Goal: Information Seeking & Learning: Learn about a topic

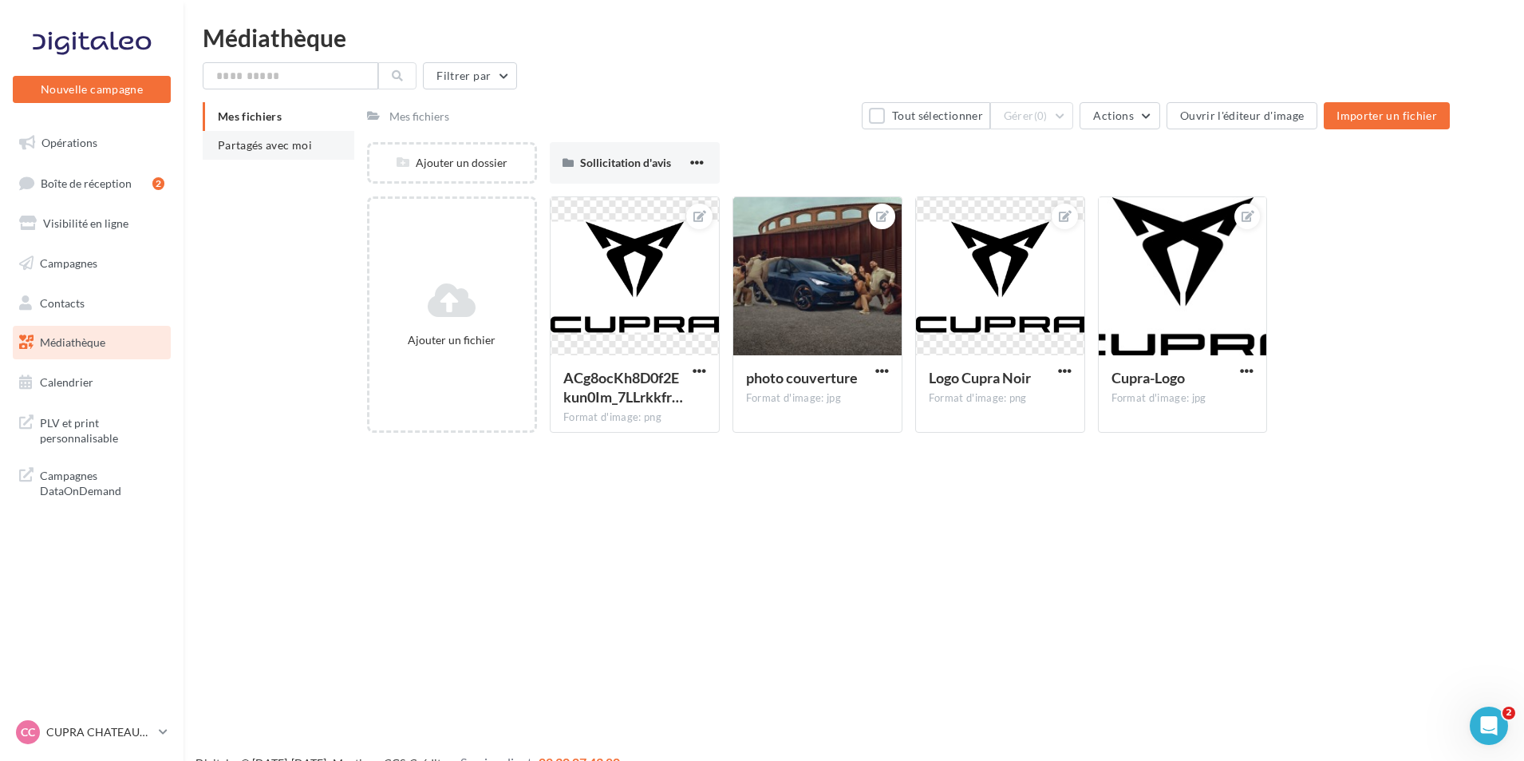
click at [262, 146] on span "Partagés avec moi" at bounding box center [265, 145] width 94 height 14
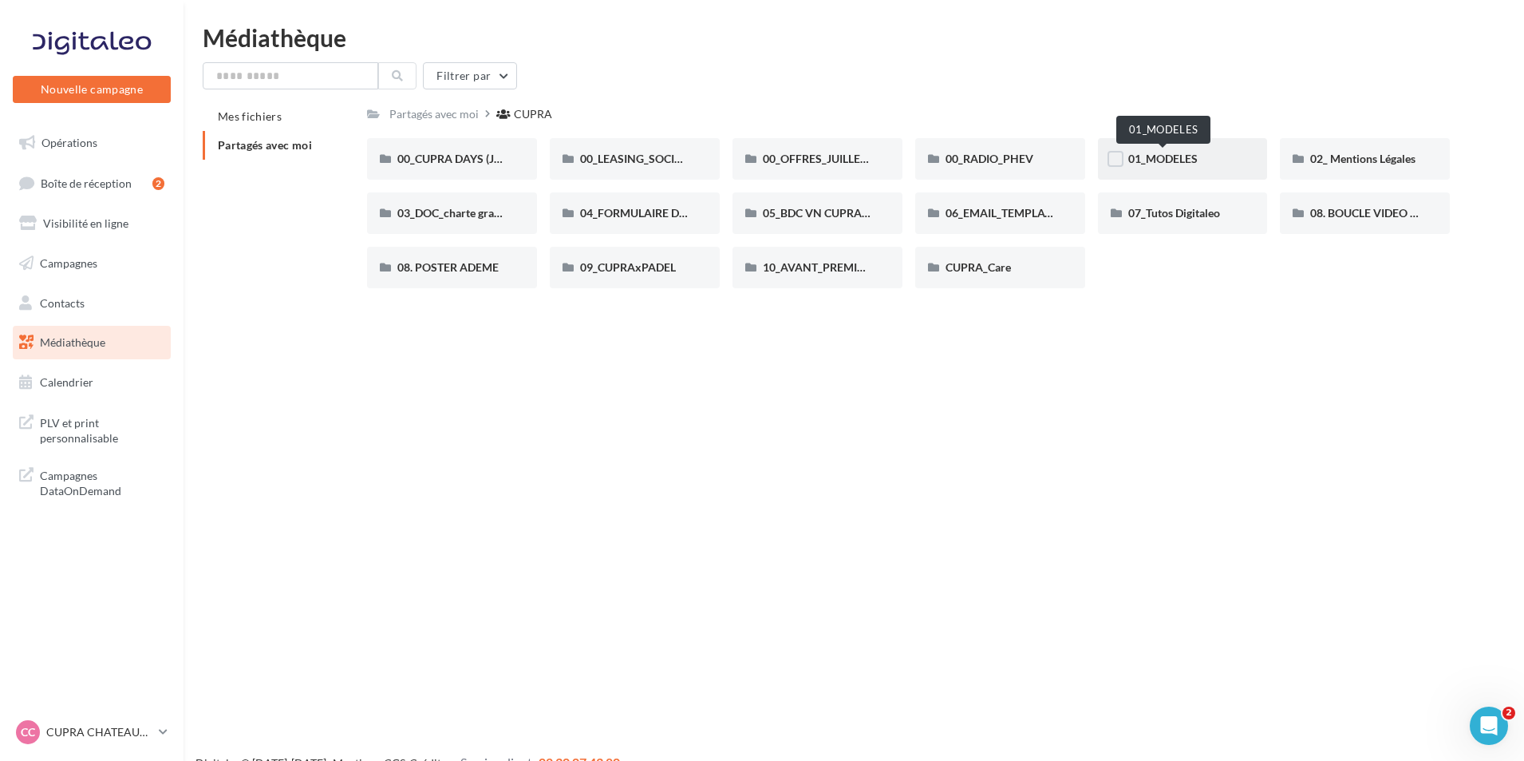
click at [1139, 164] on span "01_MODELES" at bounding box center [1162, 159] width 69 height 14
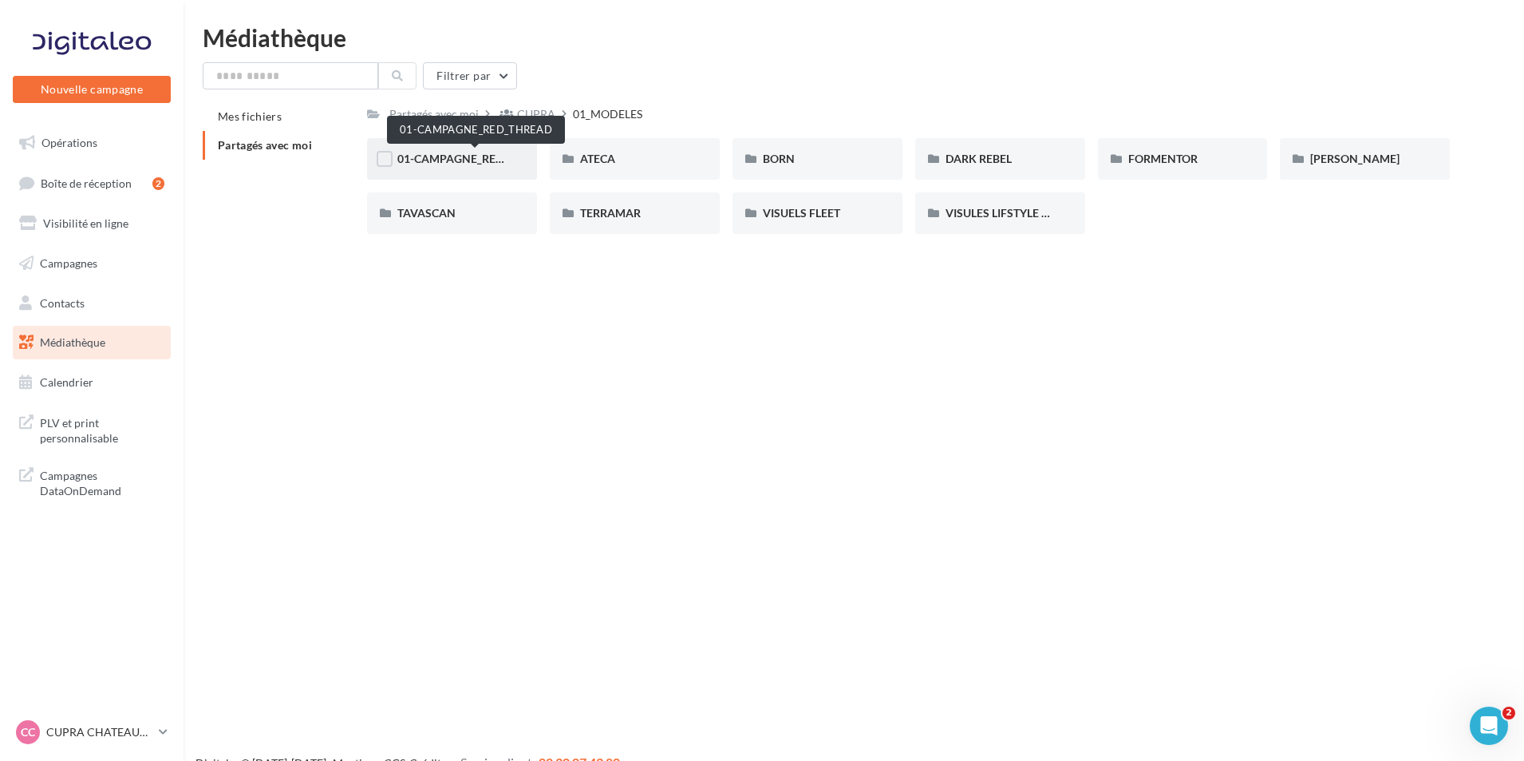
click at [496, 156] on span "01-CAMPAGNE_RED_THREAD" at bounding box center [475, 159] width 156 height 14
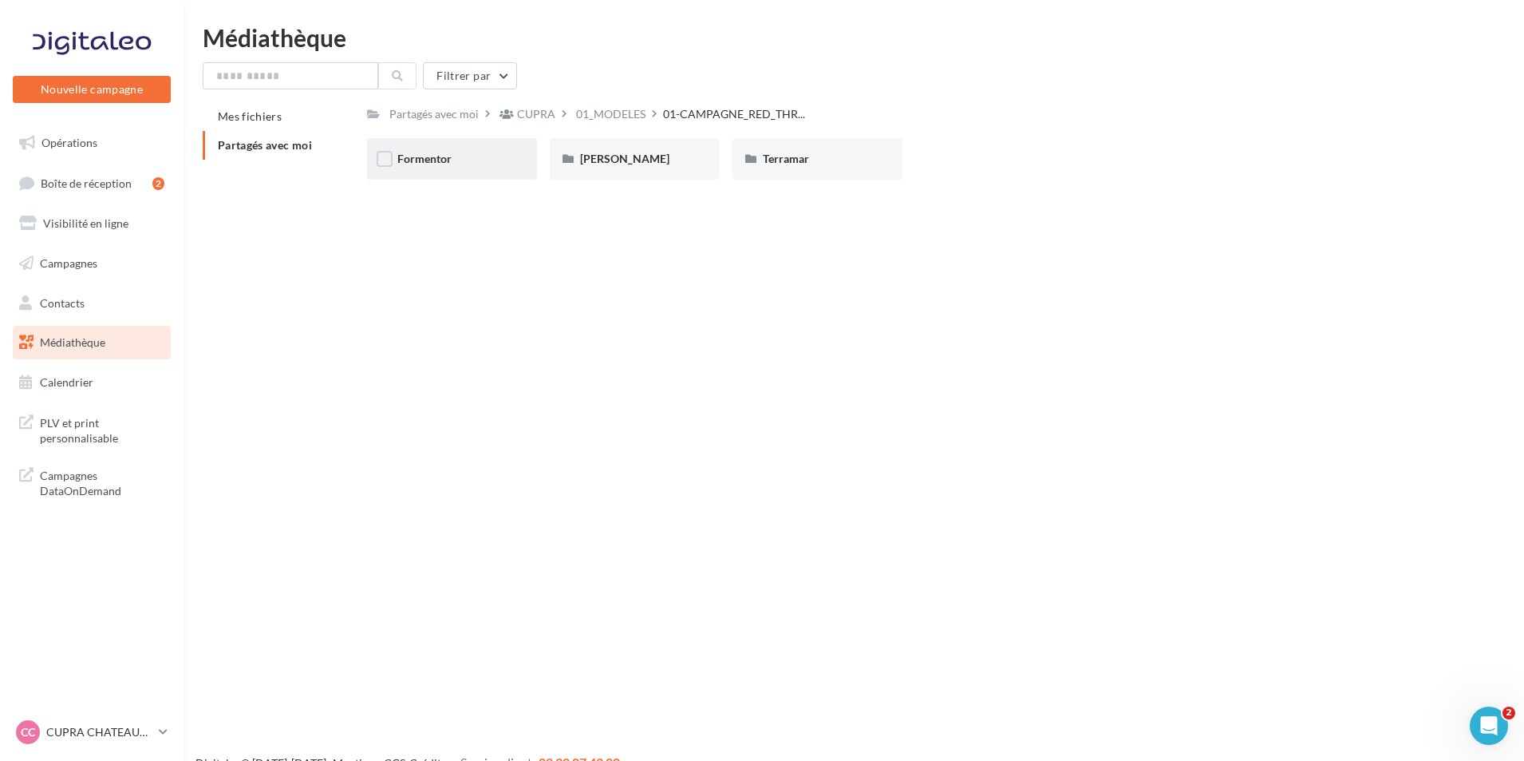
click at [500, 160] on div "Formentor" at bounding box center [451, 159] width 109 height 16
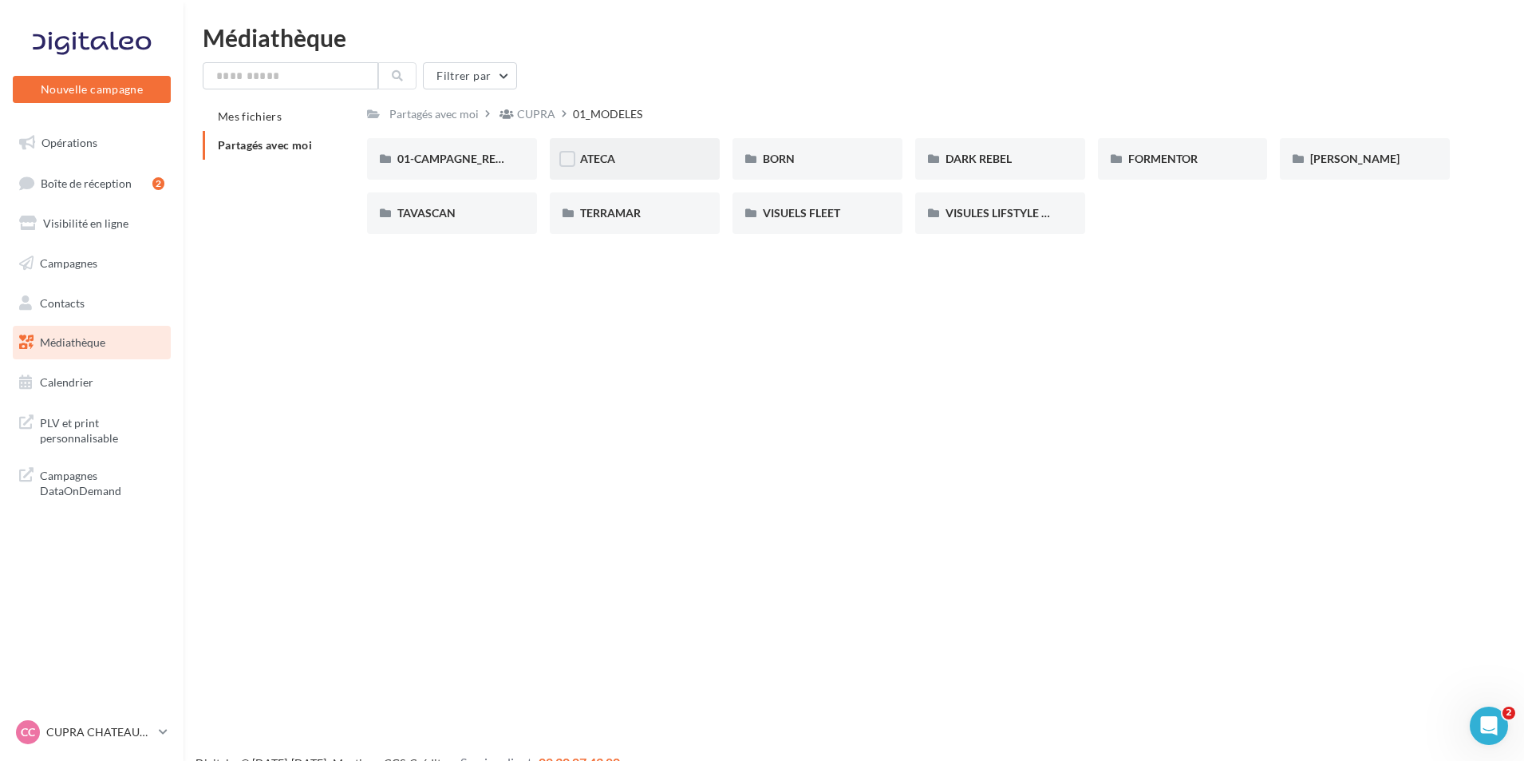
click at [623, 156] on div "ATECA" at bounding box center [634, 159] width 109 height 16
click at [832, 148] on div "BORN" at bounding box center [818, 159] width 170 height 42
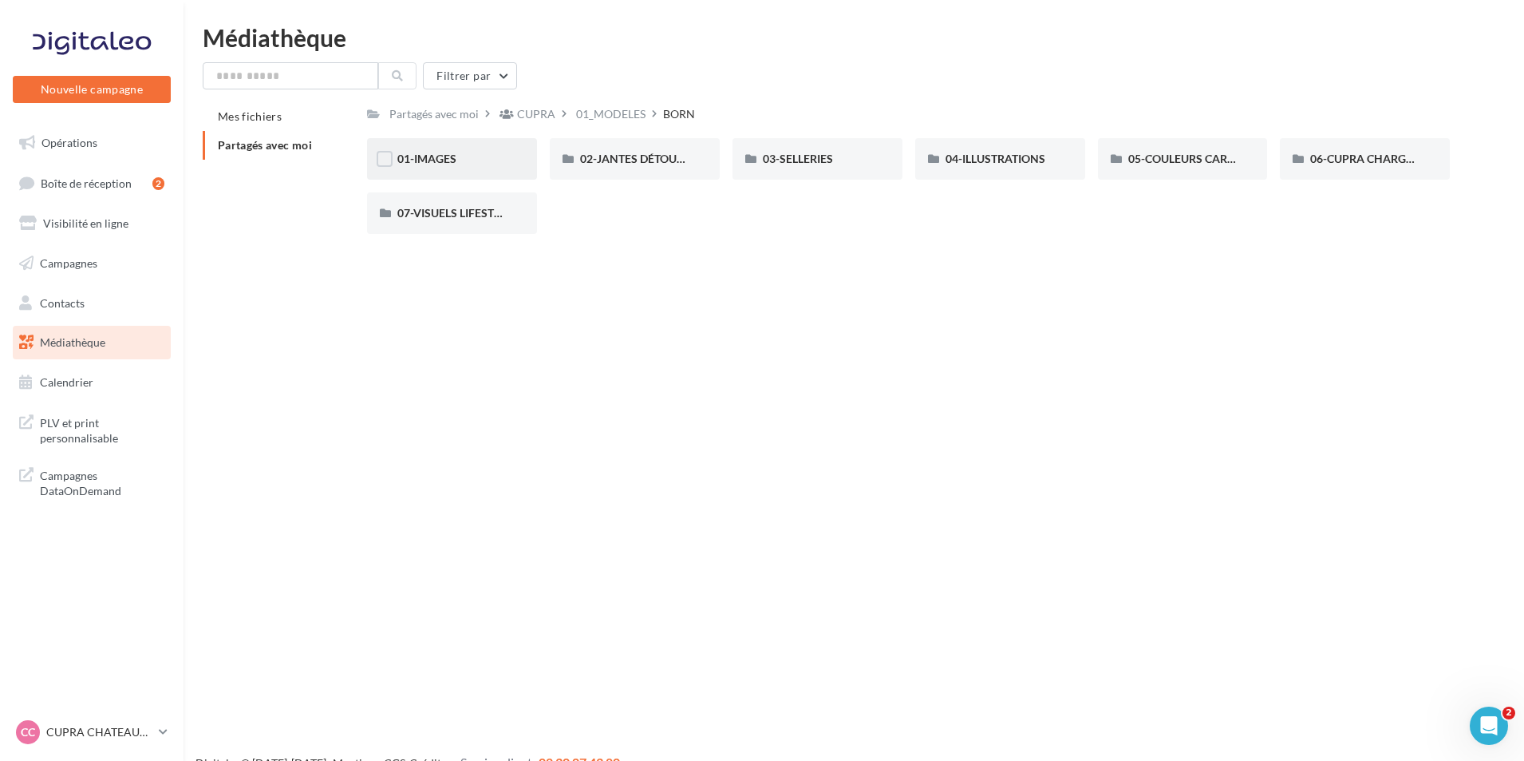
click at [494, 157] on div "01-IMAGES" at bounding box center [451, 159] width 109 height 16
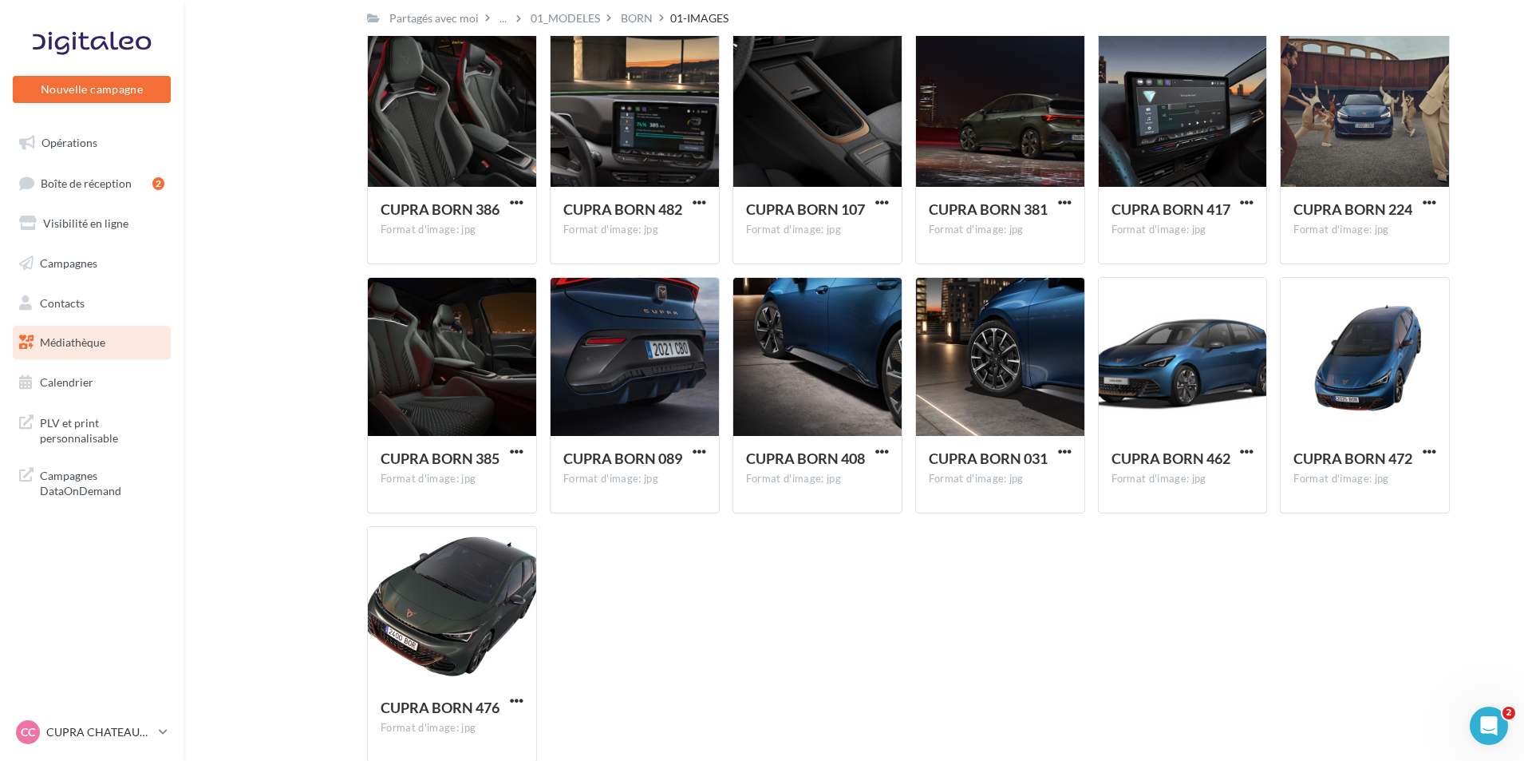
scroll to position [4349, 0]
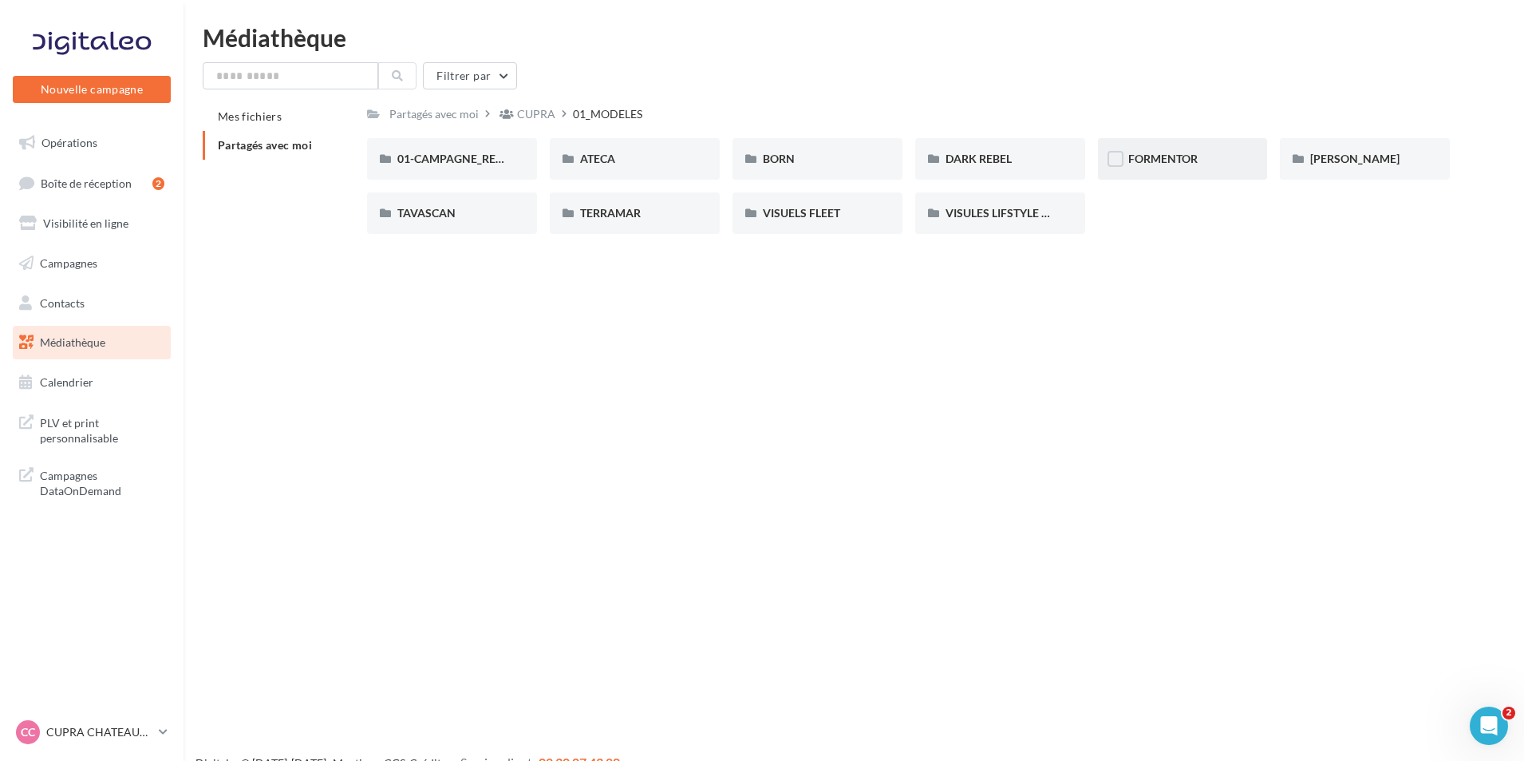
click at [1207, 156] on div "FORMENTOR" at bounding box center [1182, 159] width 109 height 16
click at [408, 148] on div "01-IMAGES" at bounding box center [452, 159] width 170 height 42
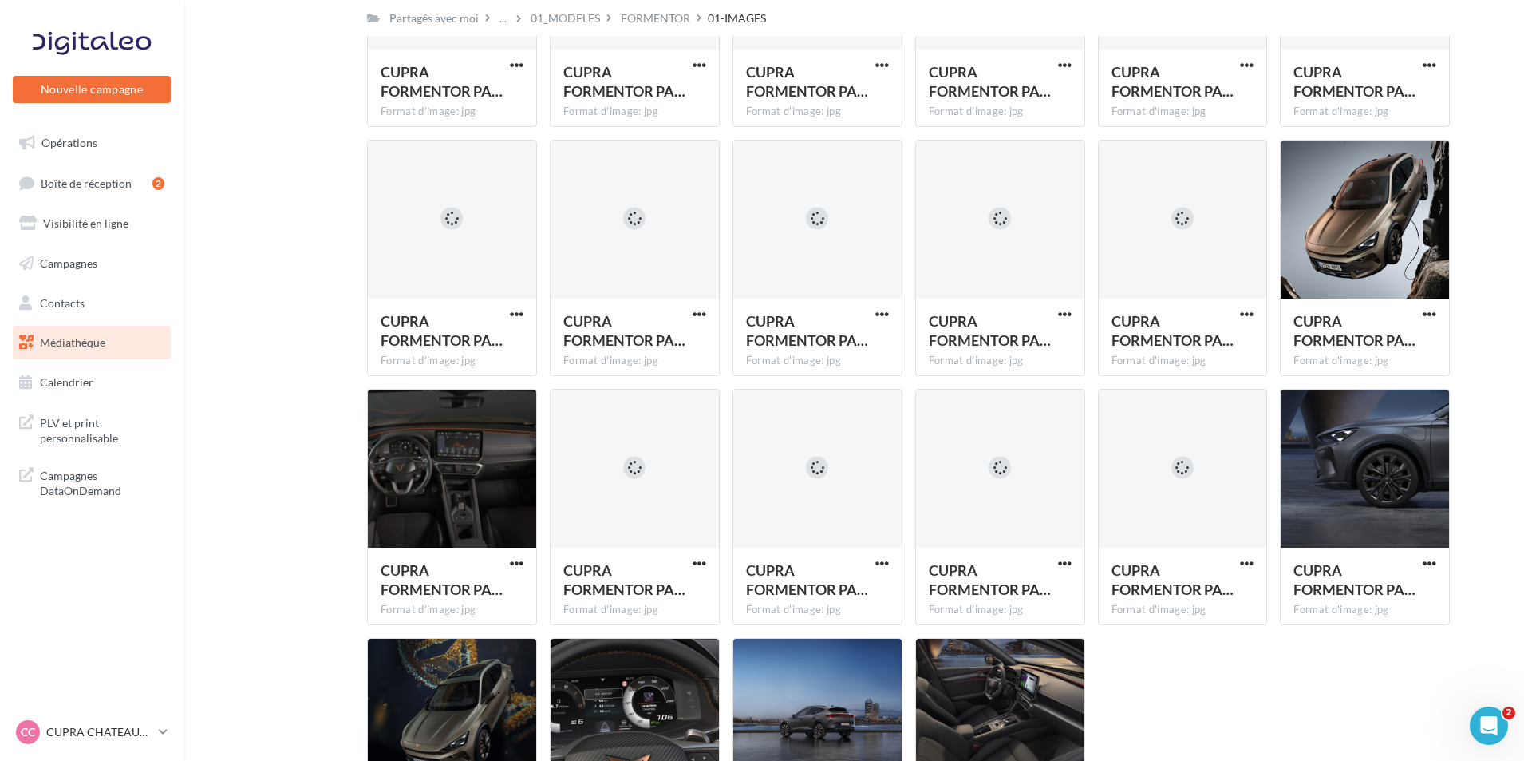
scroll to position [3180, 0]
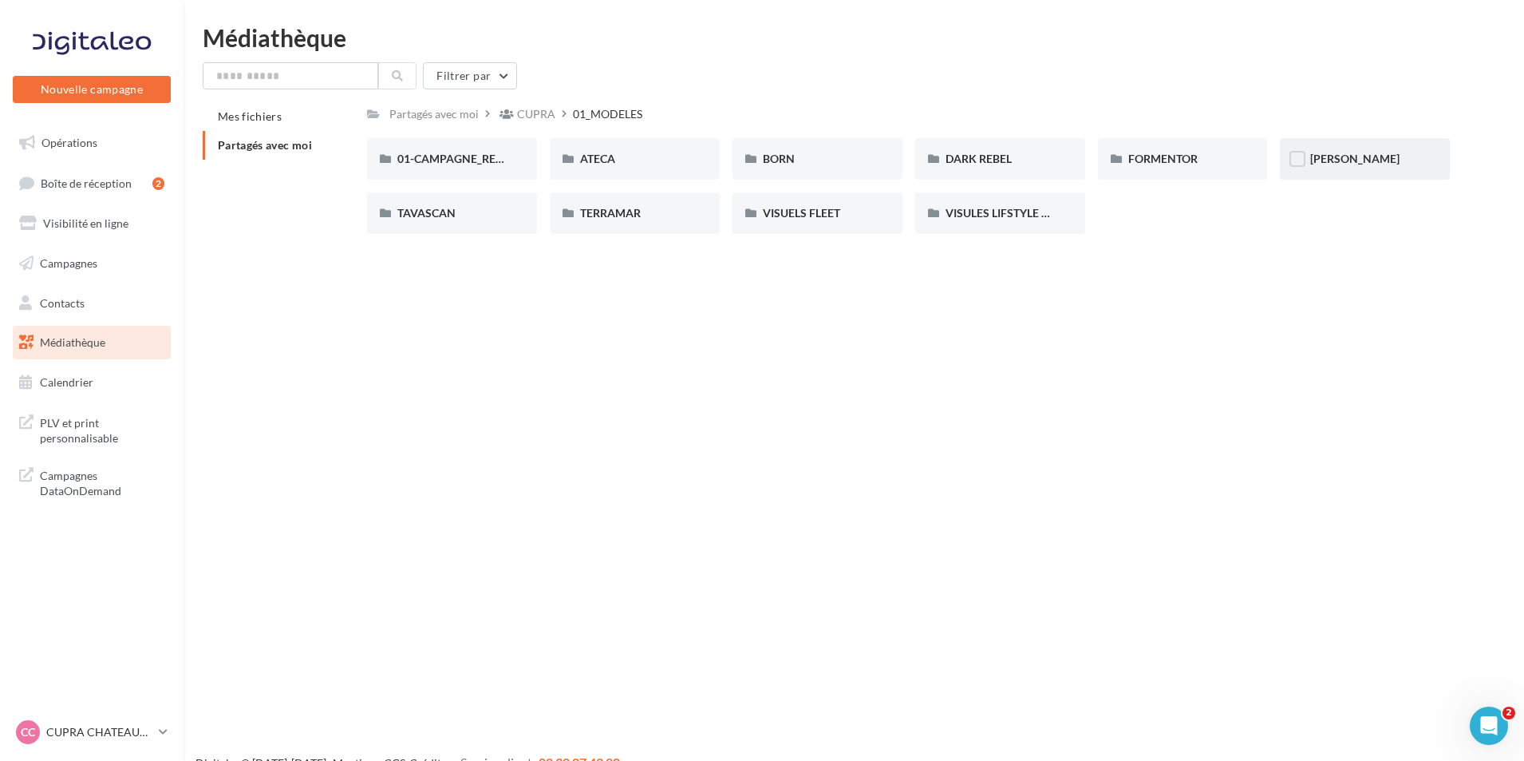
click at [1353, 168] on div "LEON" at bounding box center [1365, 159] width 170 height 42
click at [662, 155] on span "01-SPORTSTOURER" at bounding box center [631, 159] width 102 height 14
click at [495, 163] on div "00-5 PORTES" at bounding box center [451, 159] width 109 height 16
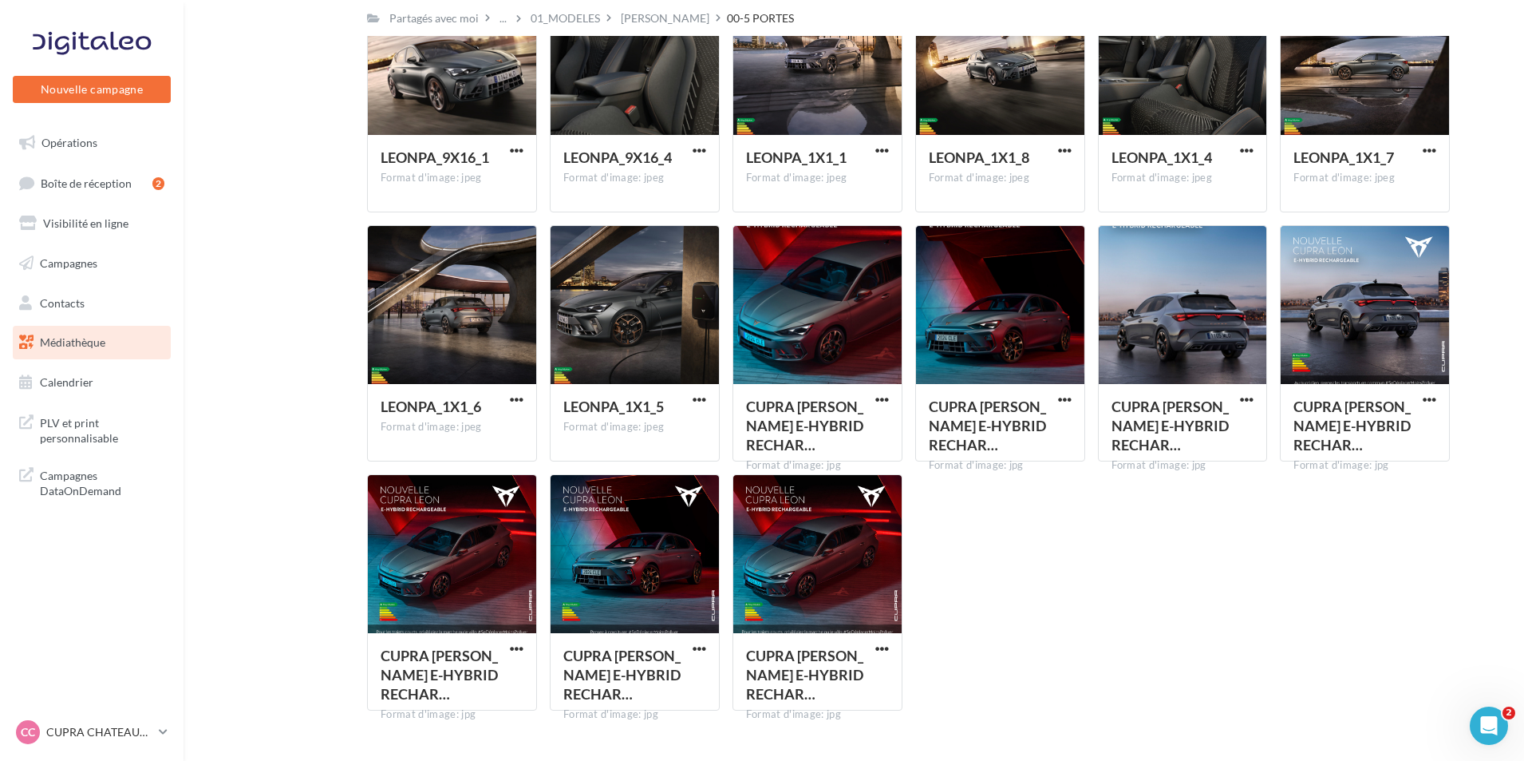
scroll to position [2184, 0]
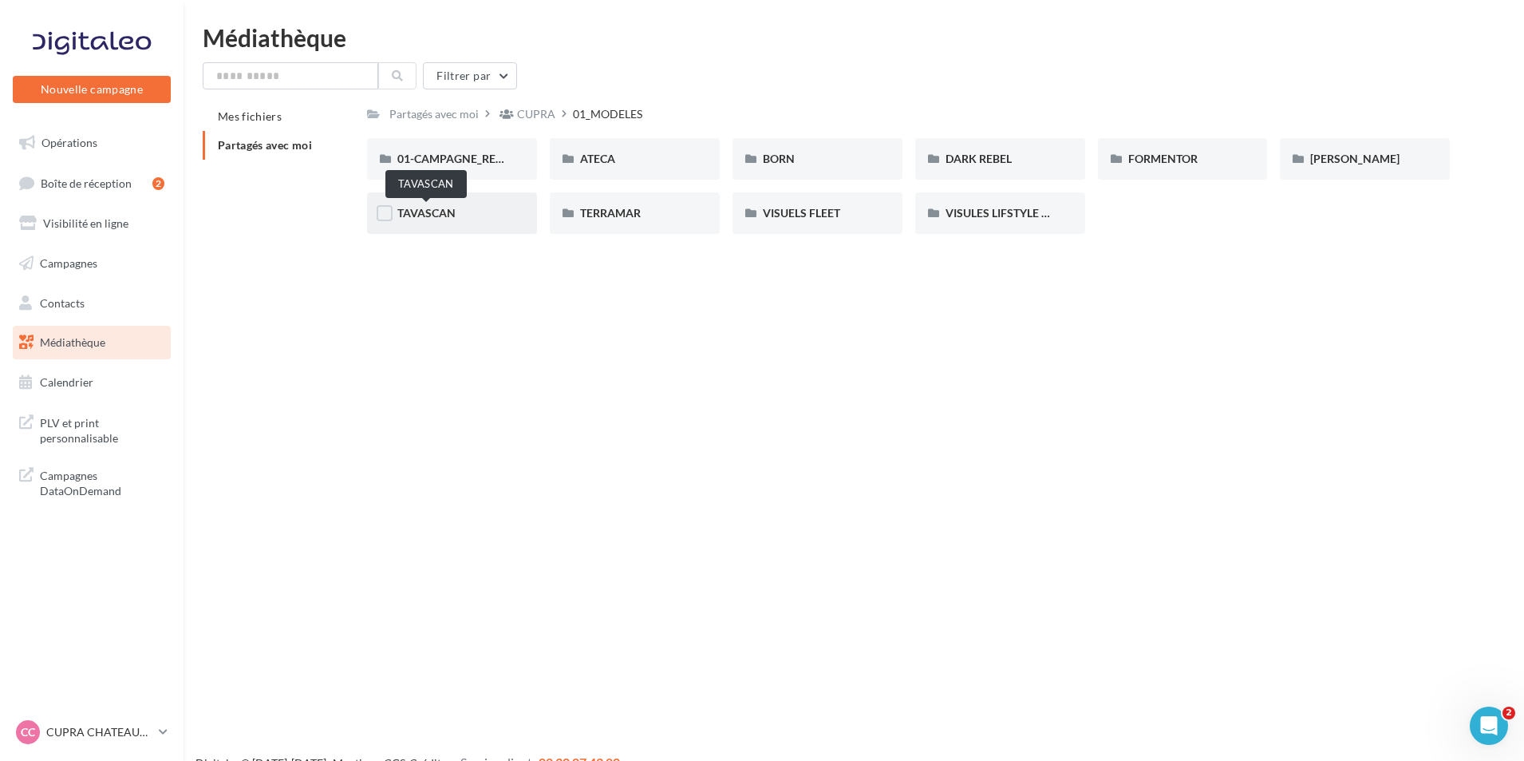
click at [446, 219] on span "TAVASCAN" at bounding box center [426, 213] width 58 height 14
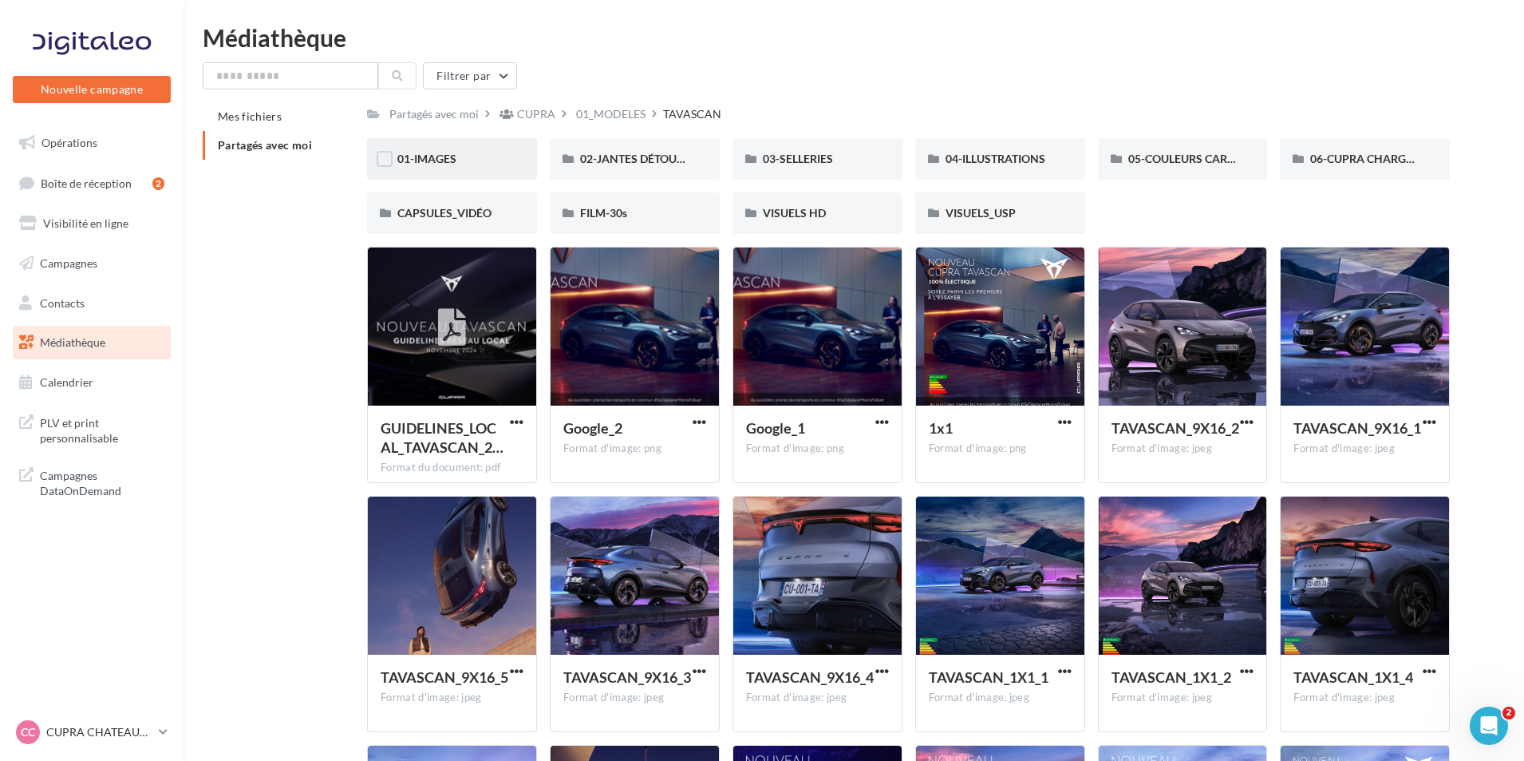
click at [473, 161] on div "01-IMAGES" at bounding box center [451, 159] width 109 height 16
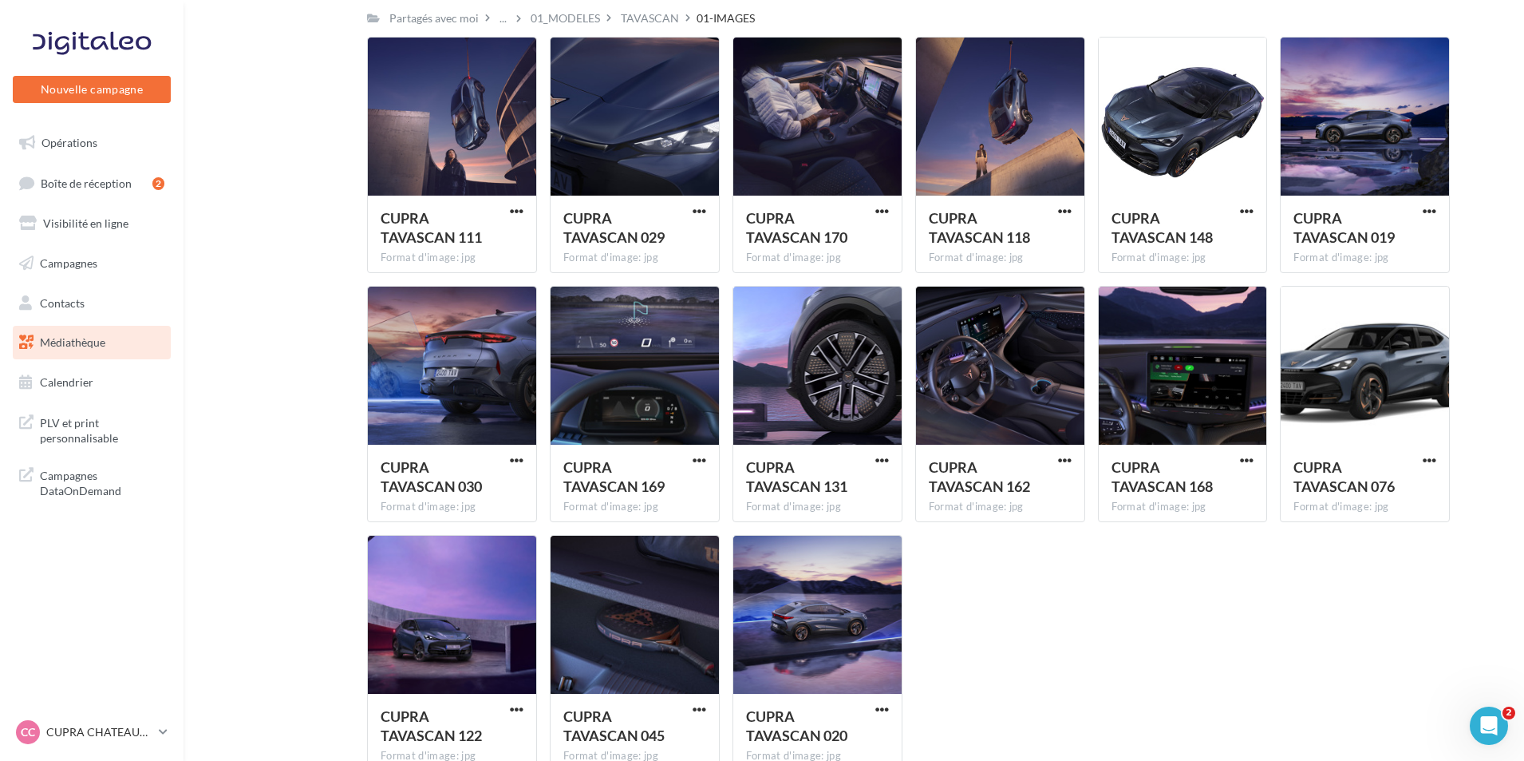
scroll to position [2615, 0]
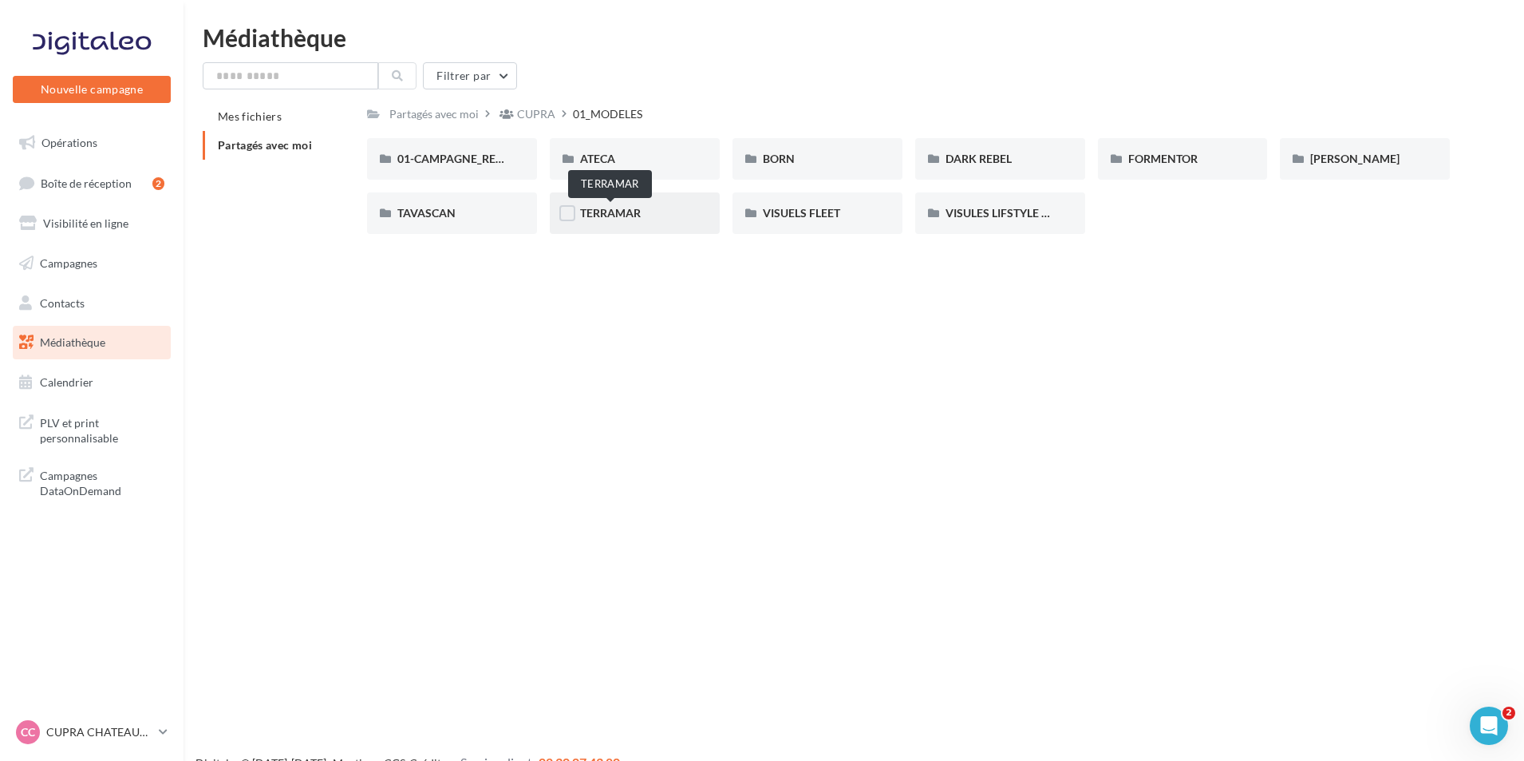
click at [618, 216] on span "TERRAMAR" at bounding box center [610, 213] width 61 height 14
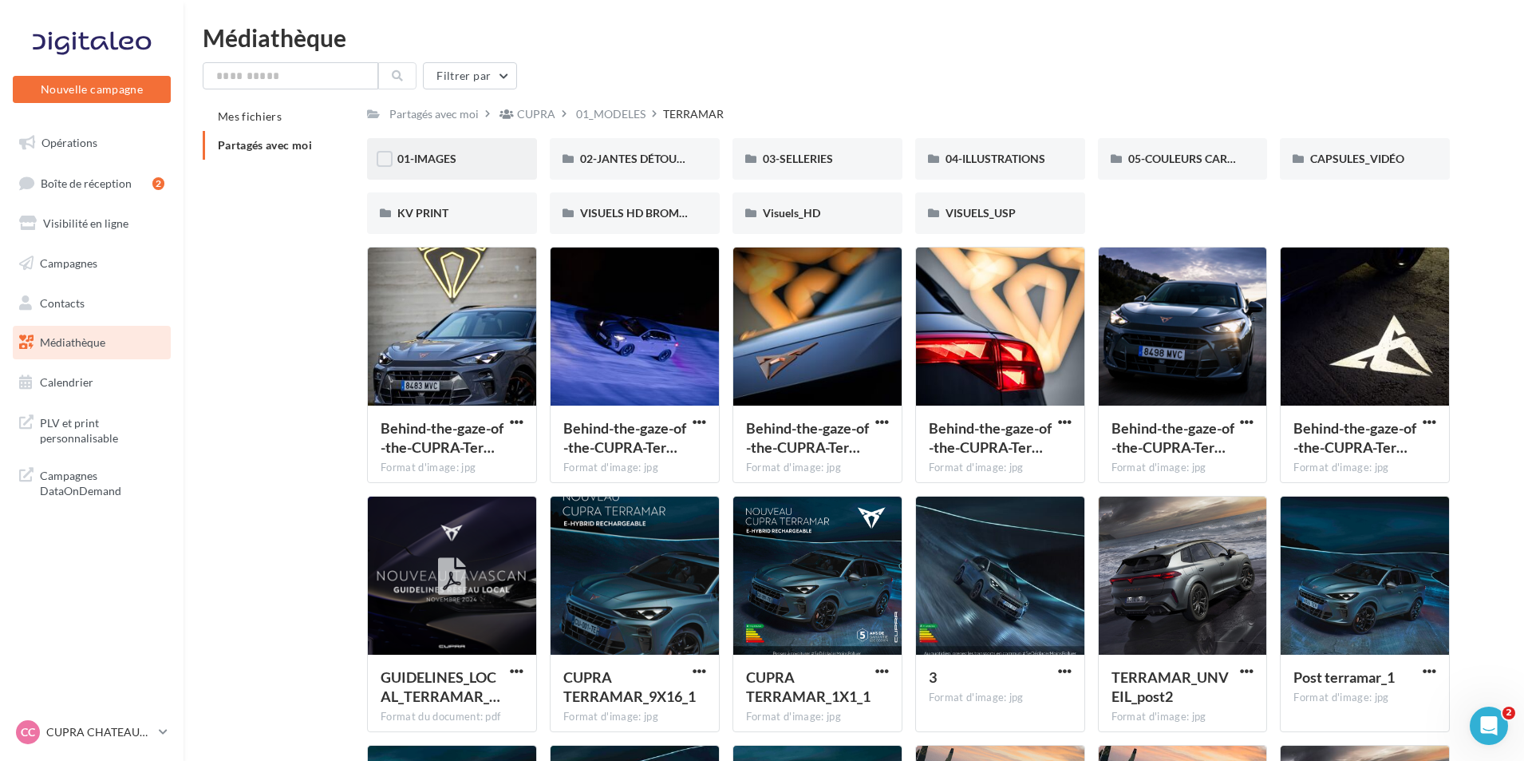
click at [501, 145] on div "01-IMAGES" at bounding box center [452, 159] width 170 height 42
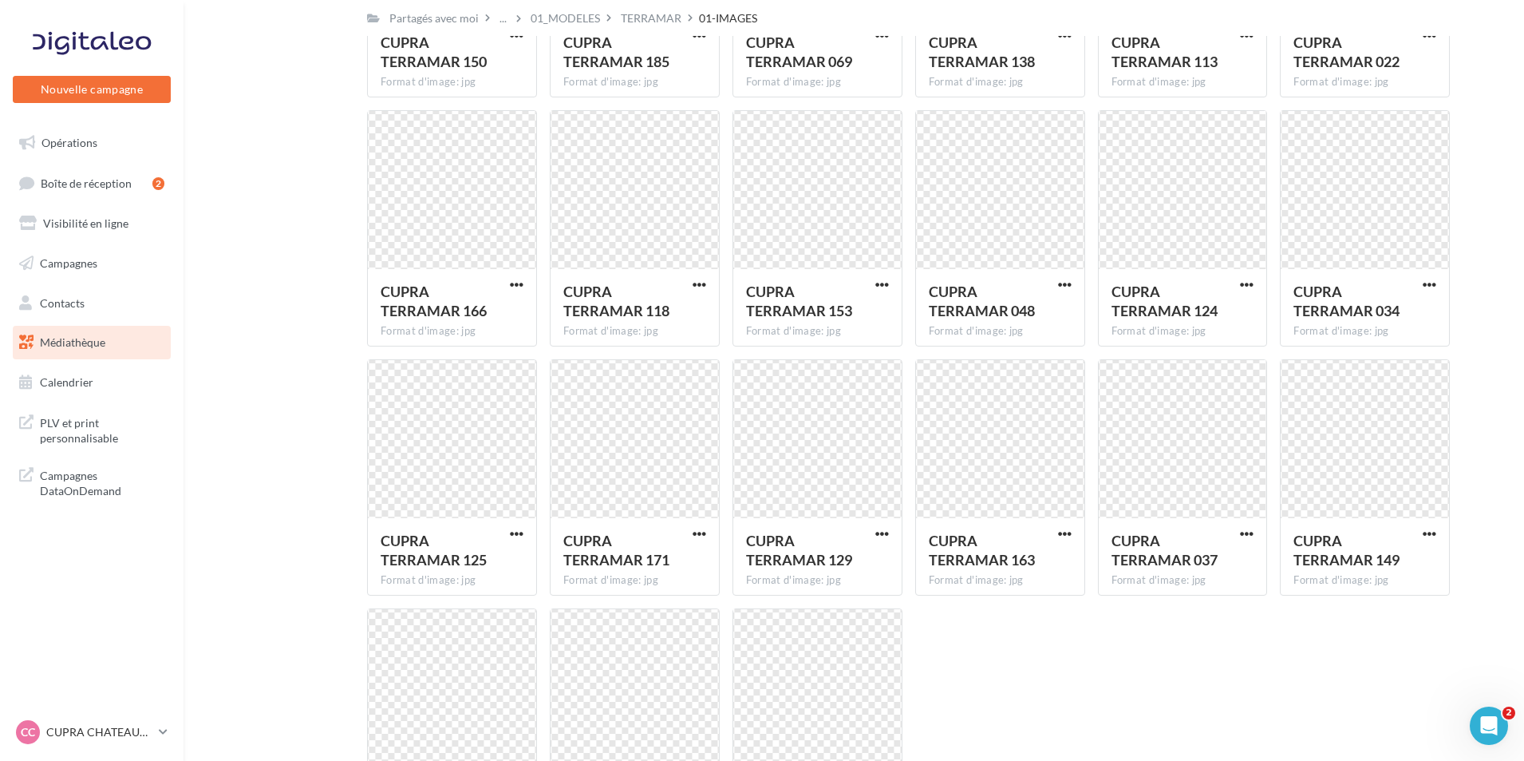
scroll to position [2348, 0]
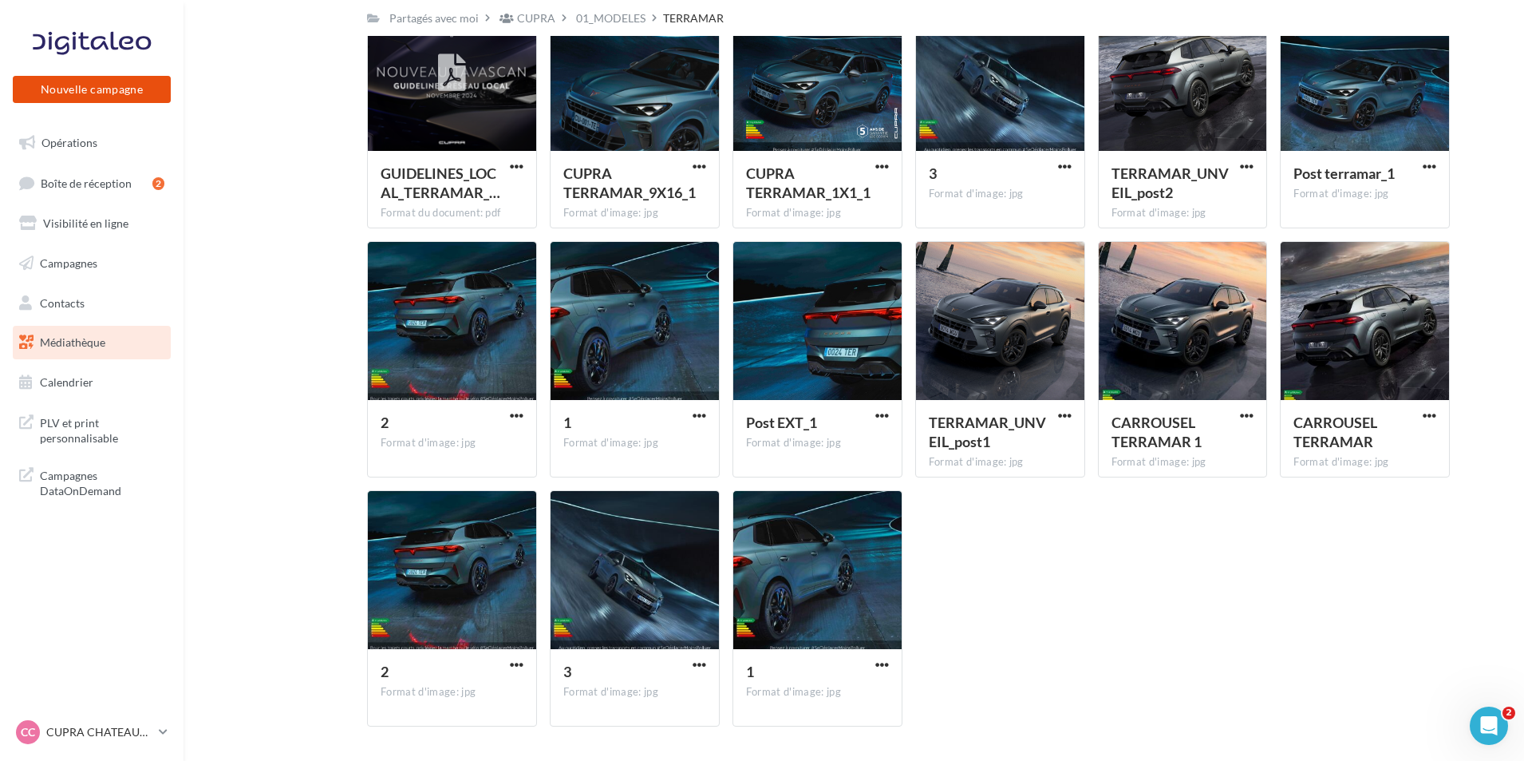
scroll to position [541, 0]
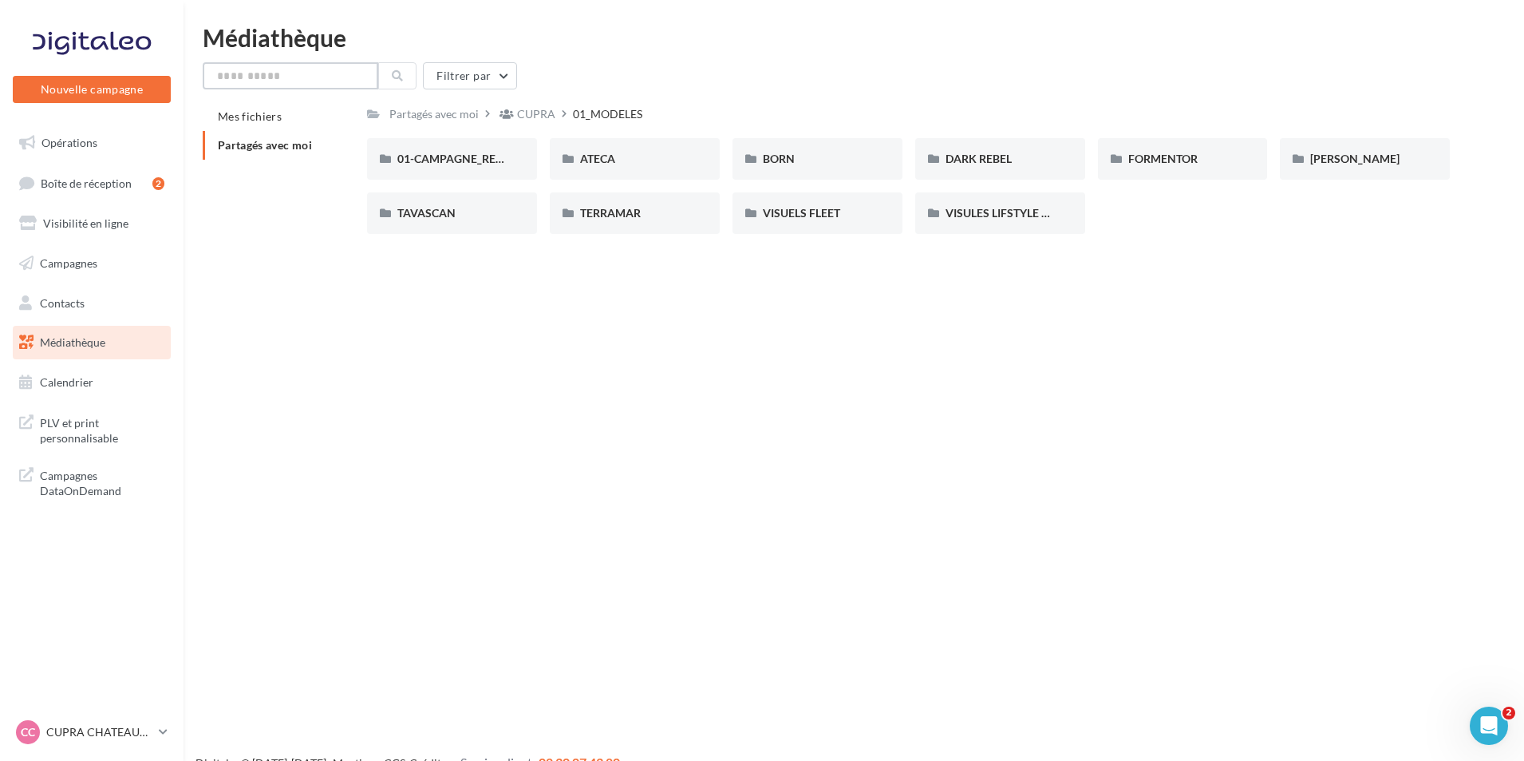
click at [298, 77] on input "text" at bounding box center [291, 75] width 176 height 27
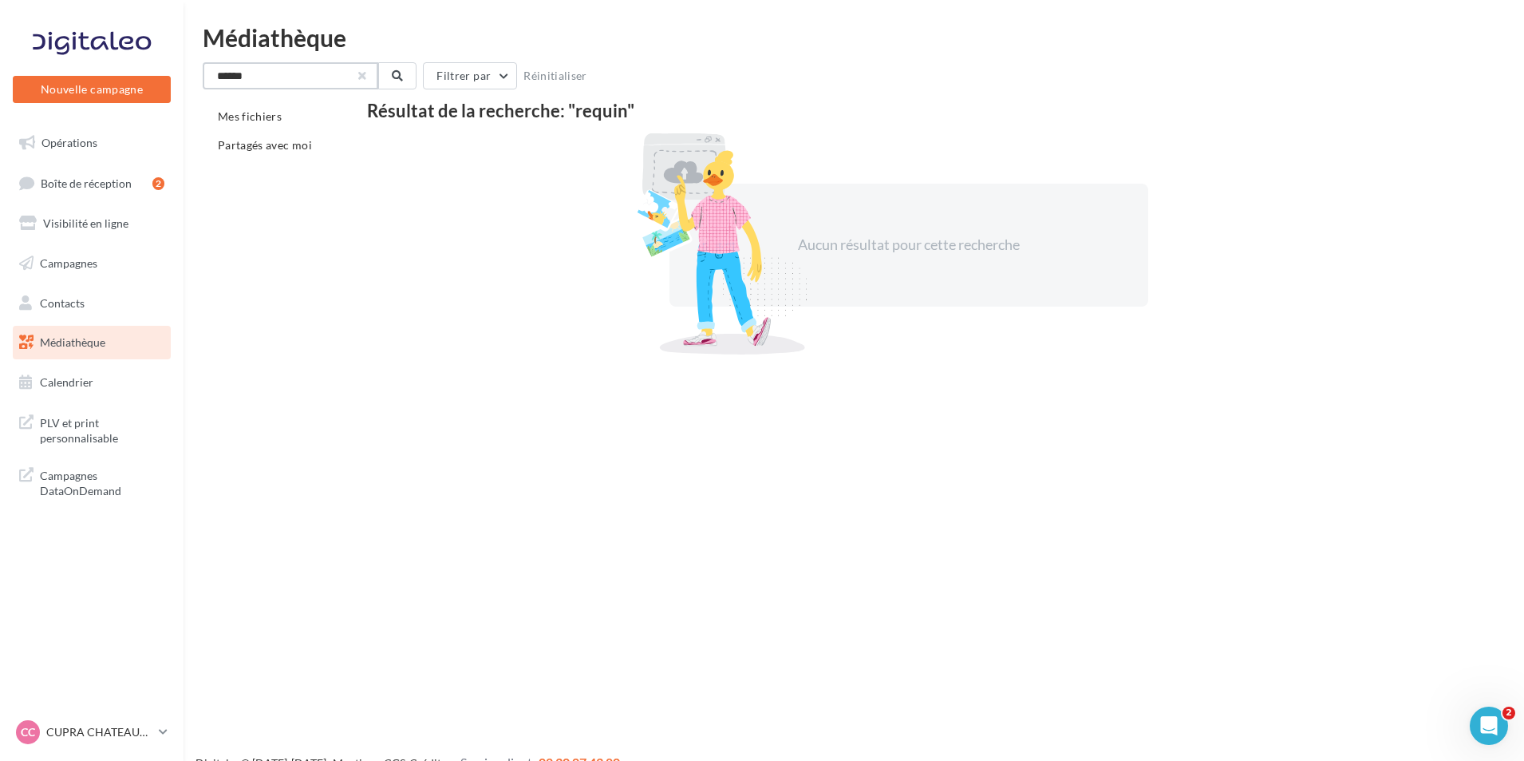
type input "******"
click at [362, 73] on button "button" at bounding box center [362, 76] width 6 height 6
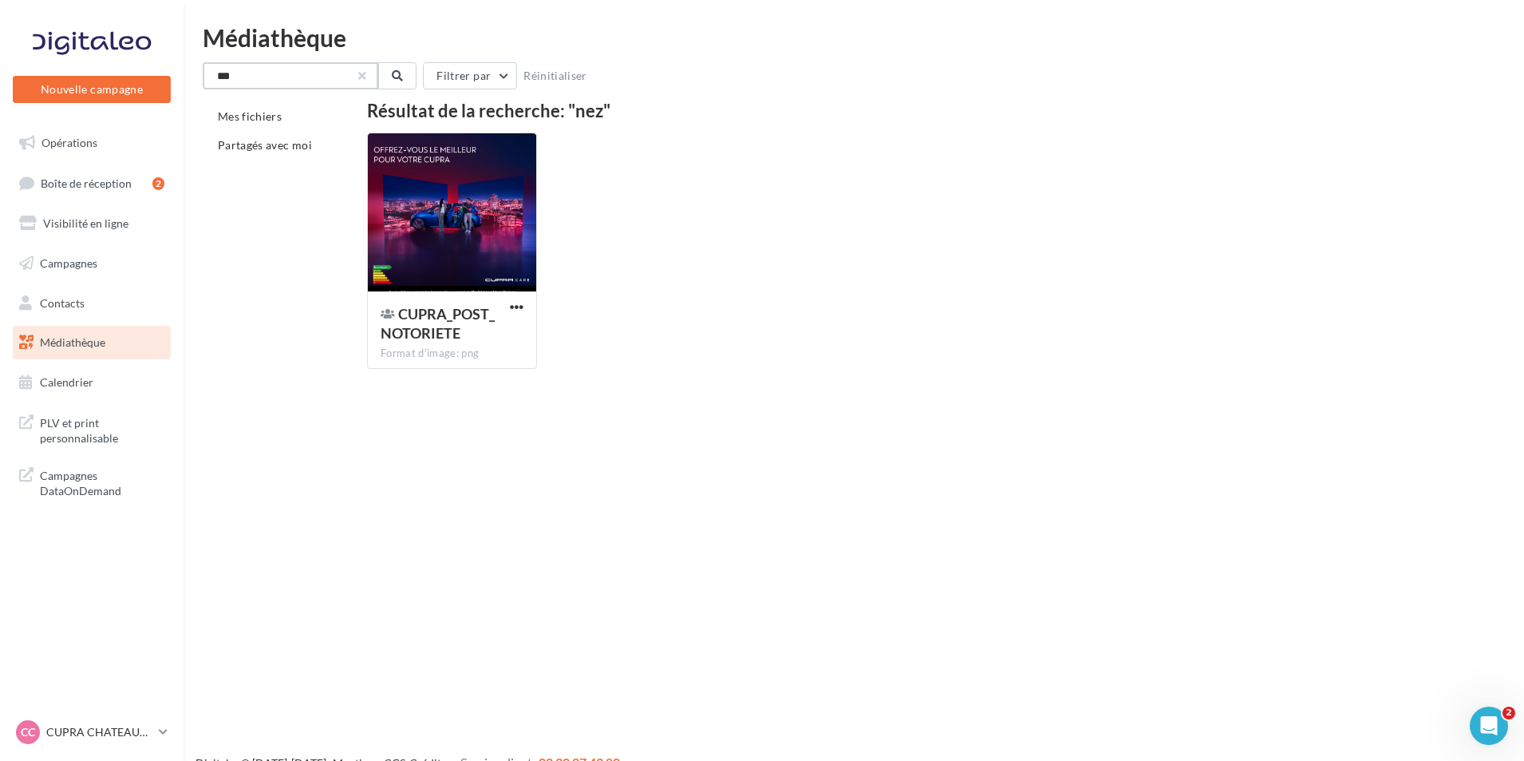
type input "***"
click at [363, 73] on button "button" at bounding box center [362, 76] width 6 height 6
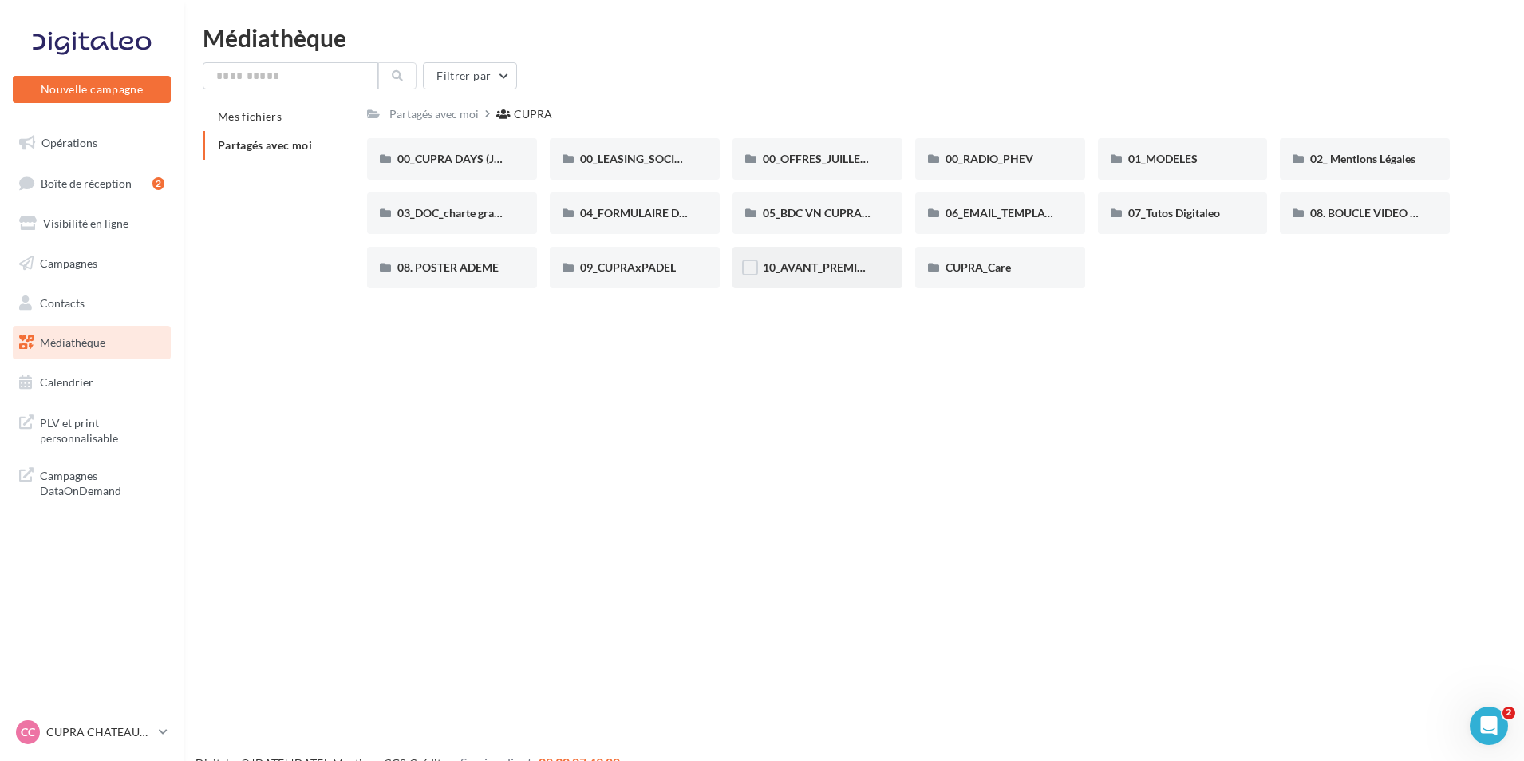
click at [864, 275] on div "10_AVANT_PREMIÈRES_CUPRA (VENTES PRIVEES)" at bounding box center [817, 267] width 109 height 16
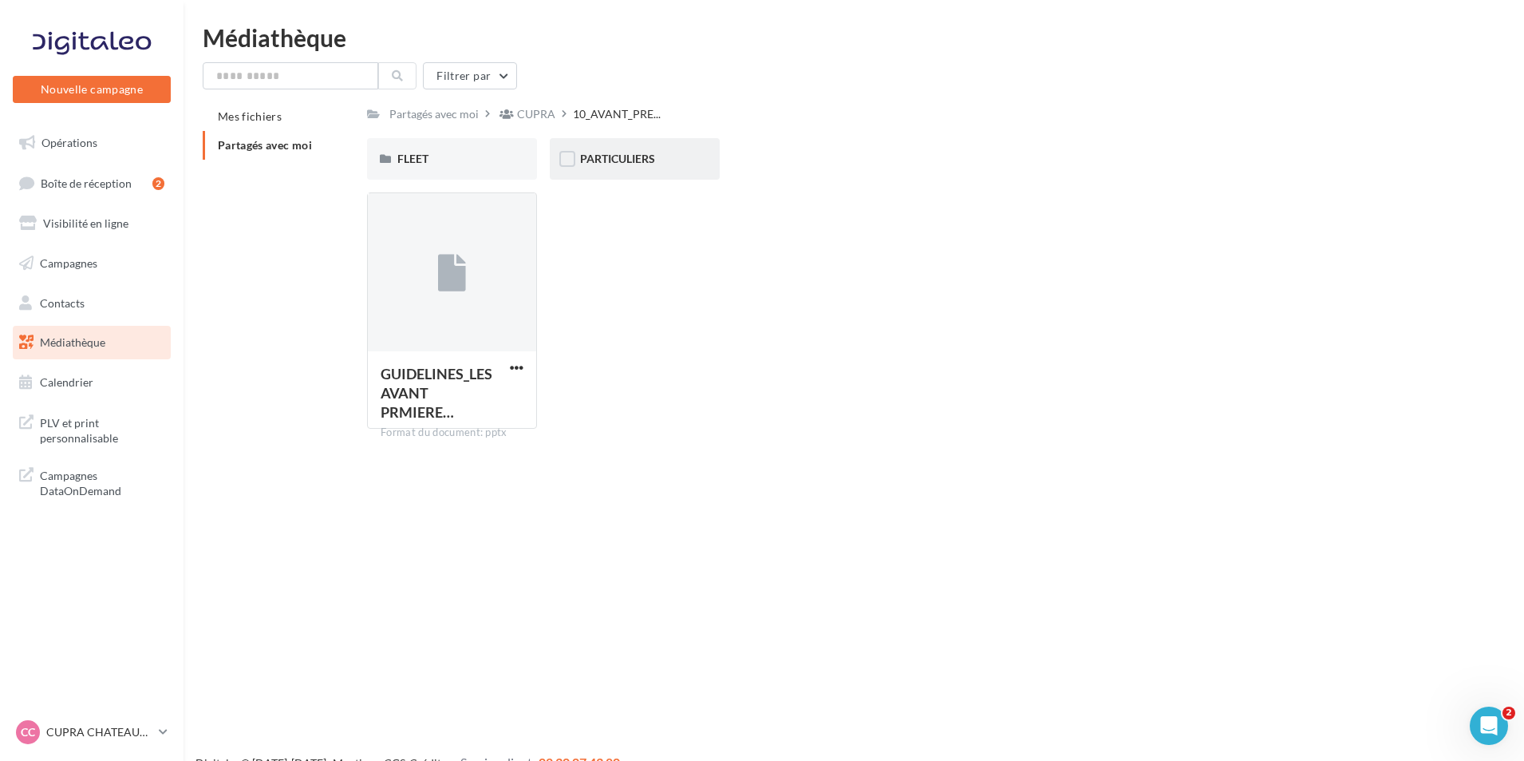
click at [613, 148] on div "PARTICULIERS" at bounding box center [635, 159] width 170 height 42
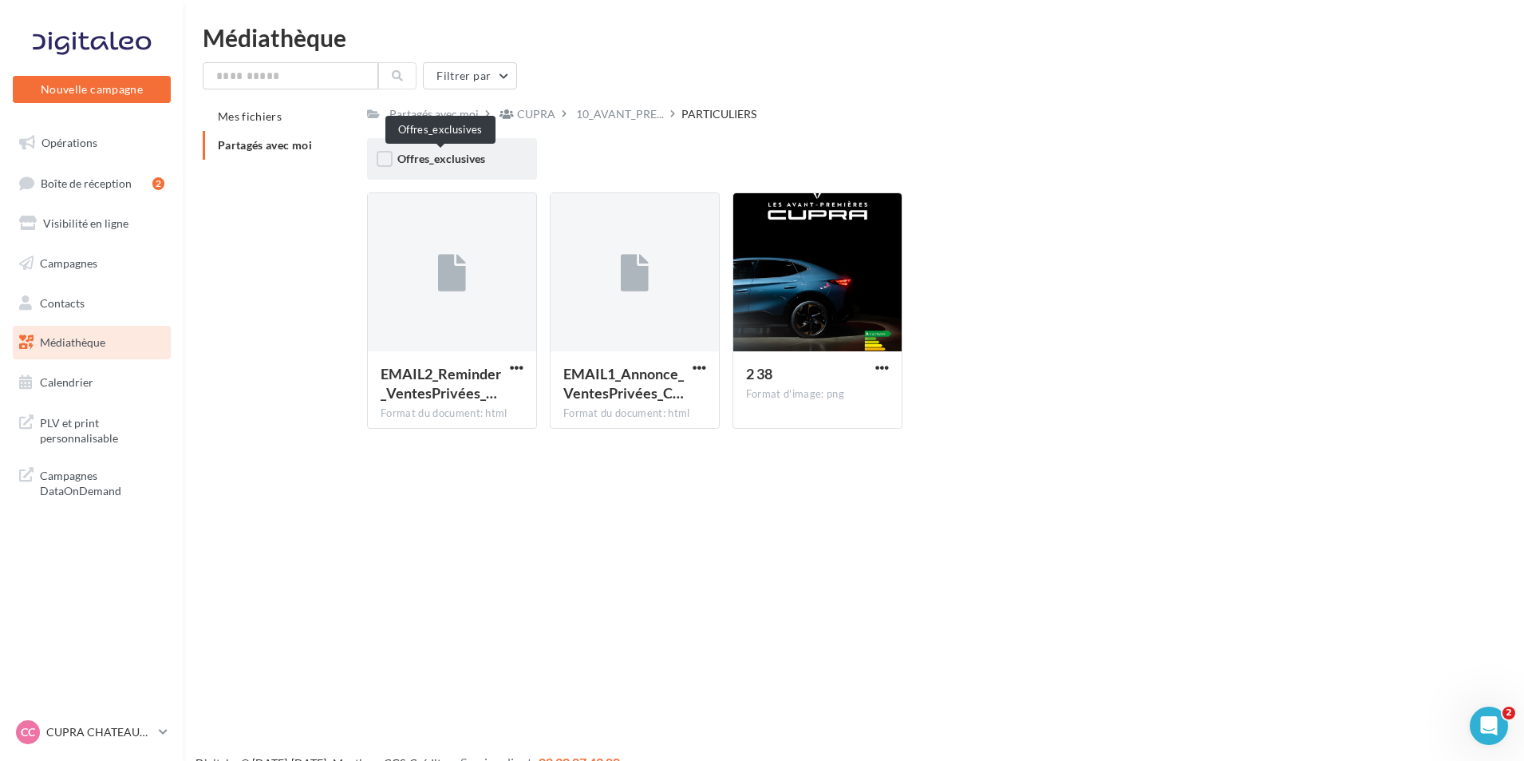
click at [437, 157] on span "Offres_exclusives" at bounding box center [441, 159] width 88 height 14
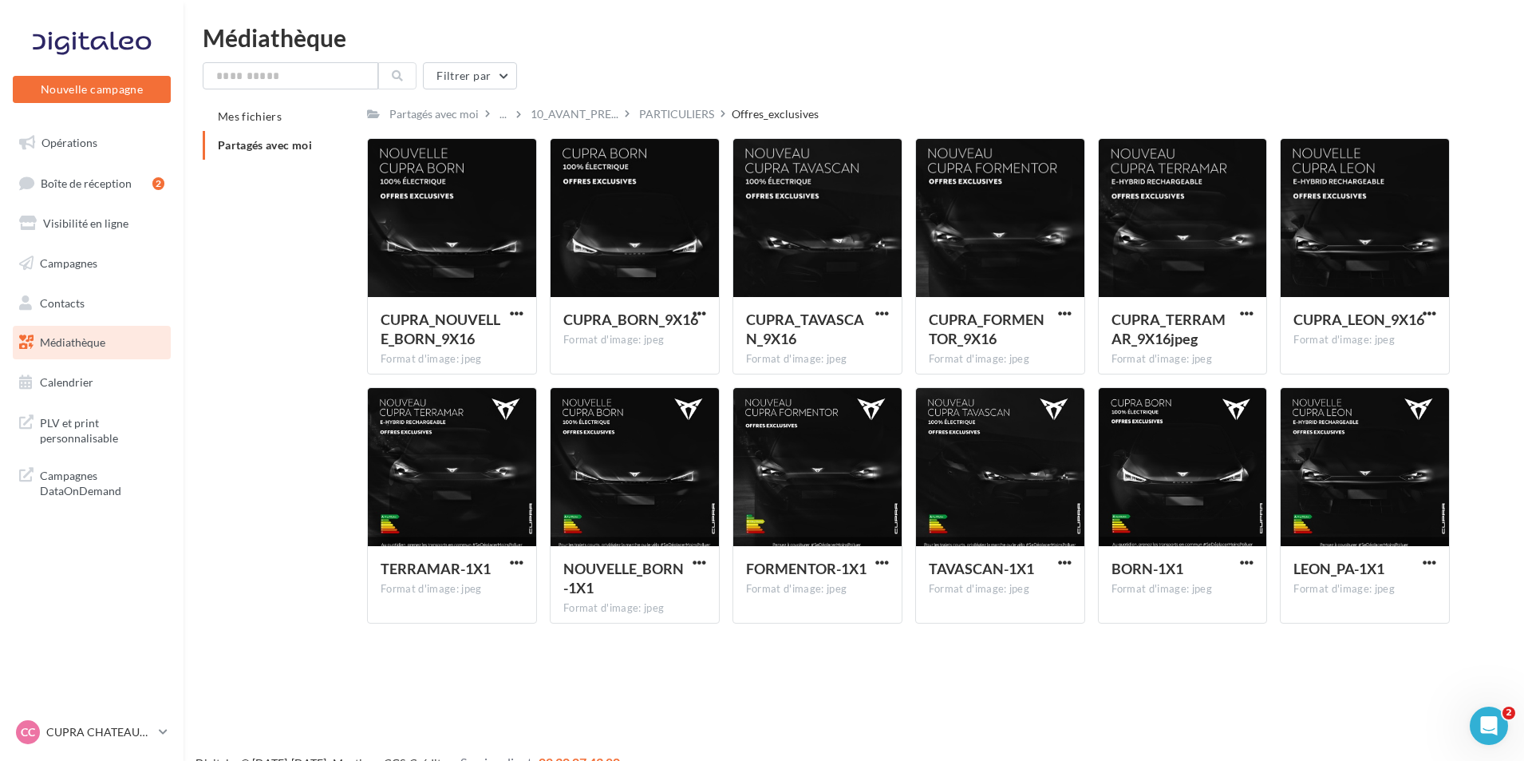
scroll to position [26, 0]
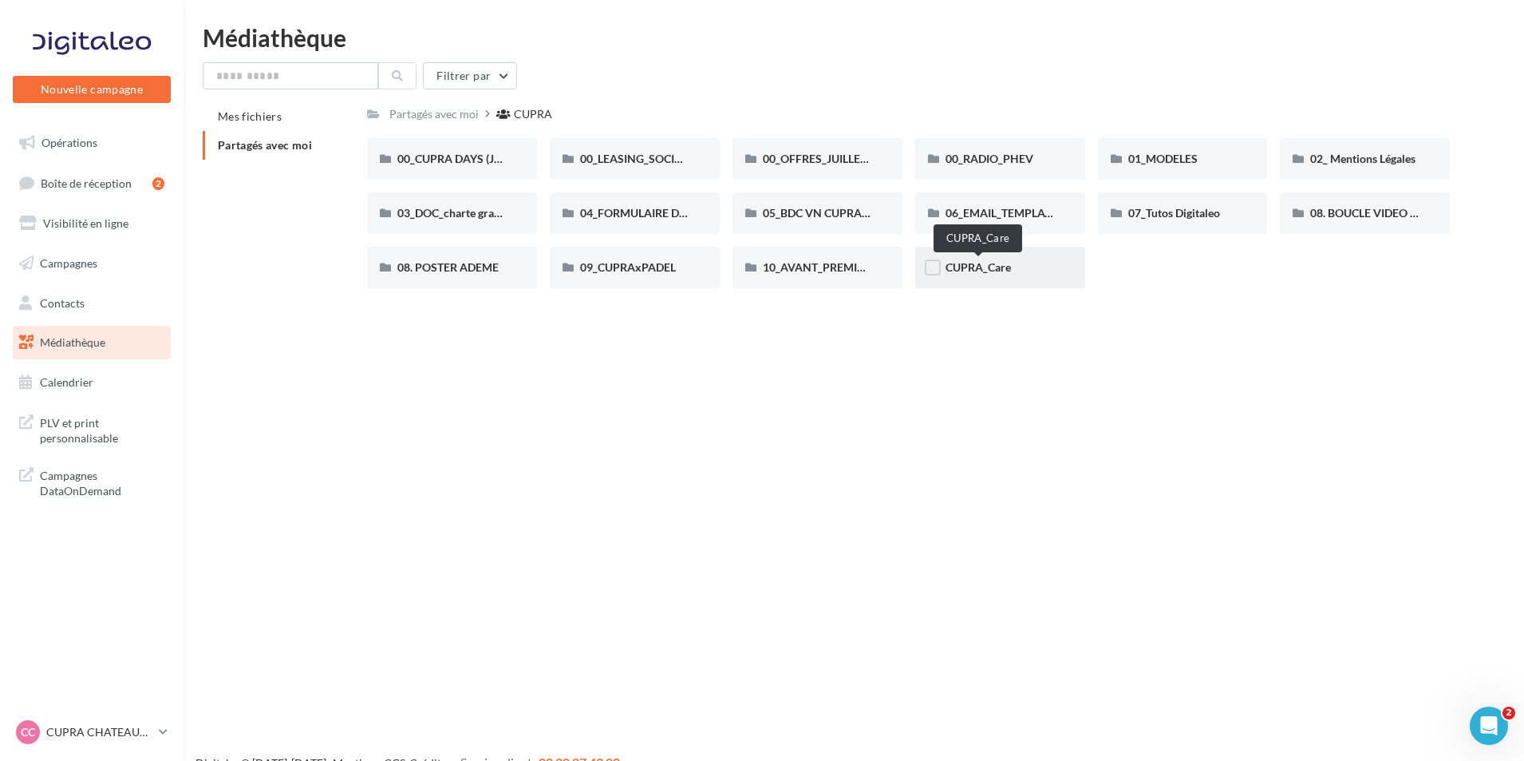
click at [1006, 269] on span "CUPRA_Care" at bounding box center [978, 267] width 65 height 14
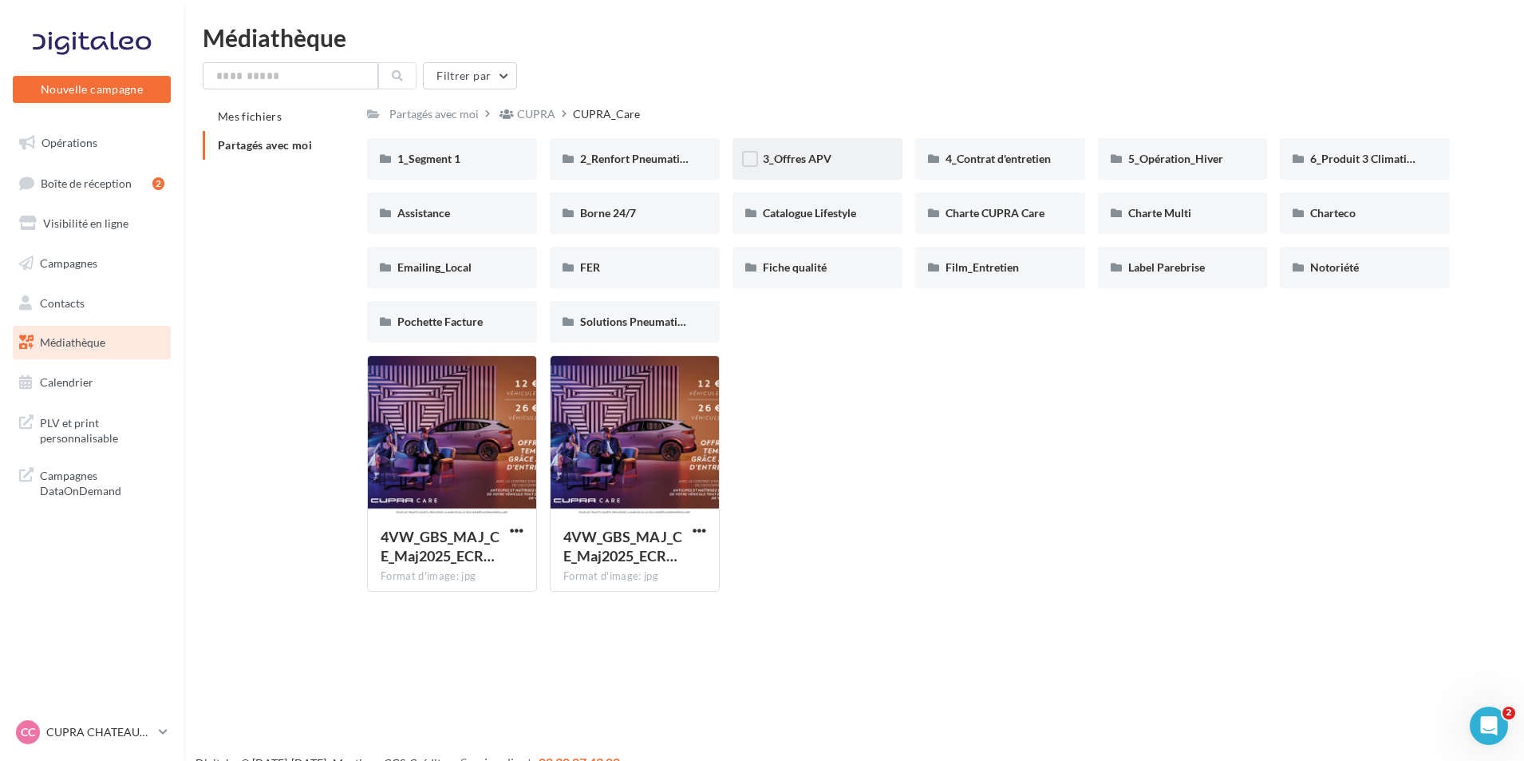
click at [810, 167] on div "3_Offres APV" at bounding box center [817, 159] width 109 height 16
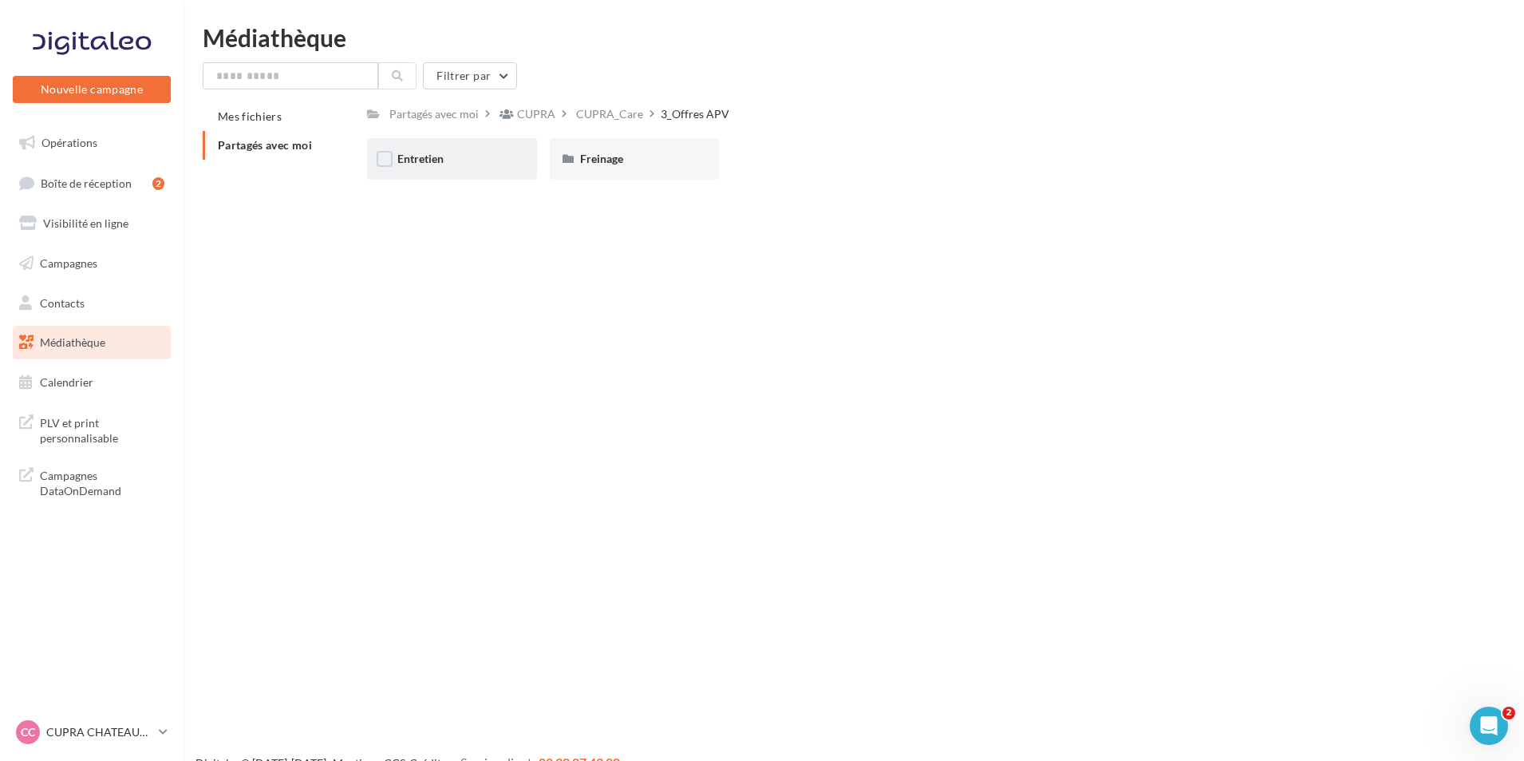
click at [489, 148] on div "Entretien" at bounding box center [452, 159] width 170 height 42
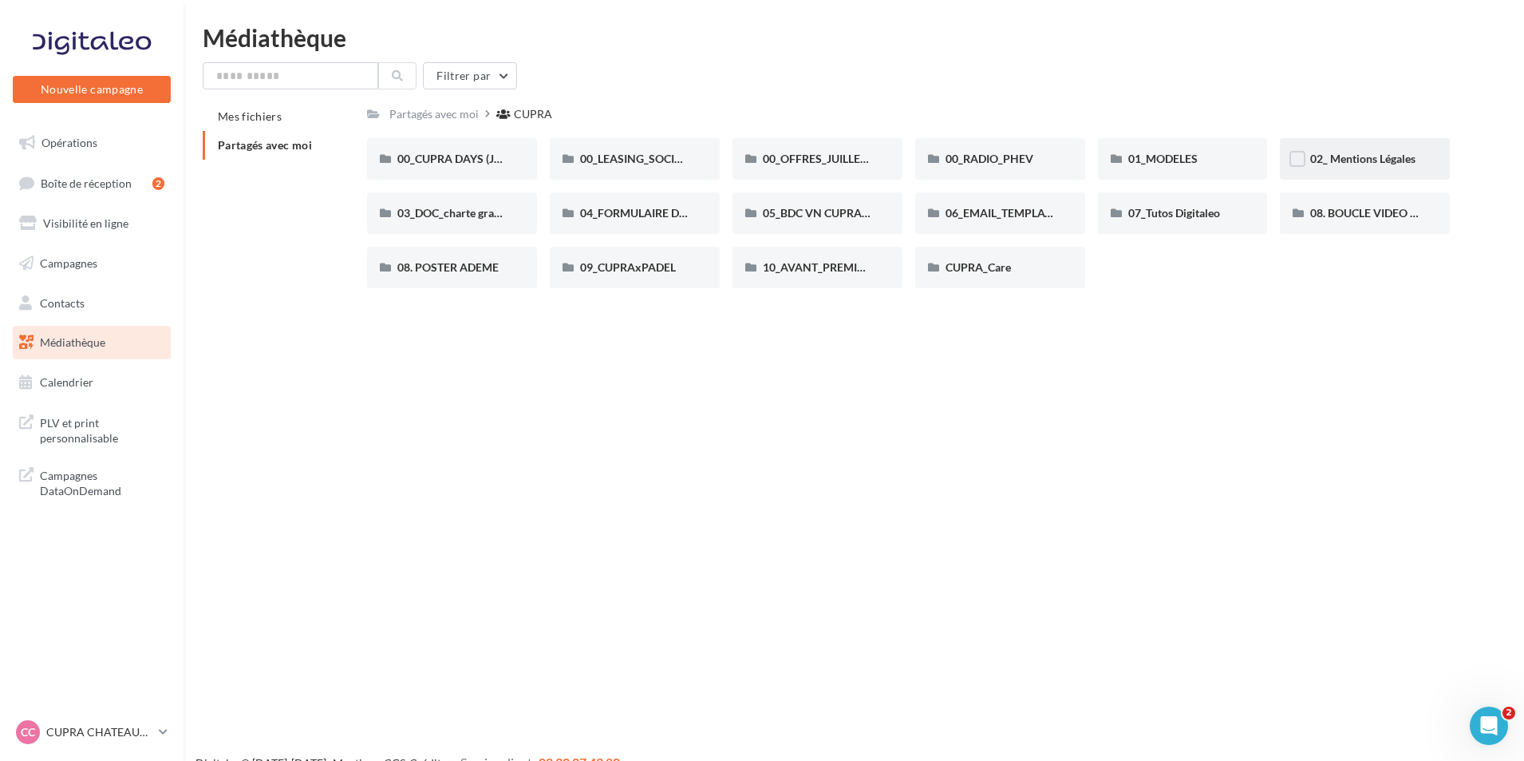
click at [1335, 166] on div "02_ Mentions Légales" at bounding box center [1364, 159] width 109 height 16
click at [1152, 164] on span "01_MODELES" at bounding box center [1162, 159] width 69 height 14
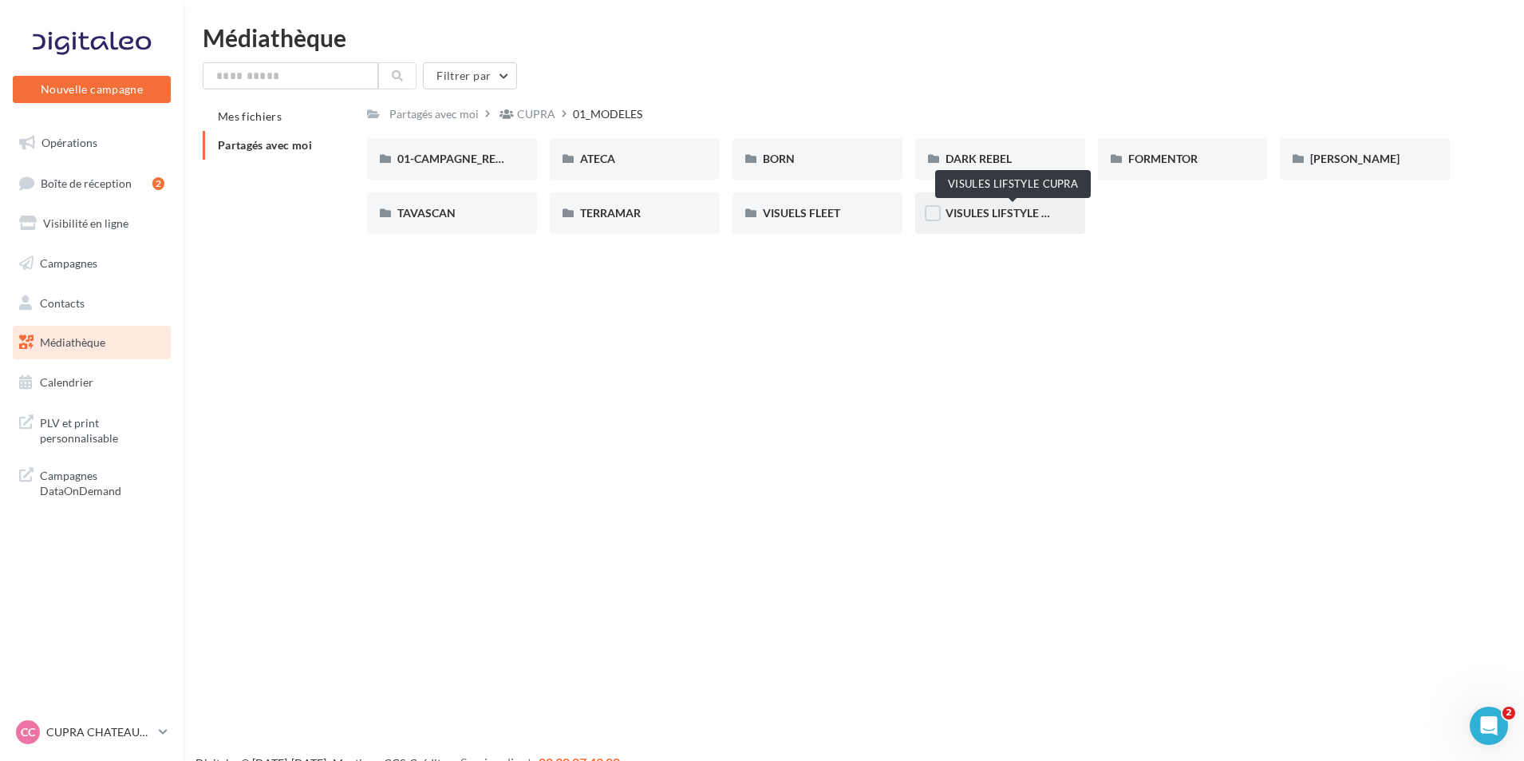
click at [985, 217] on span "VISULES LIFSTYLE CUPRA" at bounding box center [1012, 213] width 133 height 14
click at [872, 221] on div "VISUELS FLEET" at bounding box center [817, 213] width 109 height 16
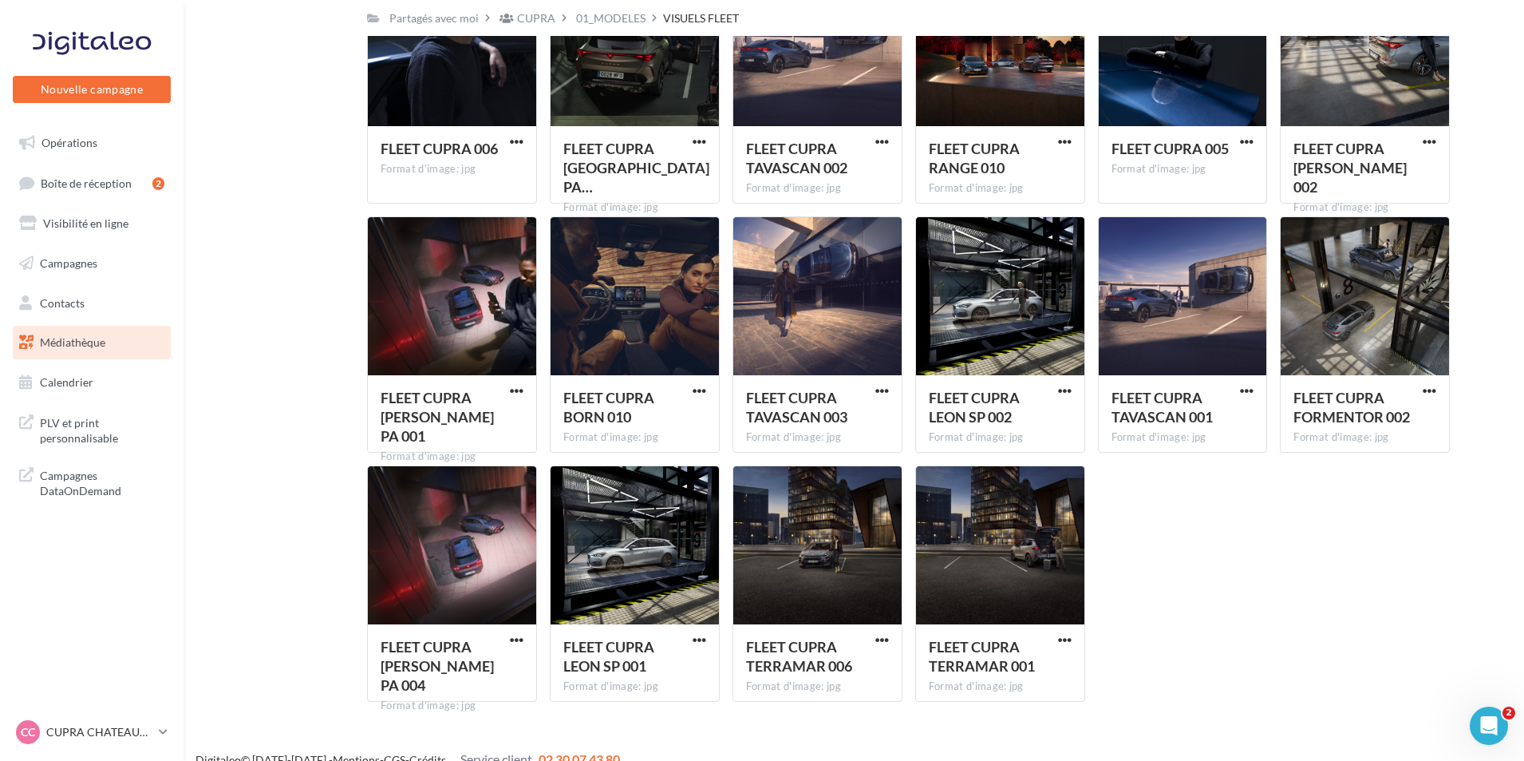
scroll to position [1437, 0]
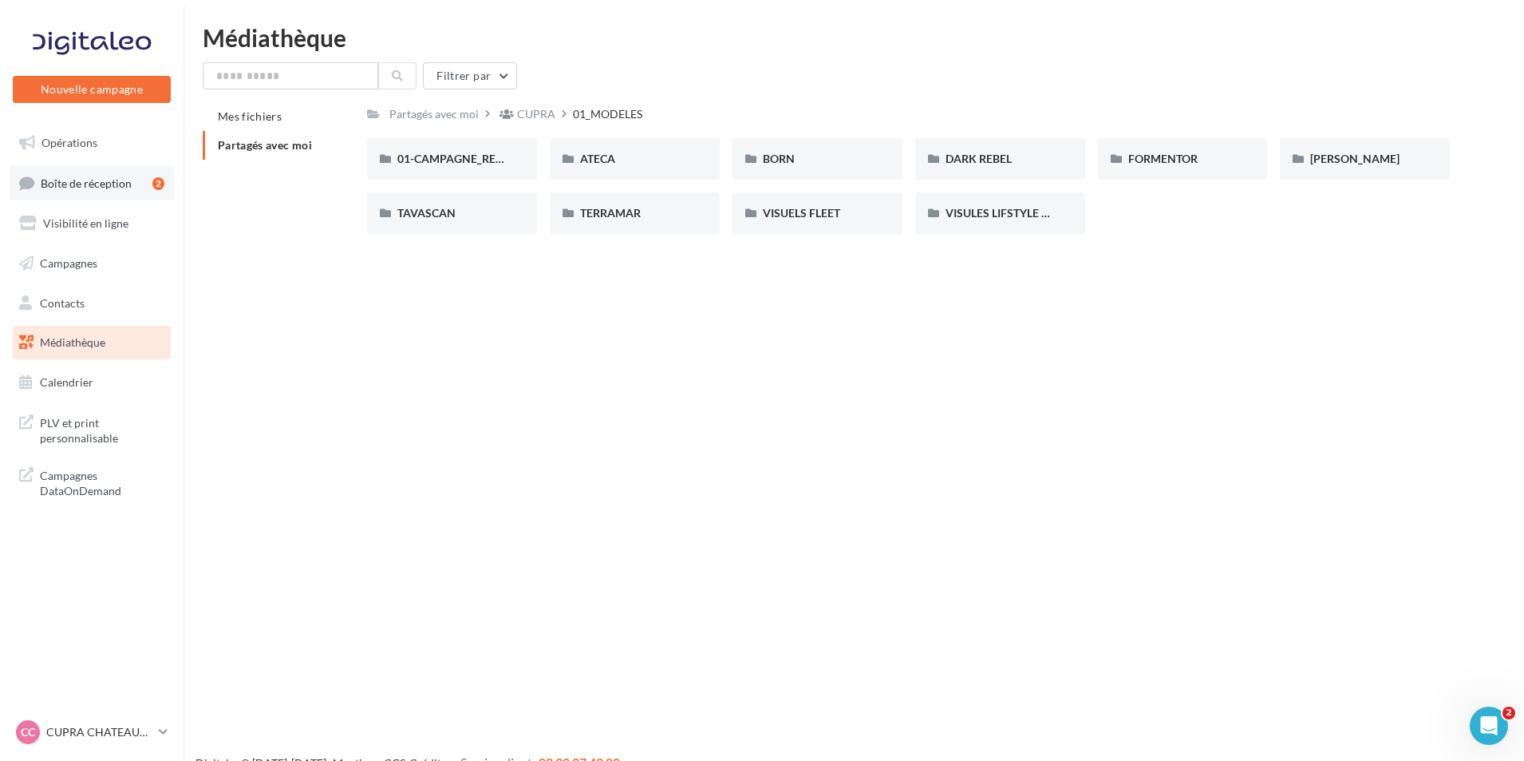
click at [138, 181] on link "Boîte de réception 2" at bounding box center [92, 183] width 164 height 34
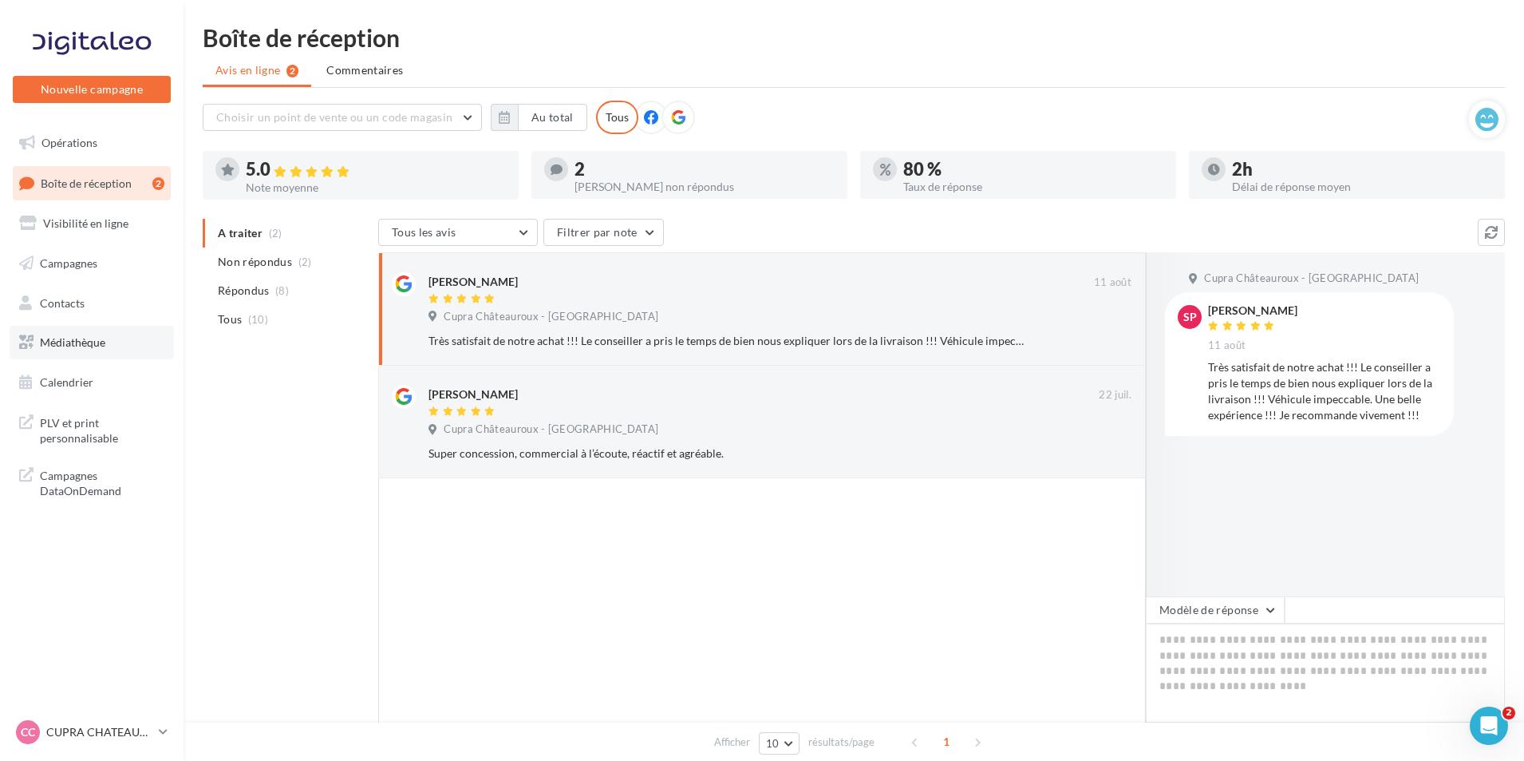
click at [114, 350] on link "Médiathèque" at bounding box center [92, 343] width 164 height 34
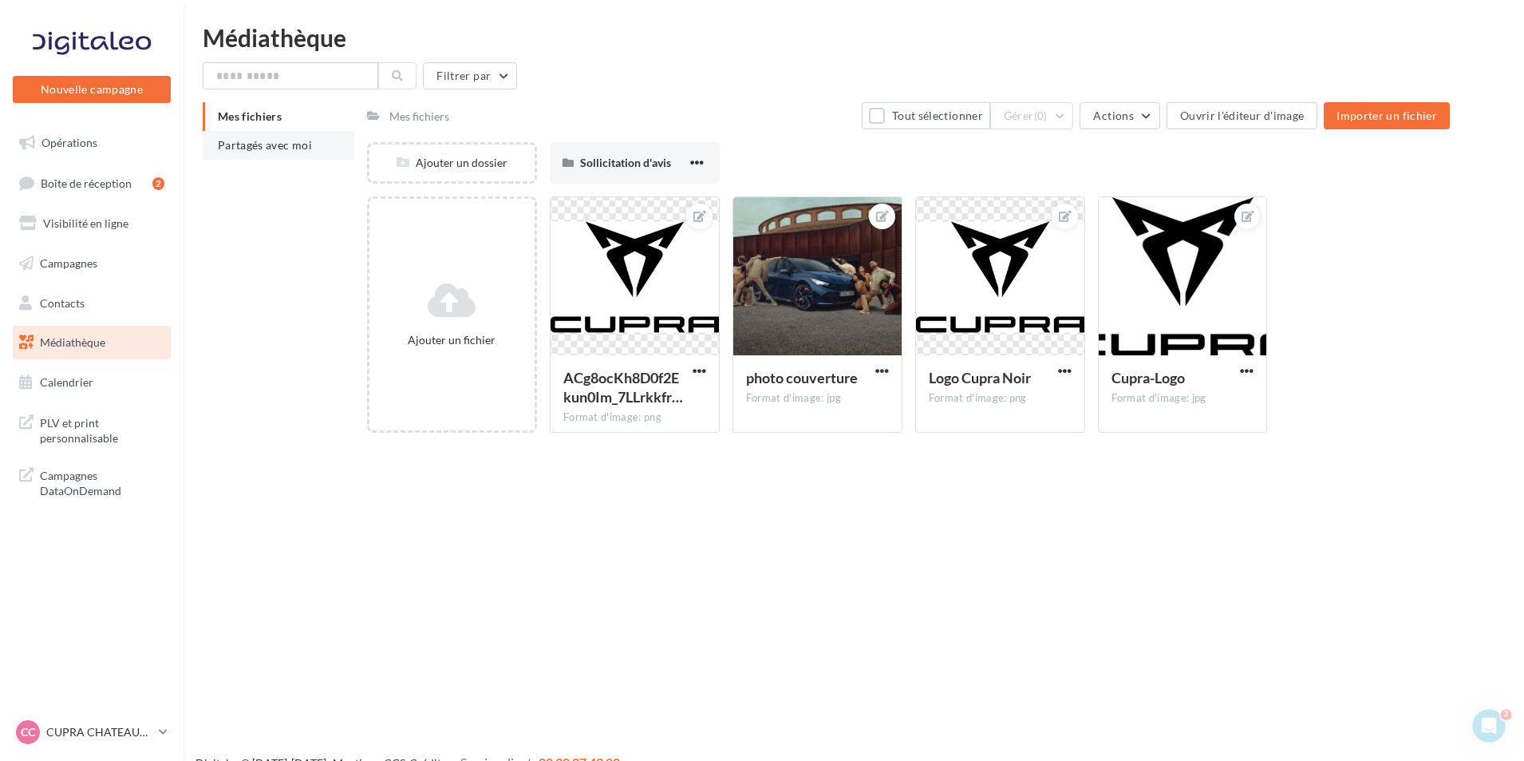
click at [286, 151] on span "Partagés avec moi" at bounding box center [265, 145] width 94 height 14
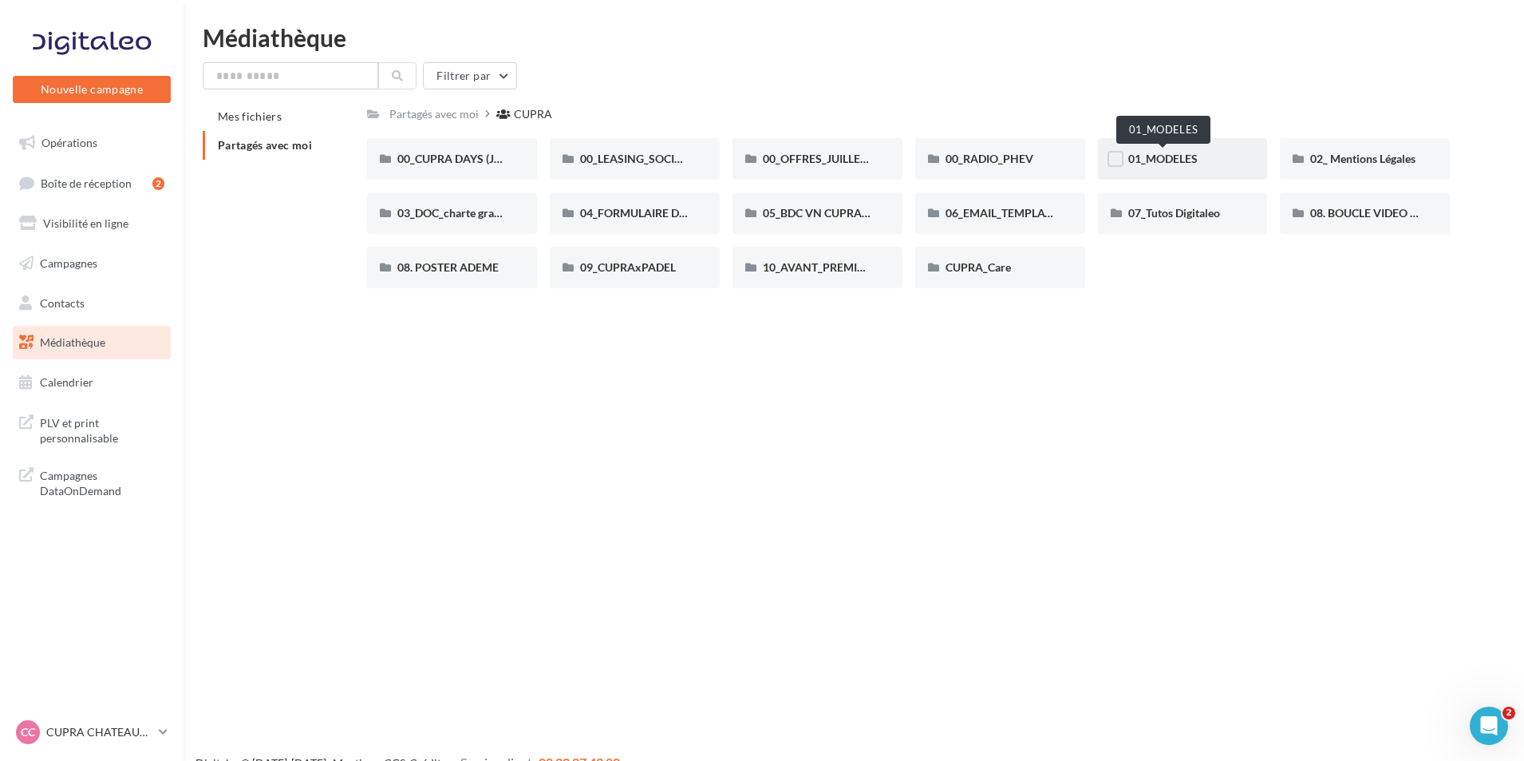
click at [1168, 164] on span "01_MODELES" at bounding box center [1162, 159] width 69 height 14
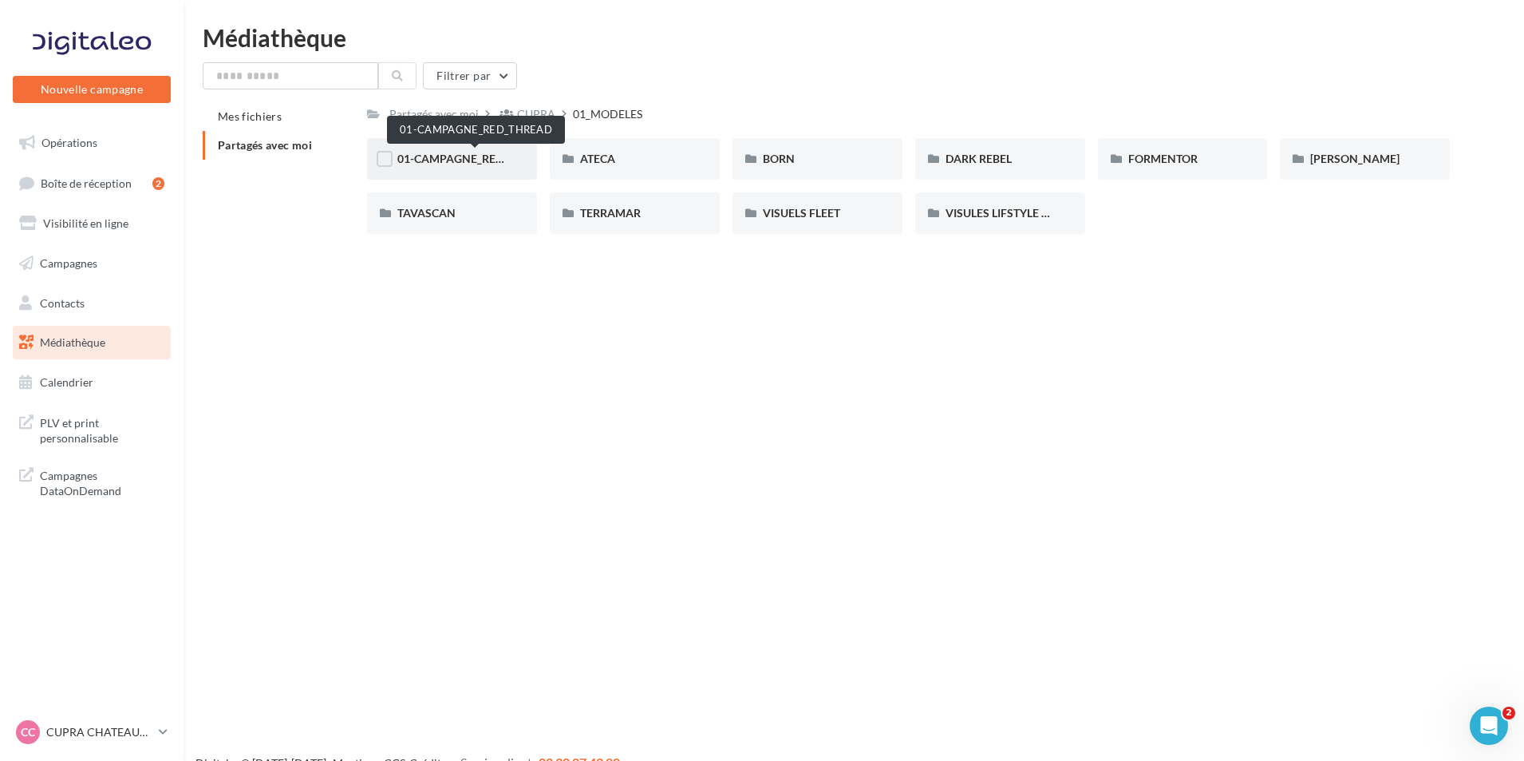
click at [493, 164] on span "01-CAMPAGNE_RED_THREAD" at bounding box center [475, 159] width 156 height 14
click at [692, 163] on div "ATECA" at bounding box center [635, 159] width 170 height 42
click at [841, 171] on div "BORN" at bounding box center [818, 159] width 170 height 42
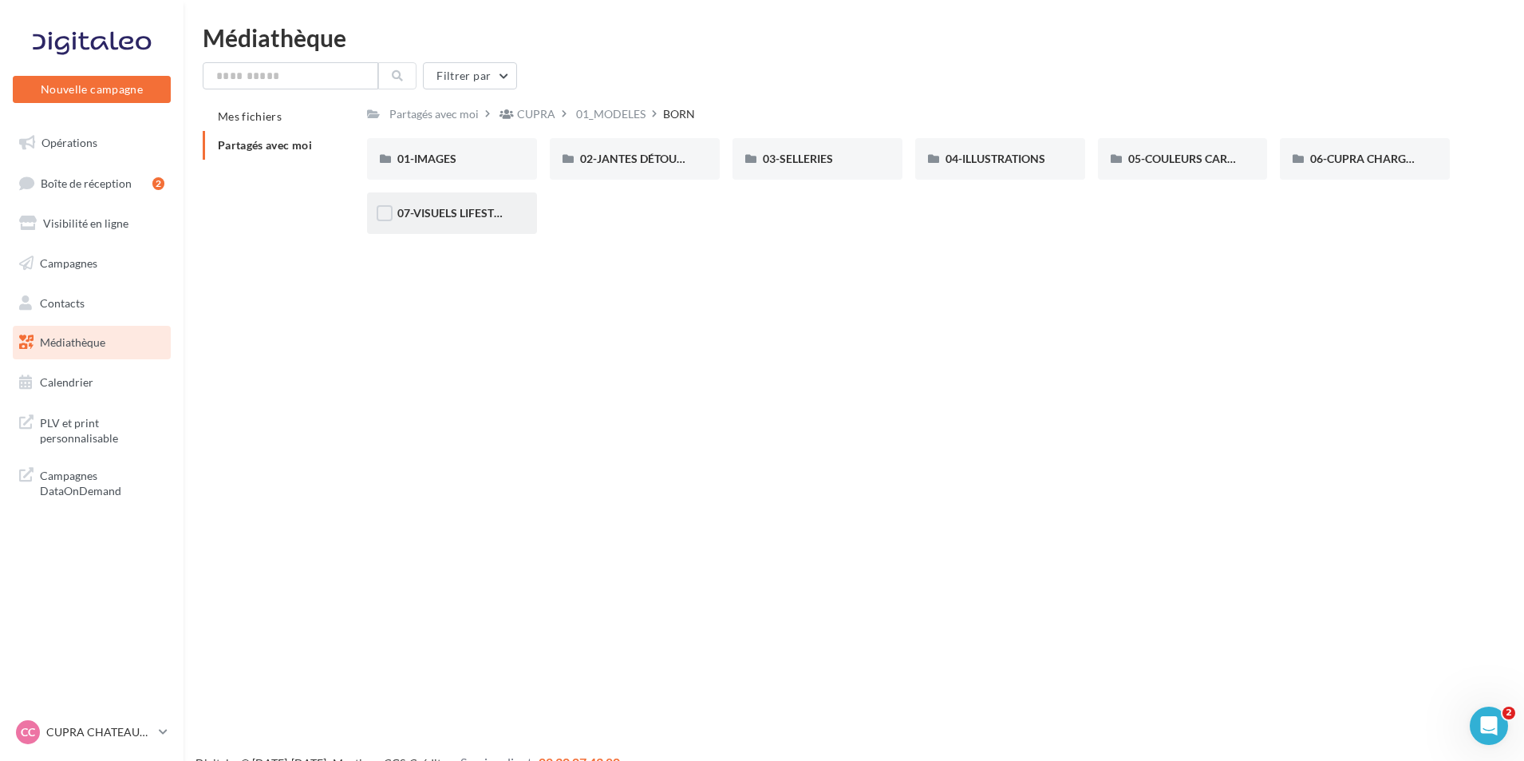
click at [491, 224] on div "07-VISUELS LIFESTYLE" at bounding box center [452, 213] width 170 height 42
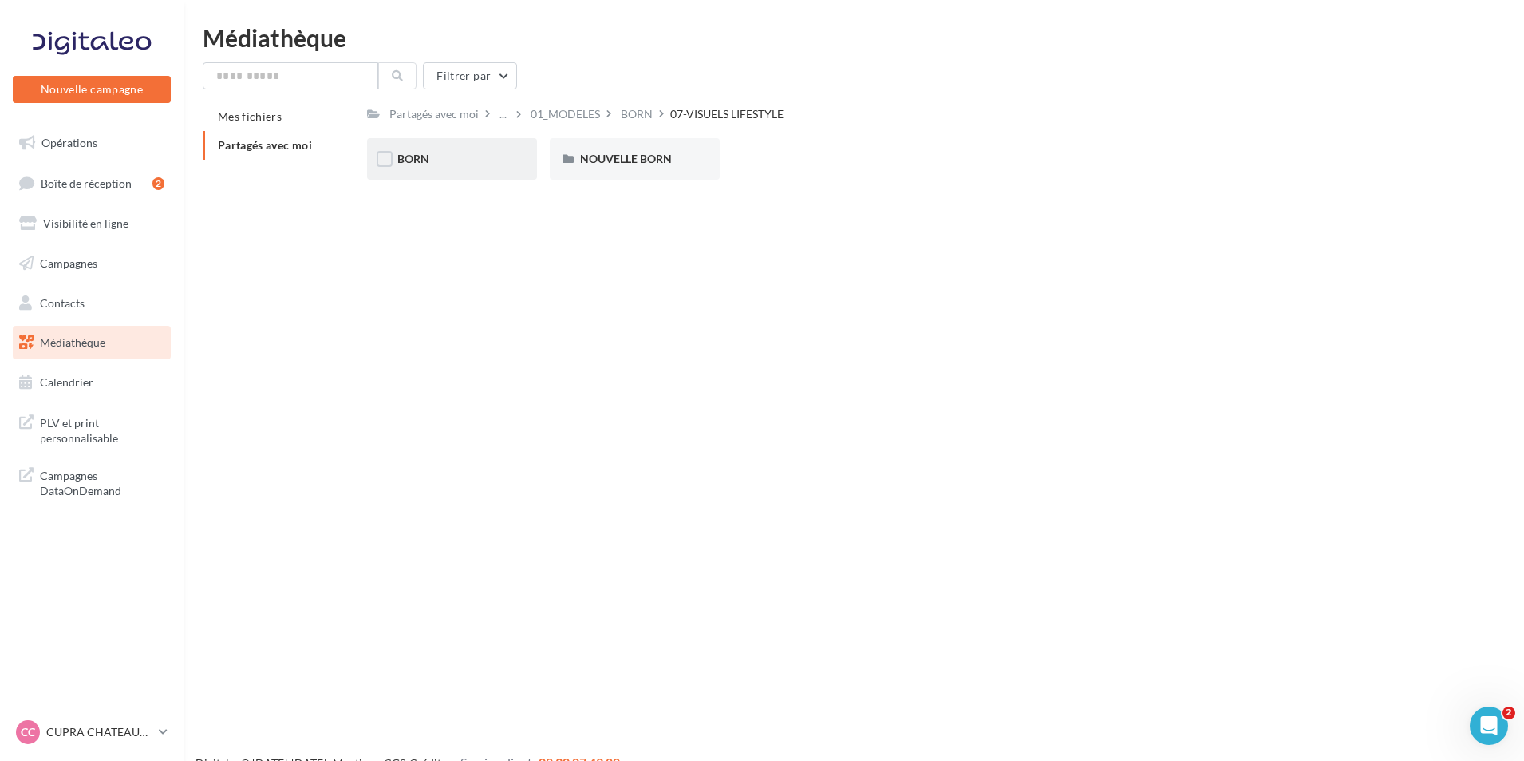
click at [480, 157] on div "BORN" at bounding box center [451, 159] width 109 height 16
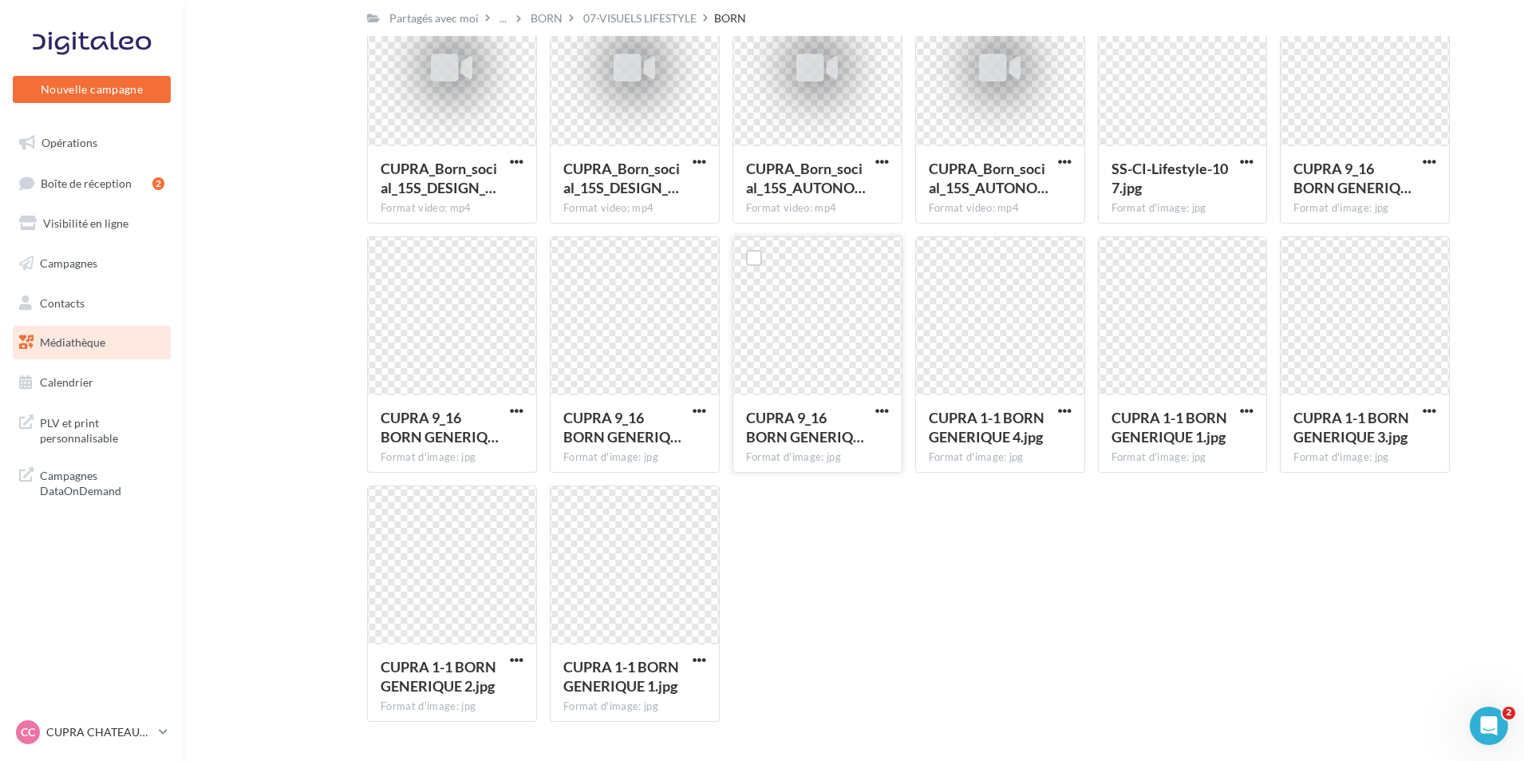
scroll to position [911, 0]
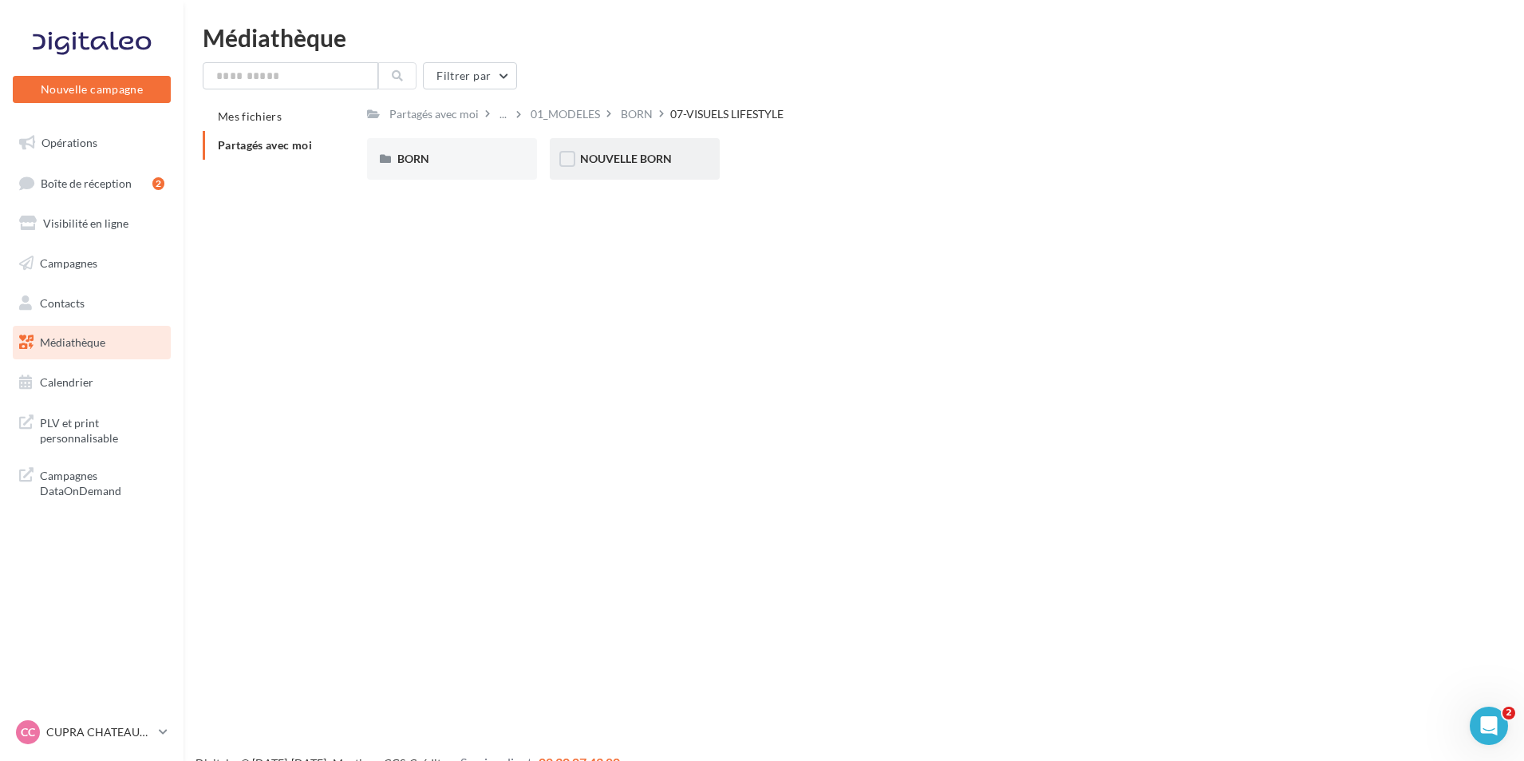
click at [682, 172] on div "NOUVELLE BORN" at bounding box center [635, 159] width 170 height 42
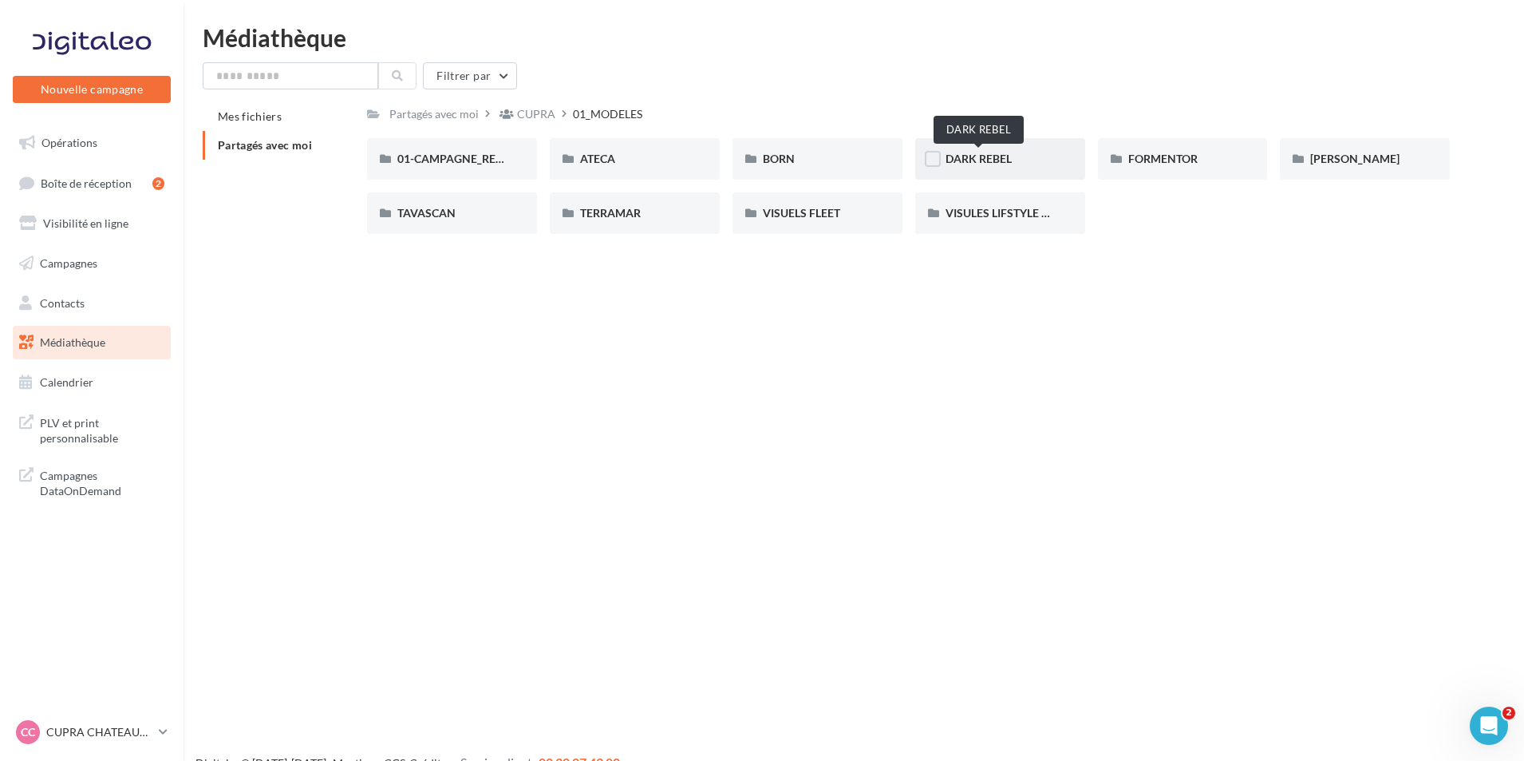
click at [1011, 161] on span "DARK REBEL" at bounding box center [979, 159] width 66 height 14
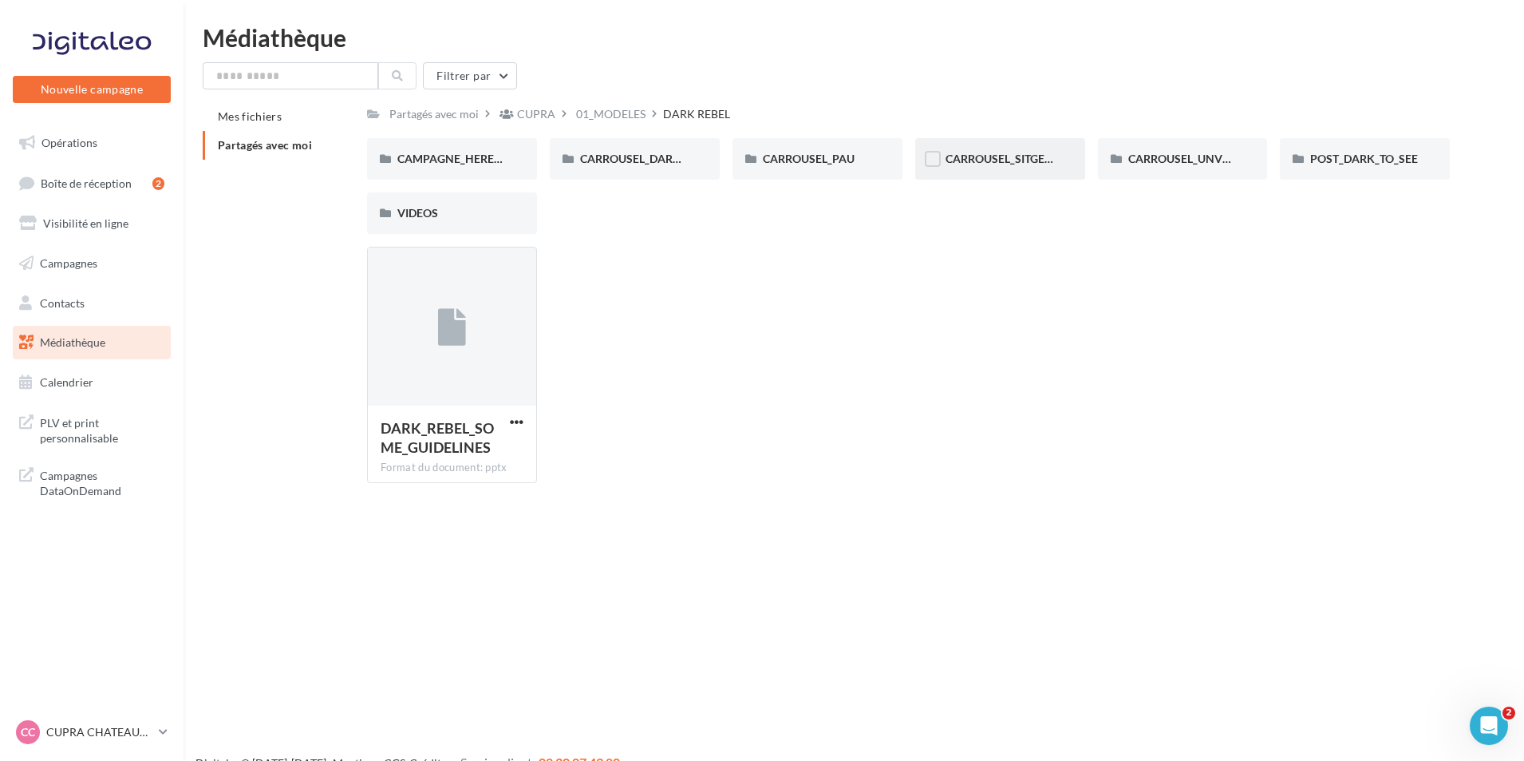
click at [998, 174] on div "CARROUSEL_SITGES_IA" at bounding box center [1000, 159] width 170 height 42
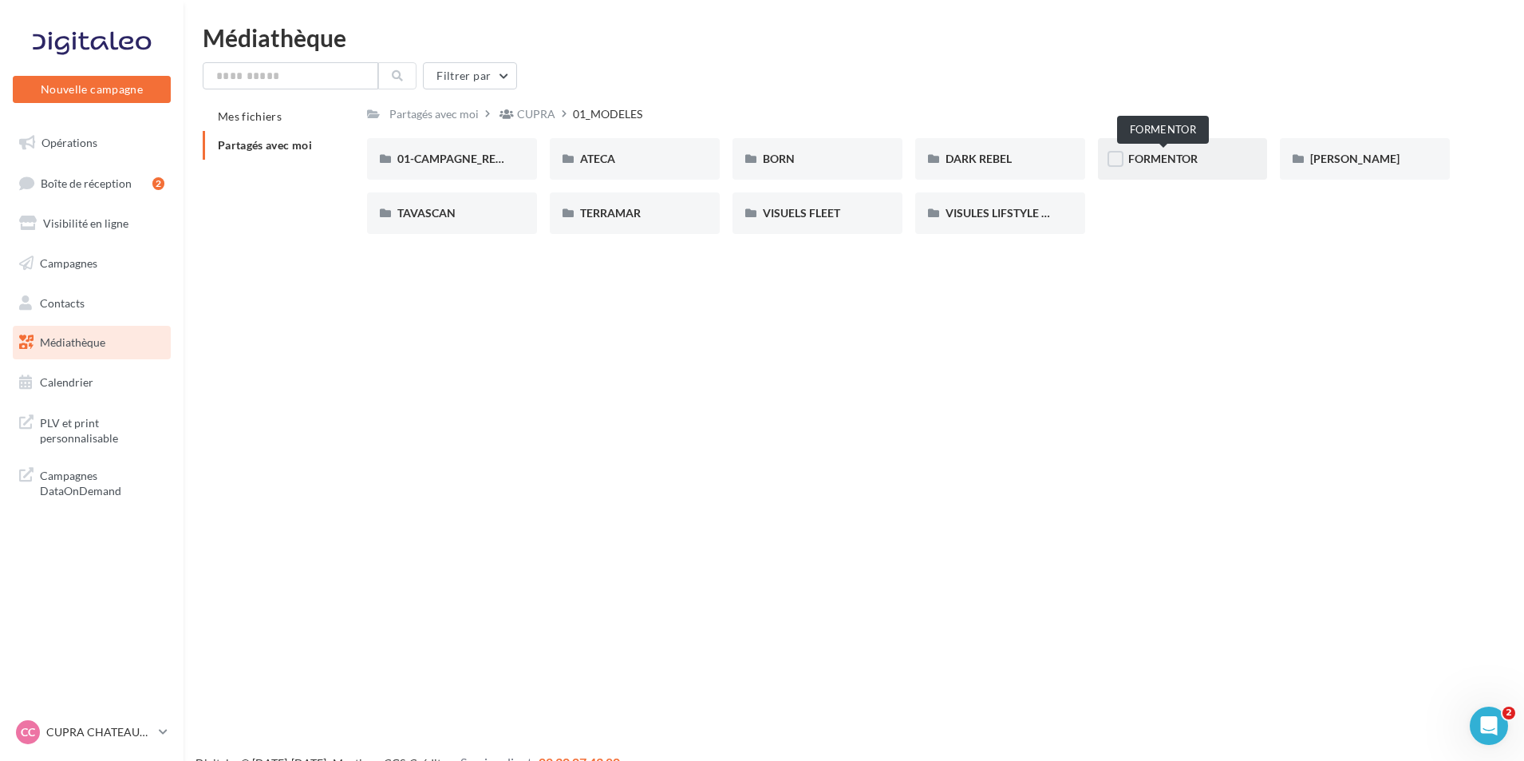
click at [1178, 156] on span "FORMENTOR" at bounding box center [1162, 159] width 69 height 14
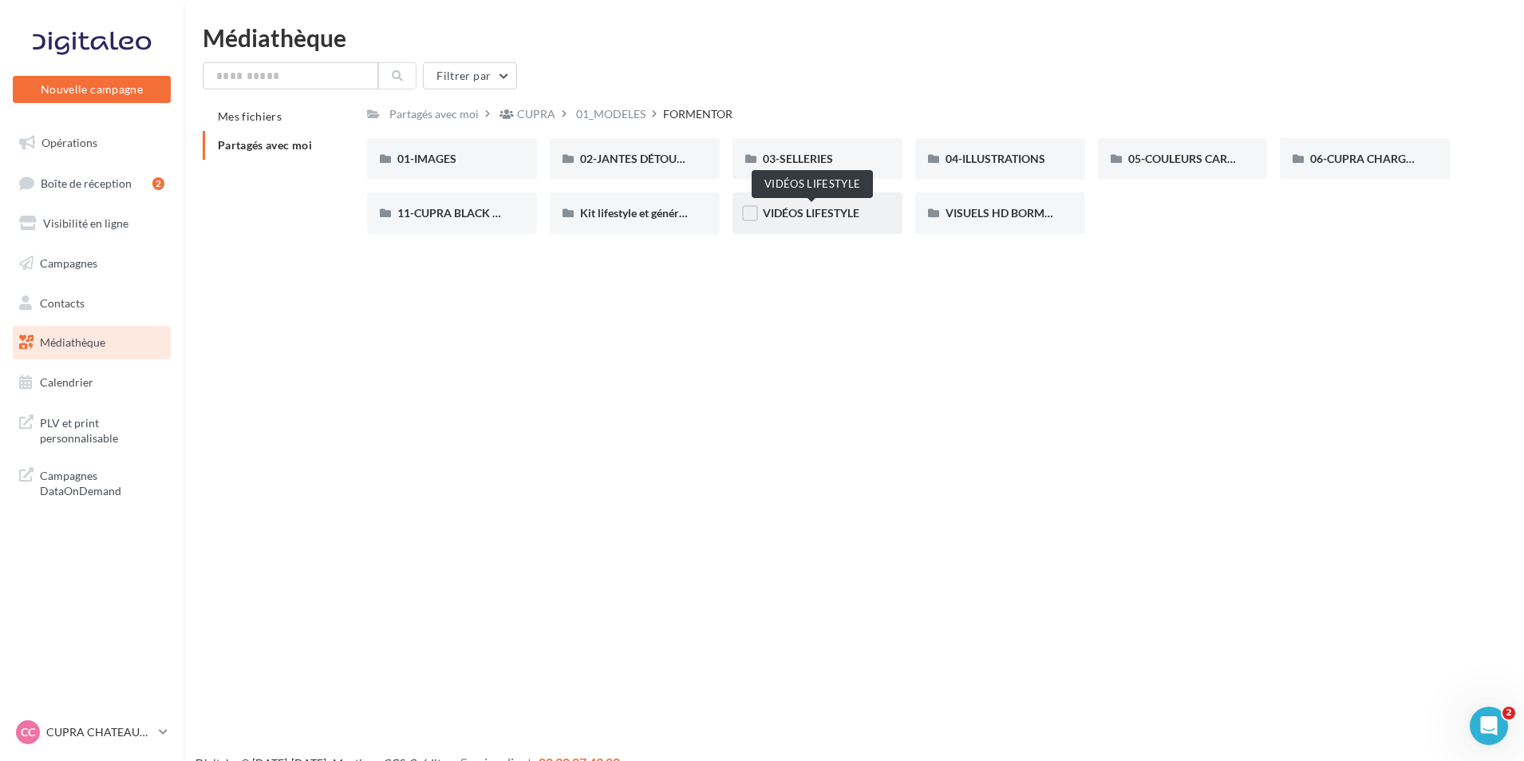
click at [849, 214] on span "VIDÉOS LIFESTYLE" at bounding box center [811, 213] width 97 height 14
click at [483, 224] on div "11-CUPRA BLACK EDITIONS" at bounding box center [452, 213] width 170 height 42
click at [1045, 217] on span "VISUELS HD BORMURES" at bounding box center [1009, 213] width 127 height 14
click at [960, 170] on div "04-ILLUSTRATIONS" at bounding box center [1000, 159] width 170 height 42
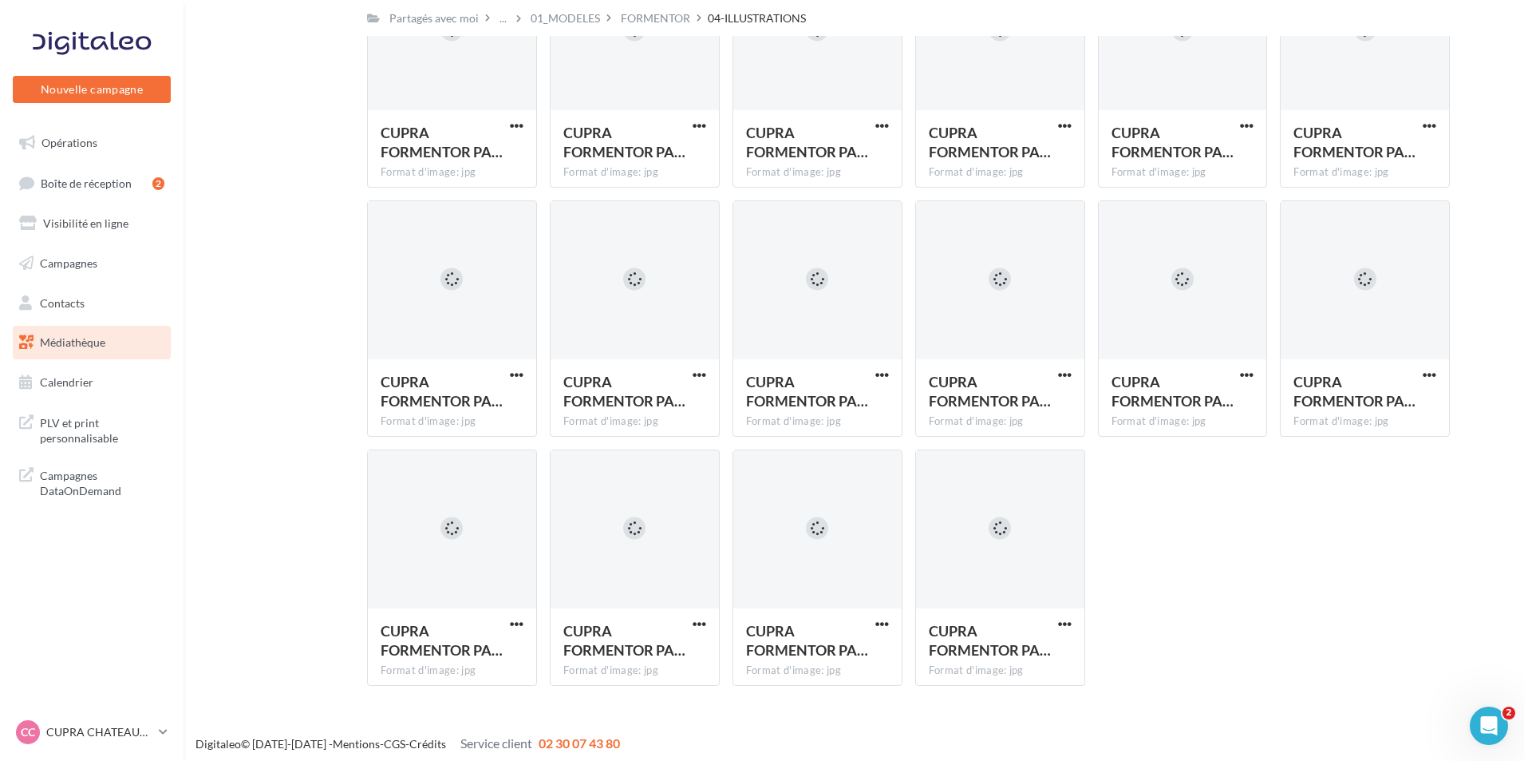
scroll to position [441, 0]
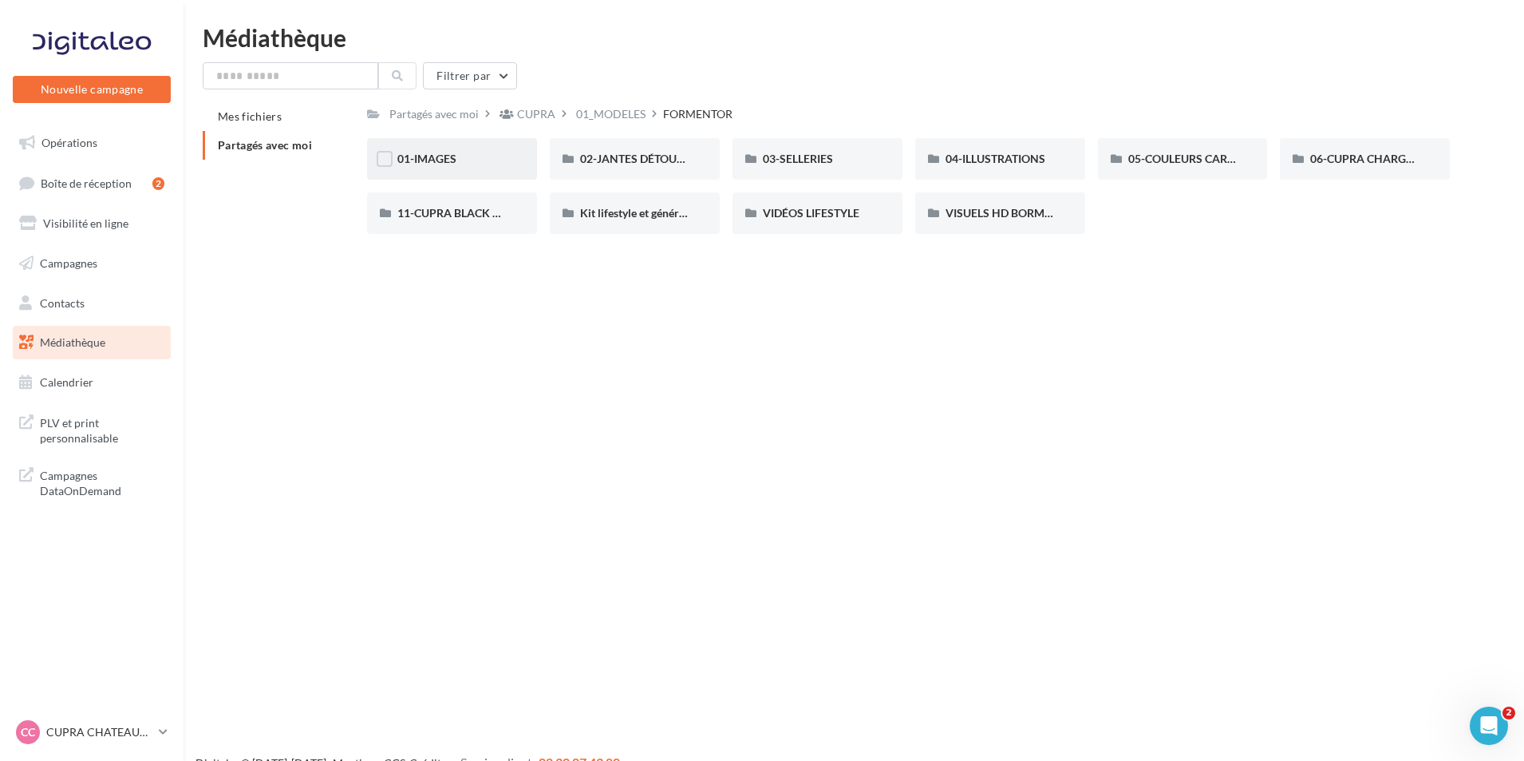
click at [484, 169] on div "01-IMAGES" at bounding box center [452, 159] width 170 height 42
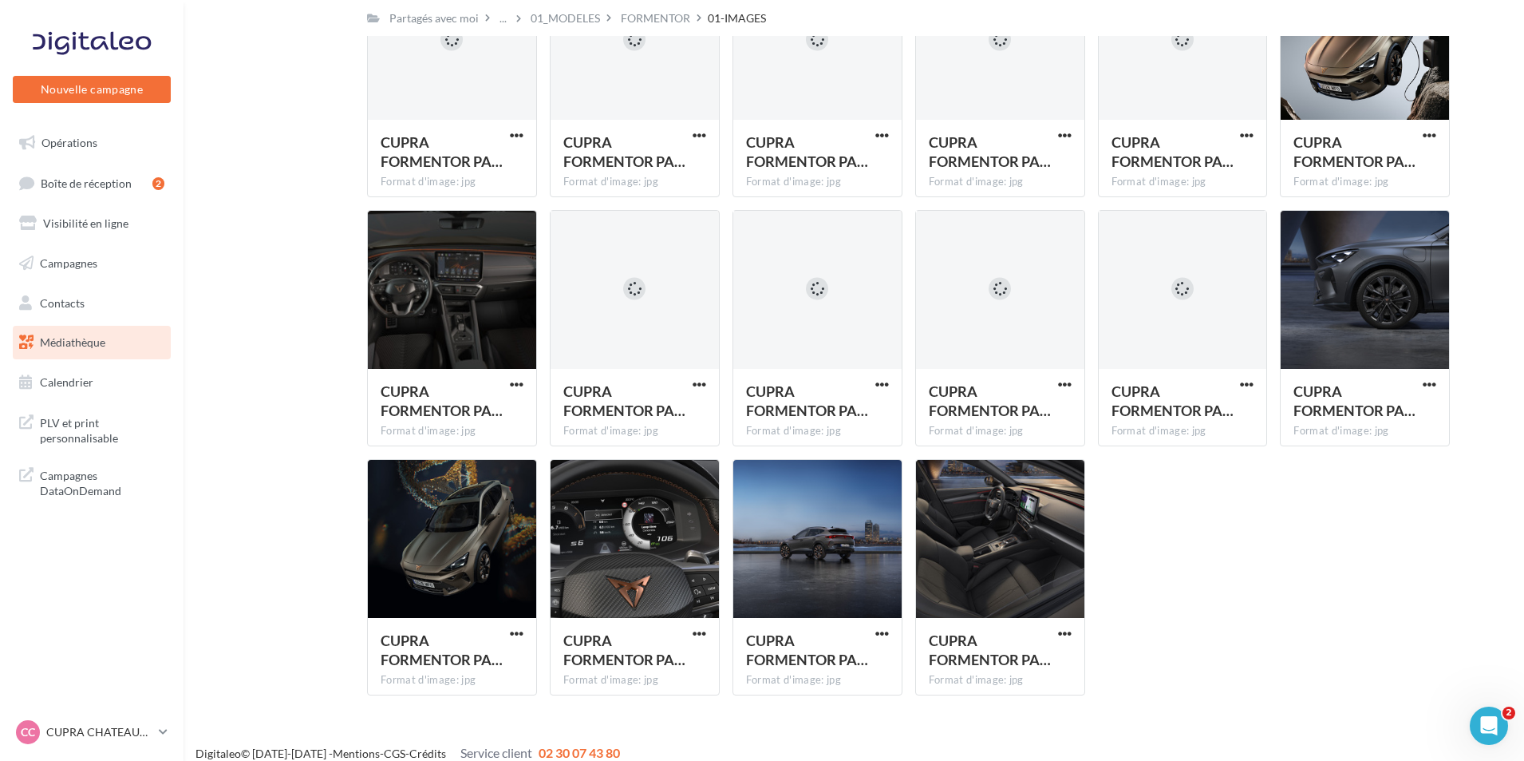
scroll to position [3180, 0]
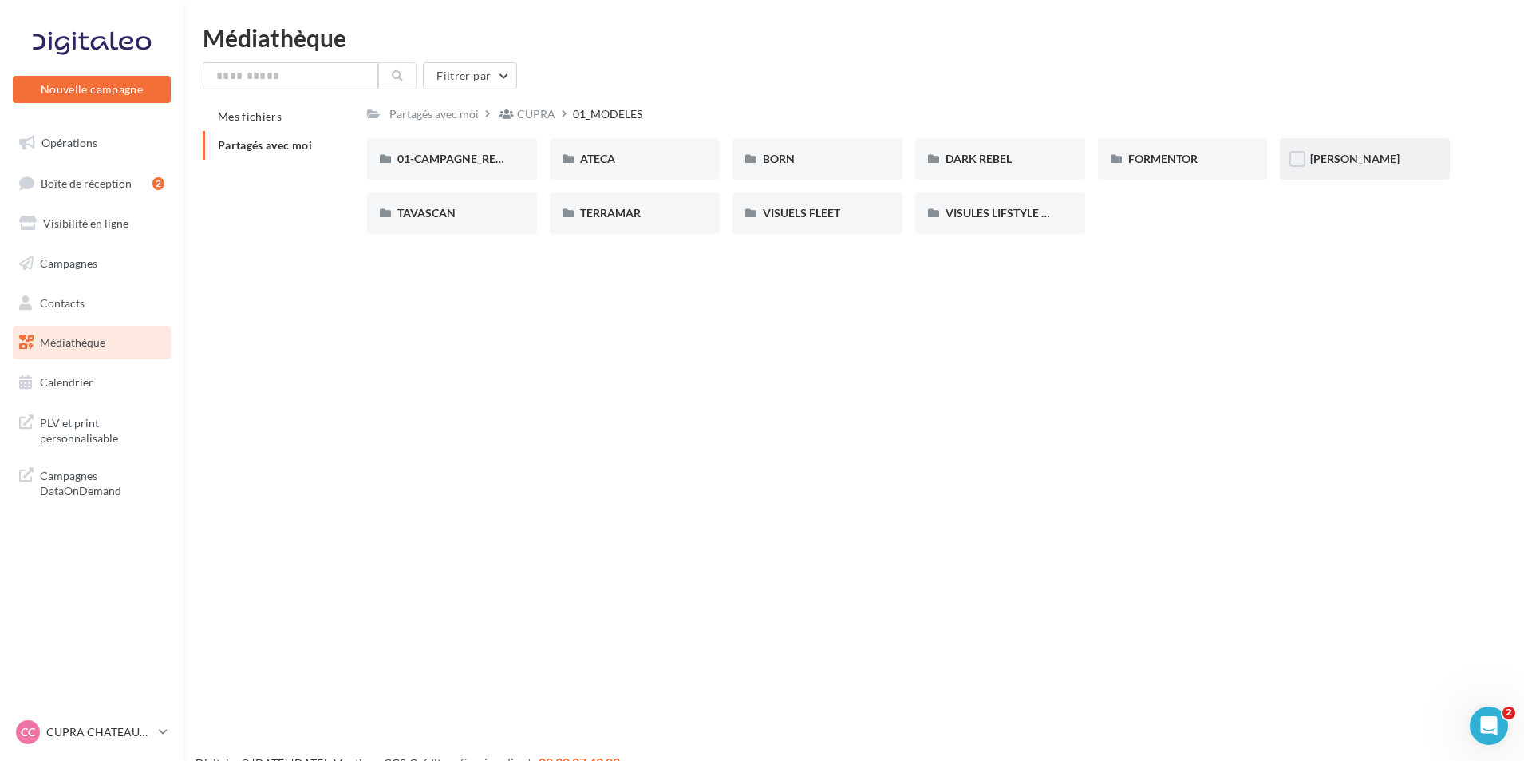
click at [1349, 164] on div "LEON" at bounding box center [1364, 159] width 109 height 16
click at [1028, 223] on div "13-VISUELS LIFE STYLE" at bounding box center [1000, 213] width 170 height 42
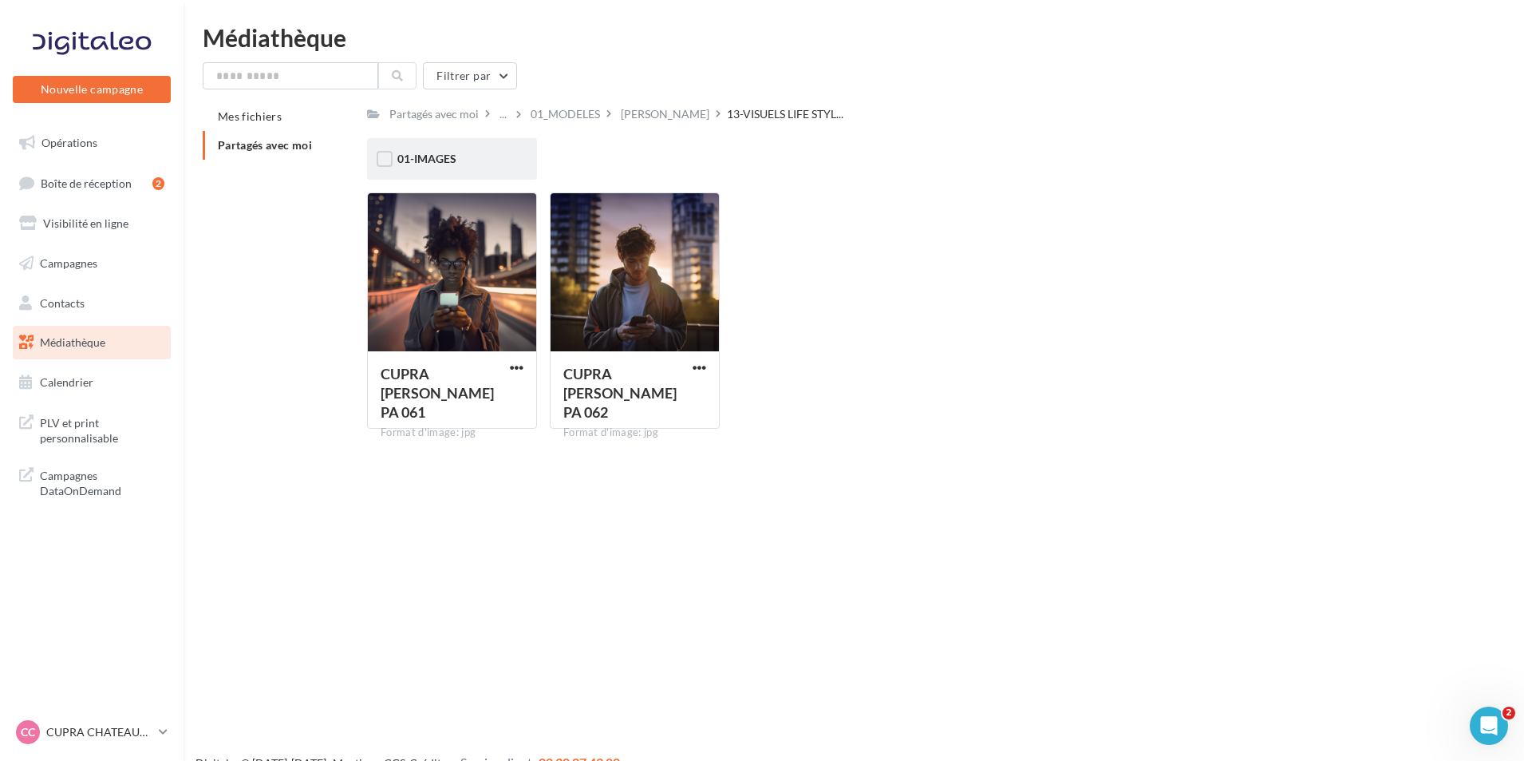
click at [462, 156] on div "01-IMAGES" at bounding box center [451, 159] width 109 height 16
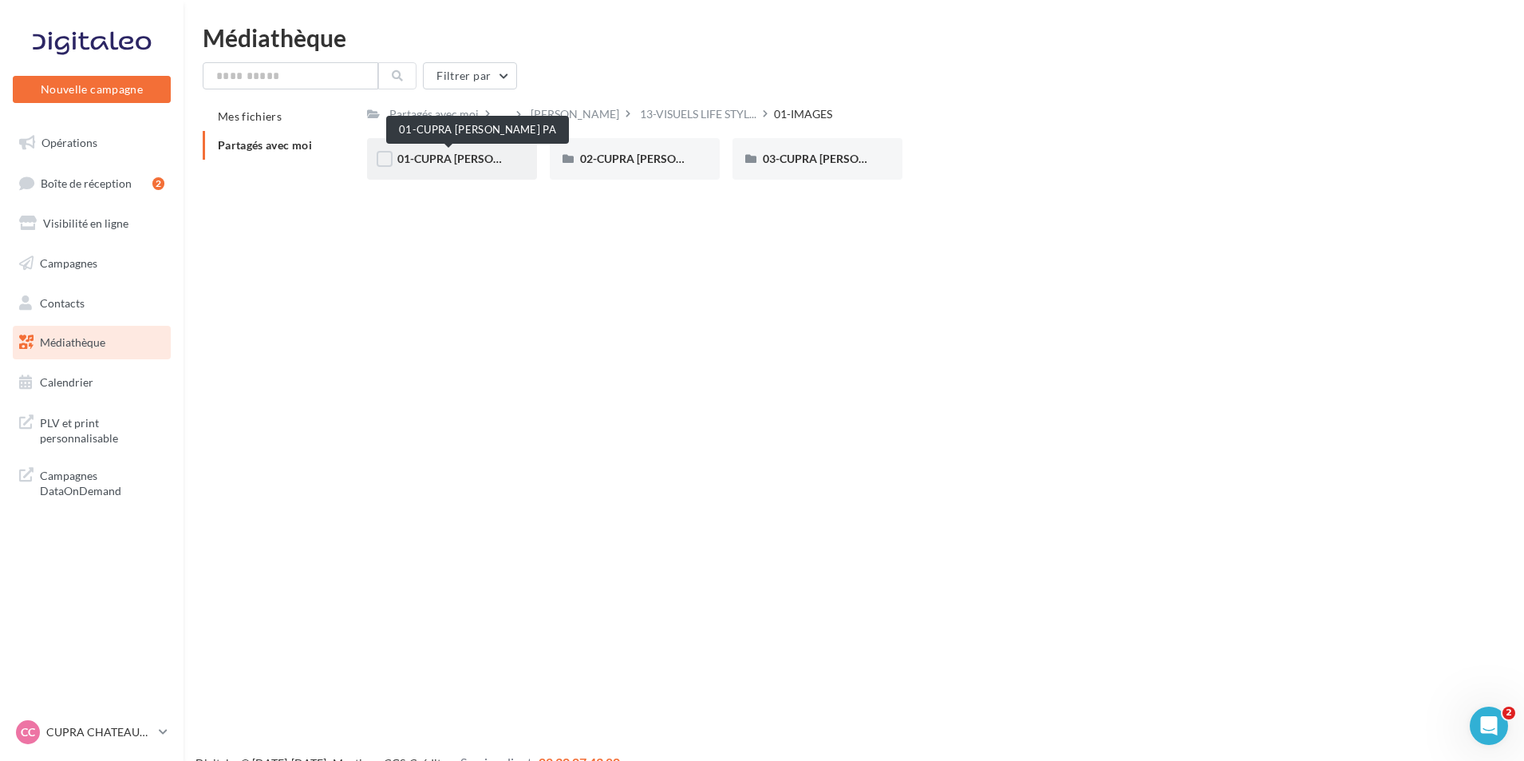
click at [460, 162] on span "01-CUPRA LEON PA" at bounding box center [478, 159] width 163 height 14
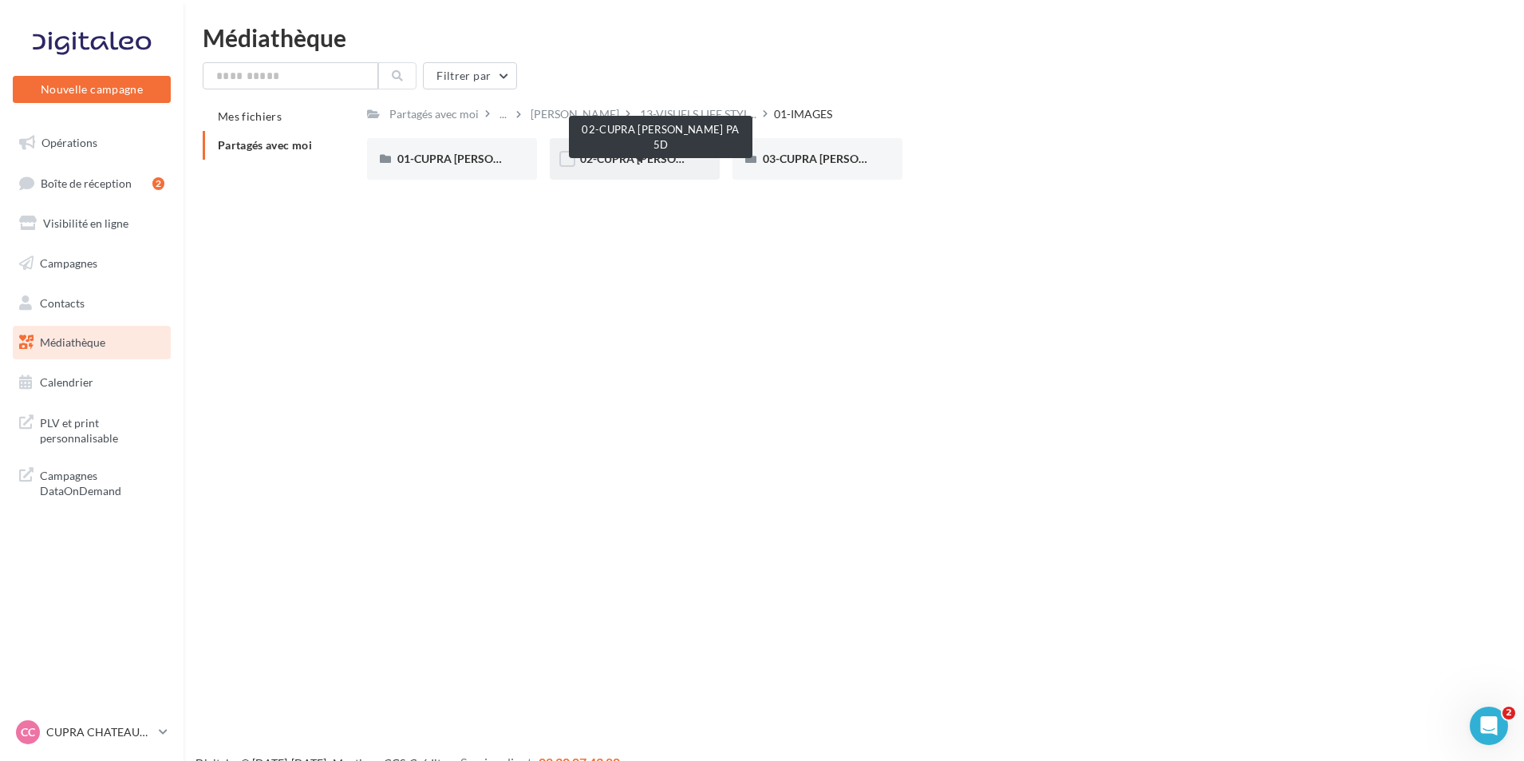
click at [614, 156] on span "02-CUPRA LEON PA 5D" at bounding box center [670, 159] width 180 height 14
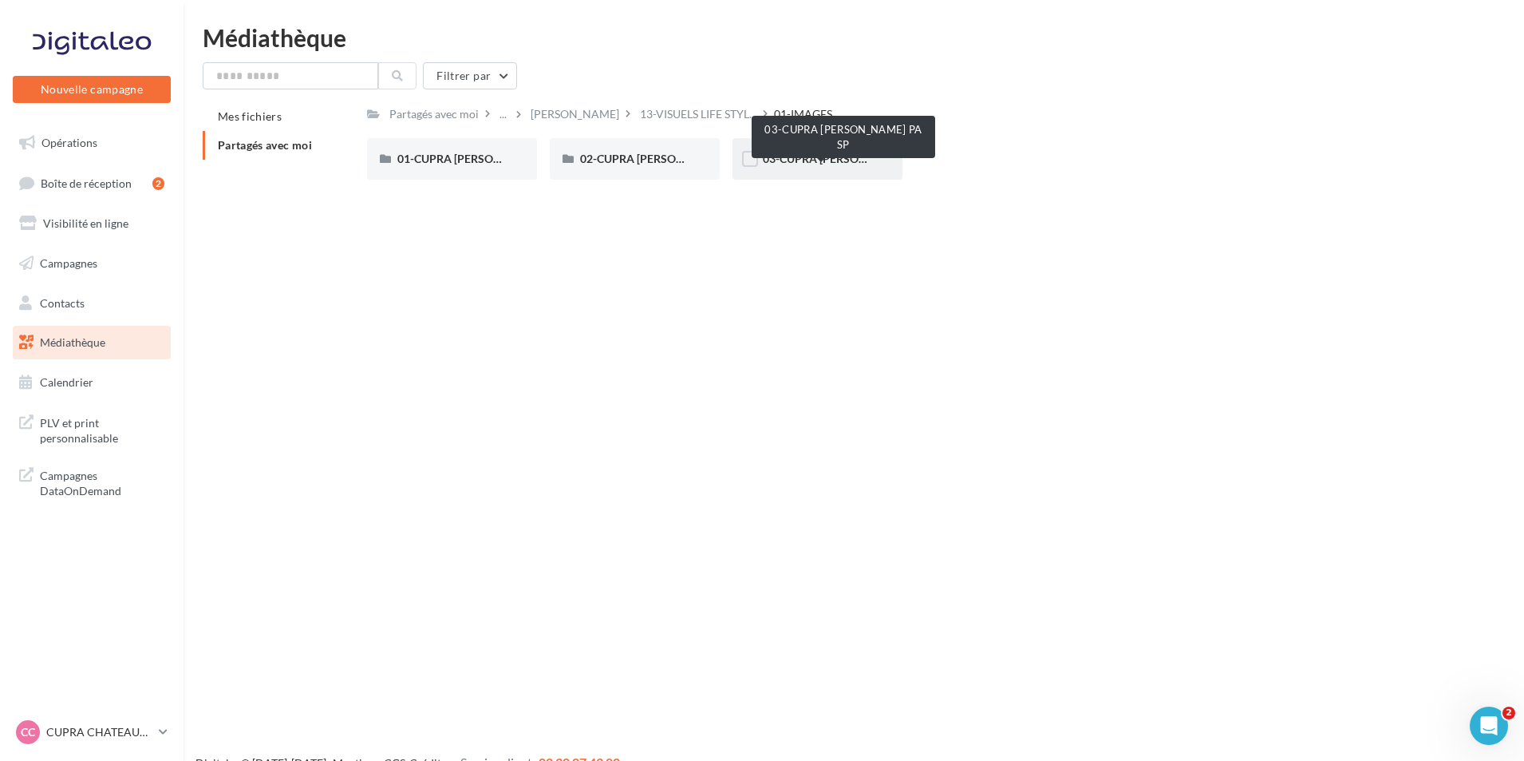
click at [807, 160] on span "03-CUPRA LEON PA SP" at bounding box center [852, 159] width 179 height 14
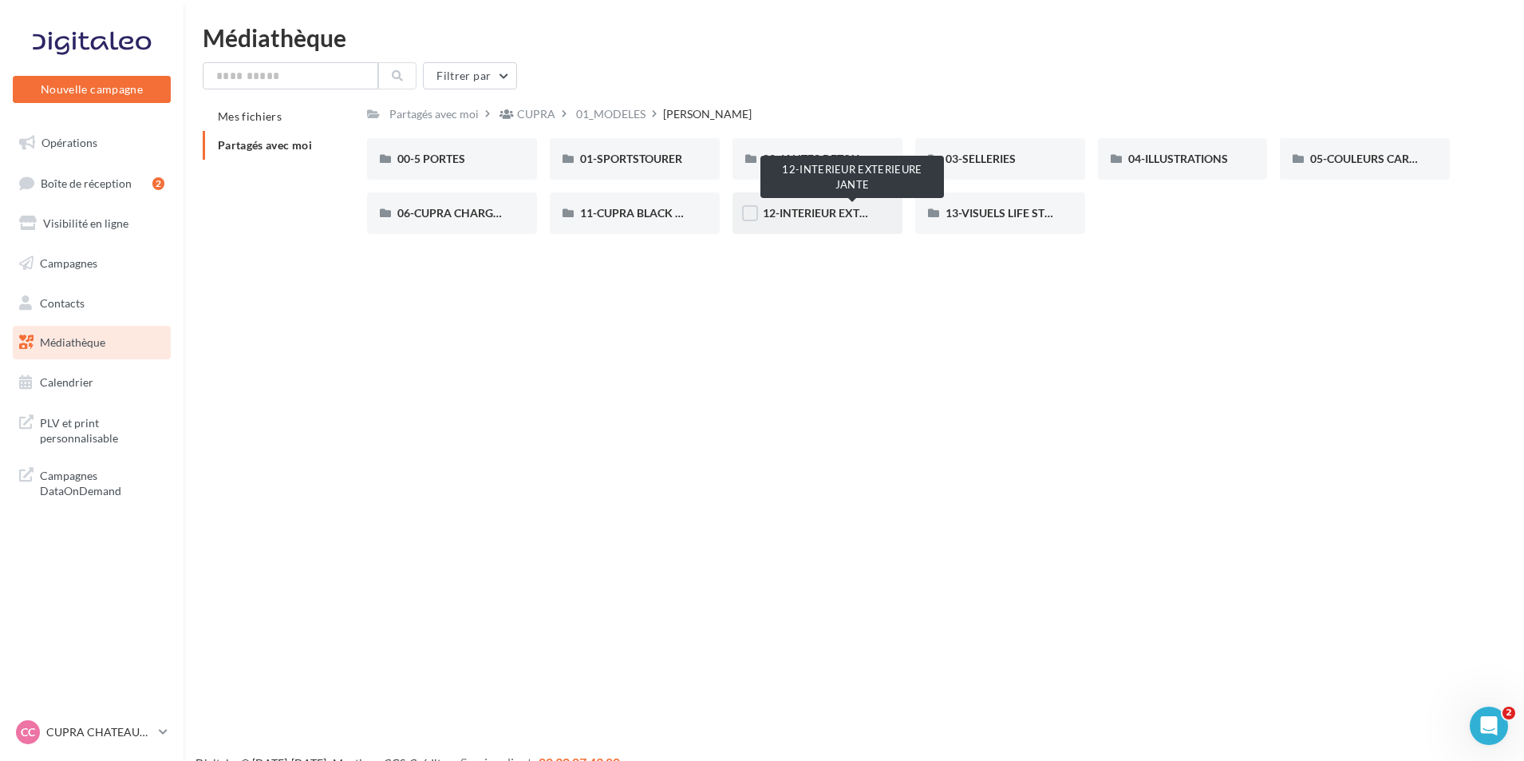
click at [839, 219] on span "12-INTERIEUR EXTERIEURE JANTE" at bounding box center [852, 213] width 178 height 14
click at [467, 165] on div "00-5 PORTES" at bounding box center [451, 159] width 109 height 16
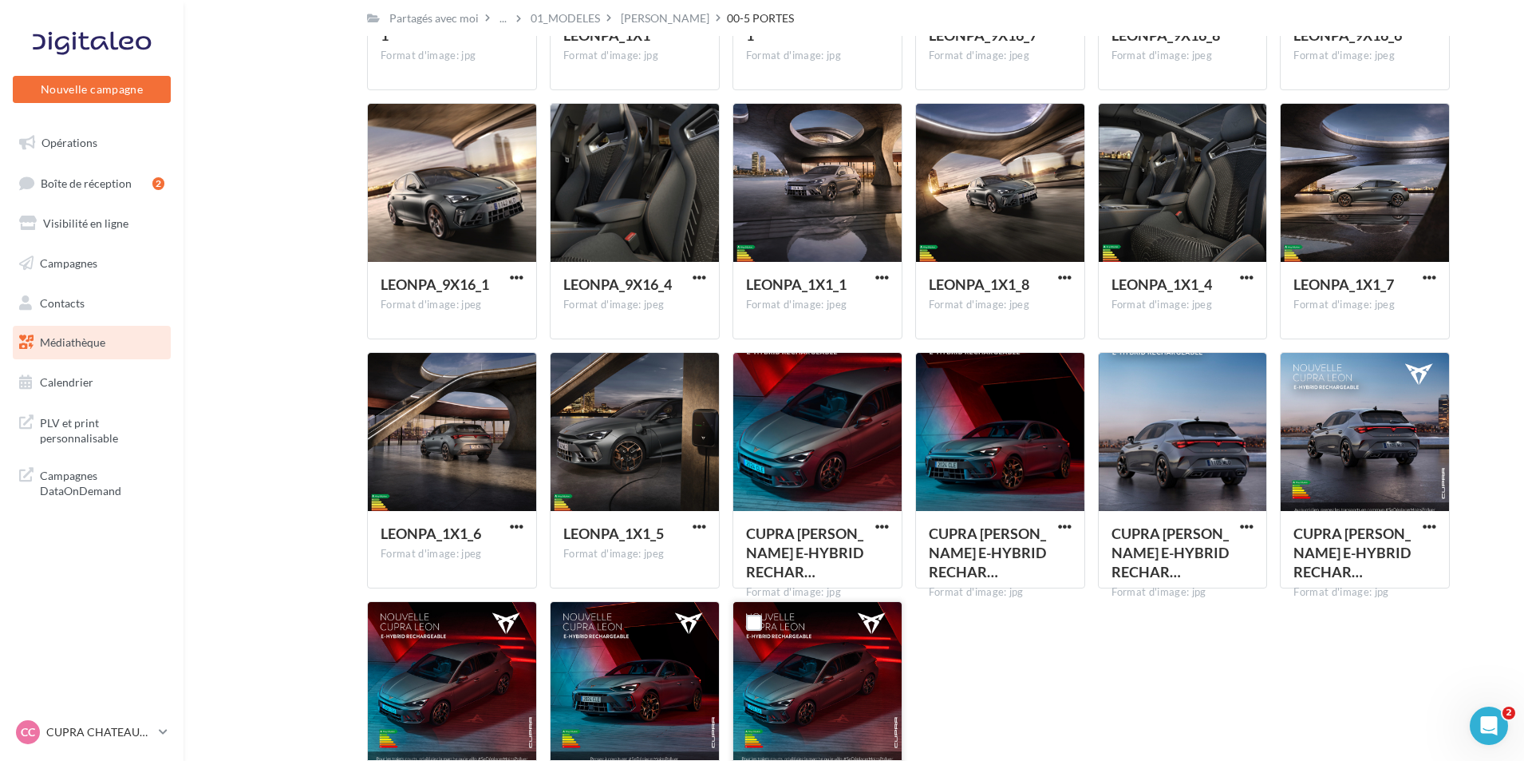
scroll to position [2025, 0]
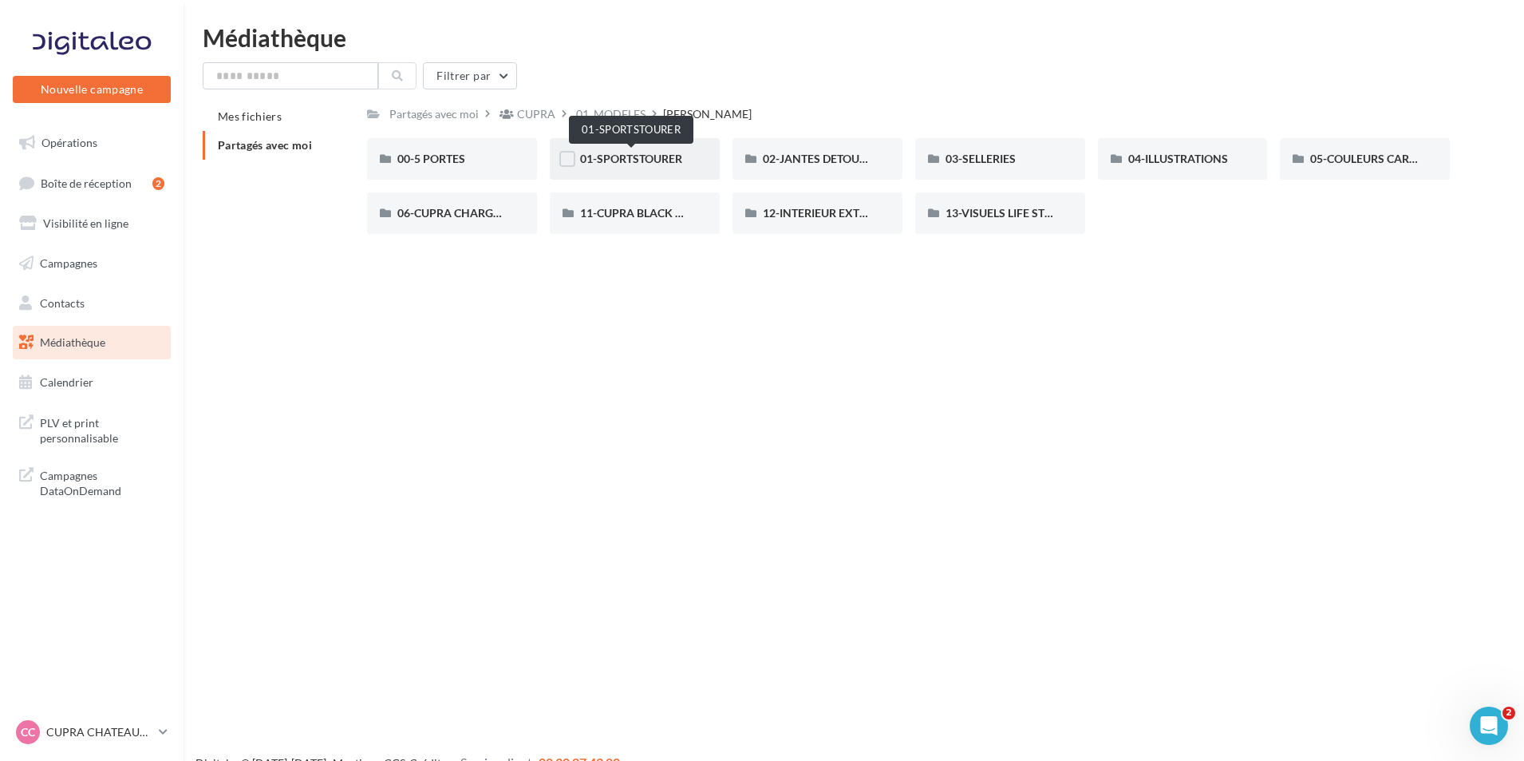
click at [631, 165] on span "01-SPORTSTOURER" at bounding box center [631, 159] width 102 height 14
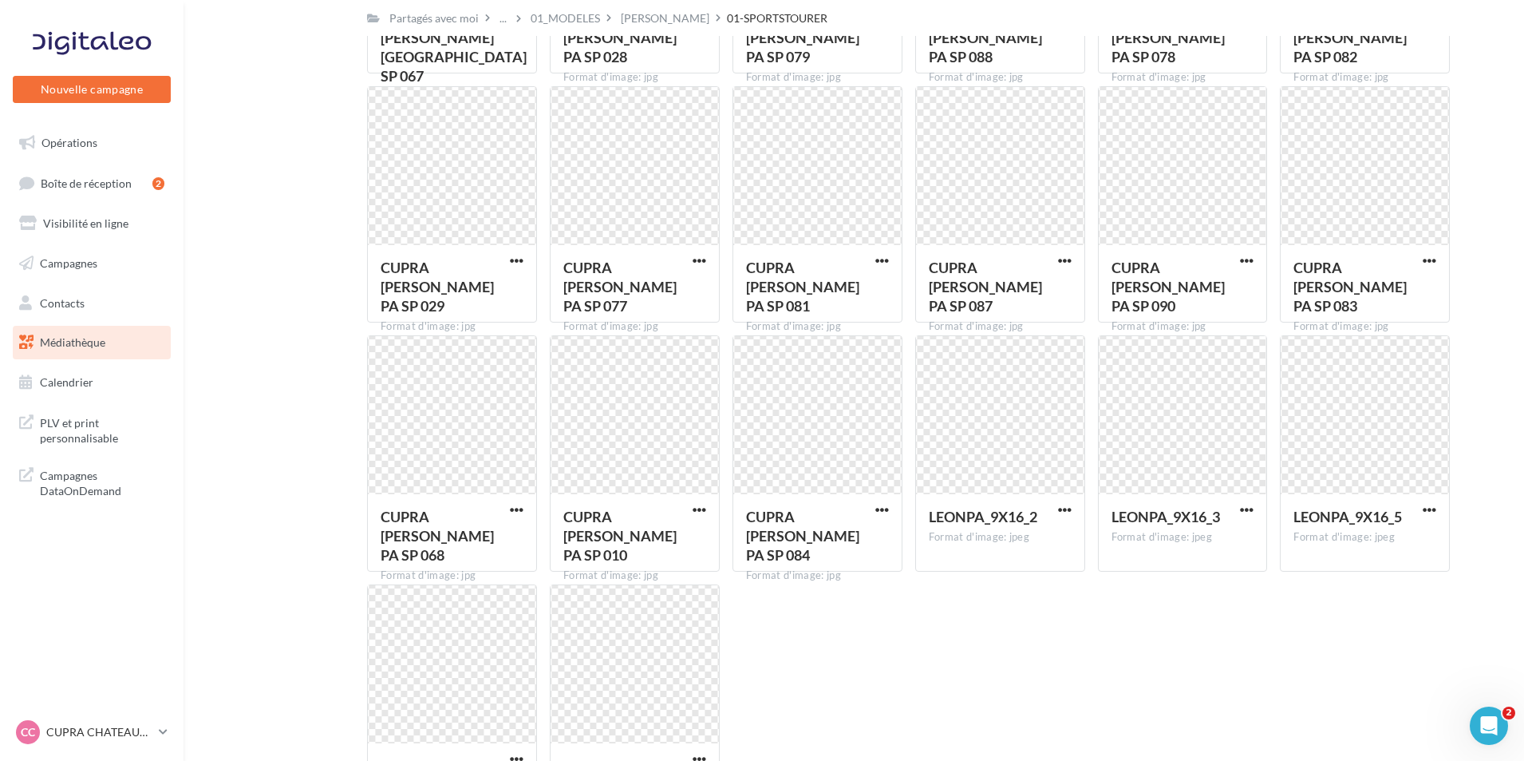
scroll to position [559, 0]
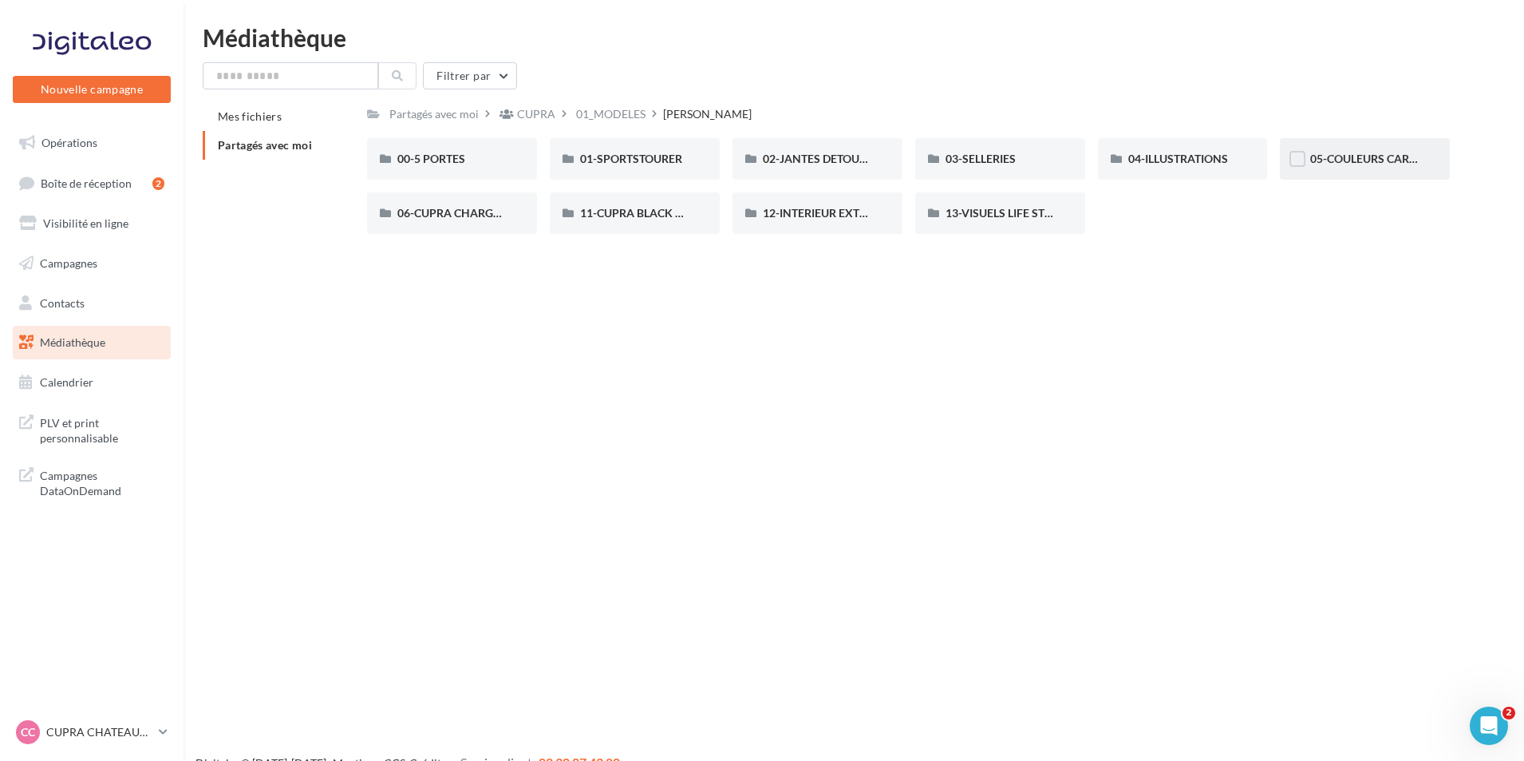
click at [1366, 172] on div "05-COULEURS CARROSSERIES" at bounding box center [1365, 159] width 170 height 42
click at [437, 209] on span "TAVASCAN" at bounding box center [426, 213] width 58 height 14
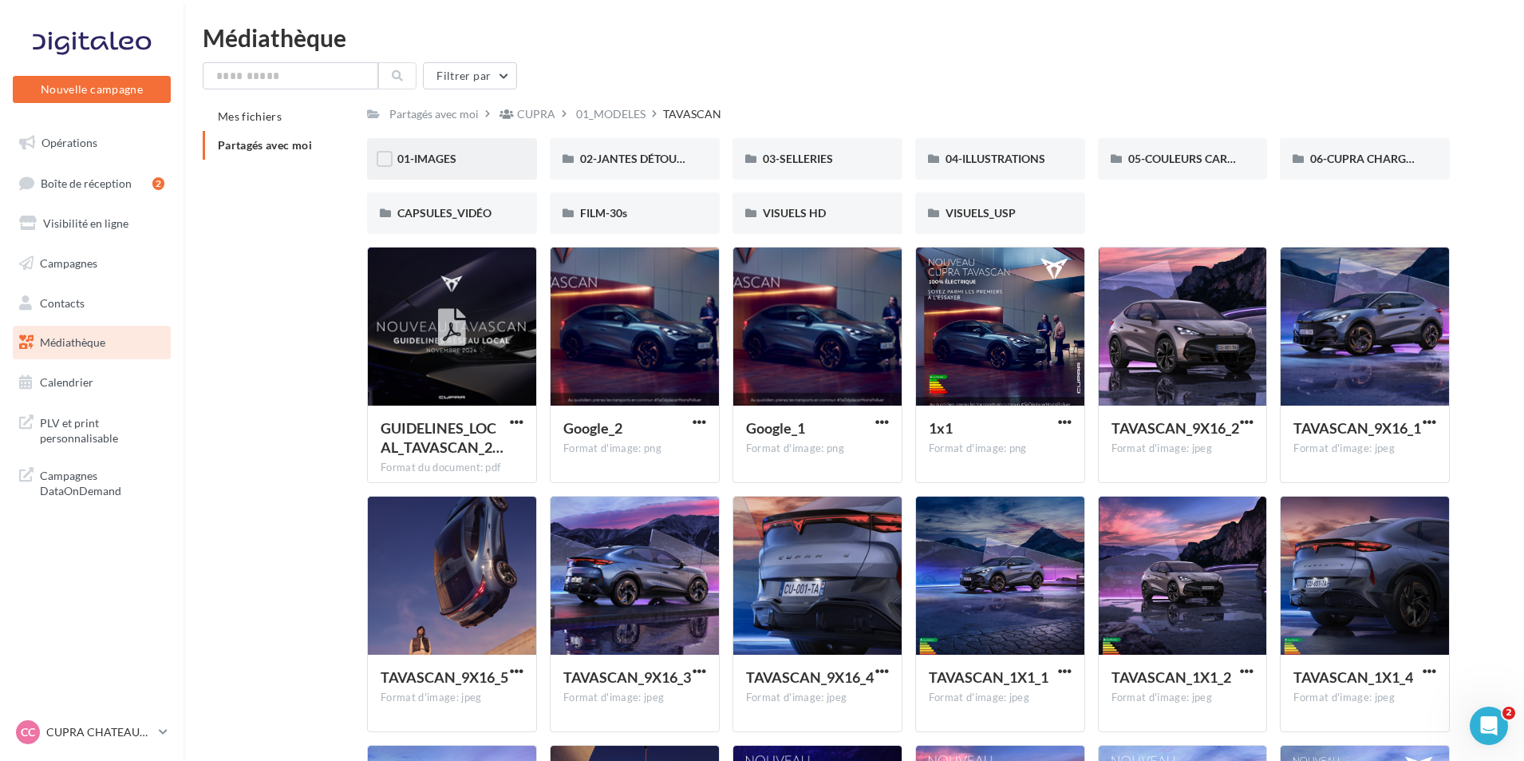
click at [474, 156] on div "01-IMAGES" at bounding box center [451, 159] width 109 height 16
click at [831, 205] on div "VISUELS HD" at bounding box center [817, 213] width 109 height 16
click at [1012, 219] on span "VISUELS_USP" at bounding box center [981, 213] width 70 height 14
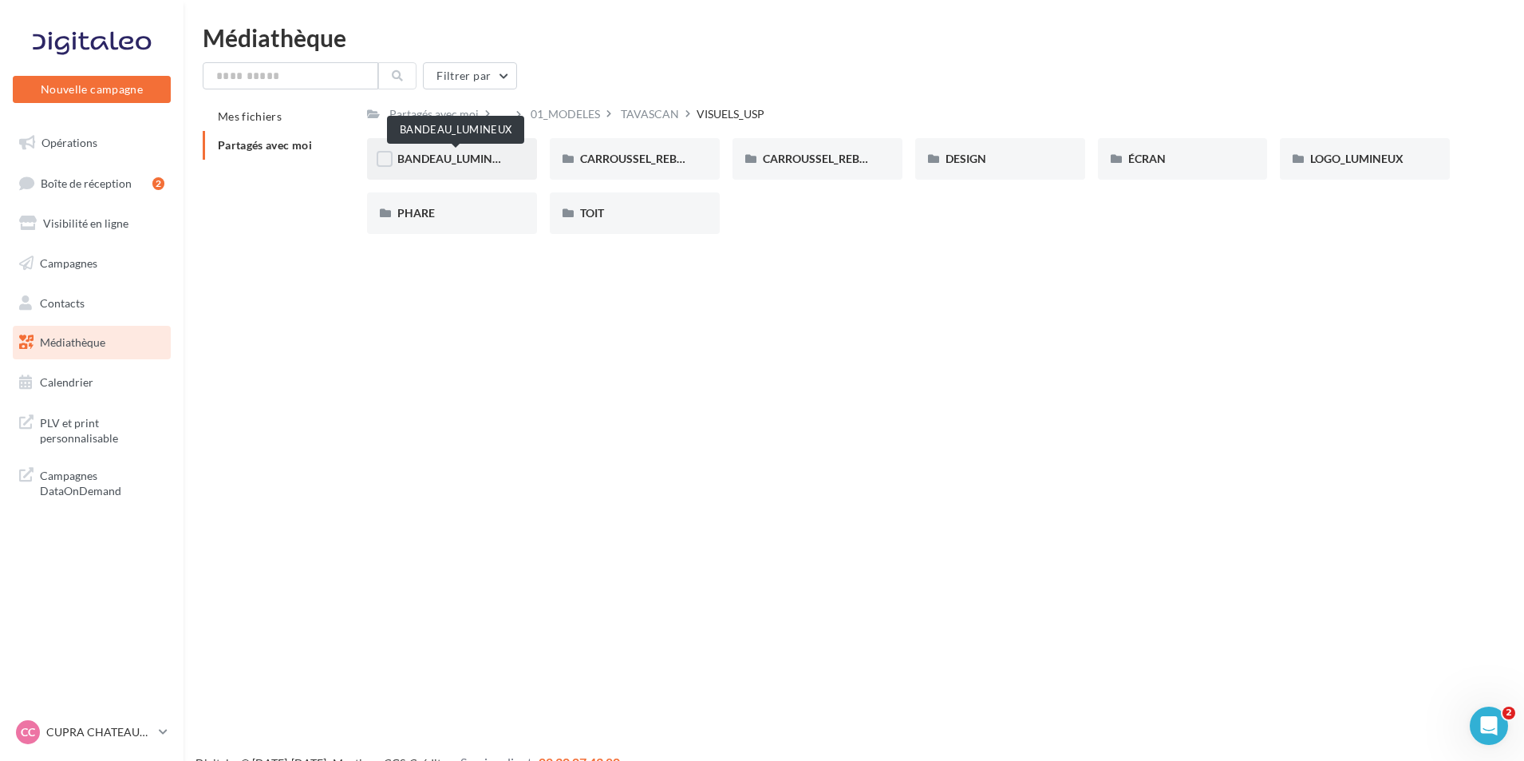
click at [497, 157] on span "BANDEAU_LUMINEUX" at bounding box center [455, 159] width 117 height 14
click at [671, 151] on div "CARROUSSEL_REBELLES_1" at bounding box center [634, 159] width 109 height 16
click at [1364, 167] on div "LOGO_LUMINEUX" at bounding box center [1364, 159] width 109 height 16
click at [502, 218] on div "PHARE" at bounding box center [451, 213] width 109 height 16
click at [611, 222] on div "TOIT" at bounding box center [635, 213] width 170 height 42
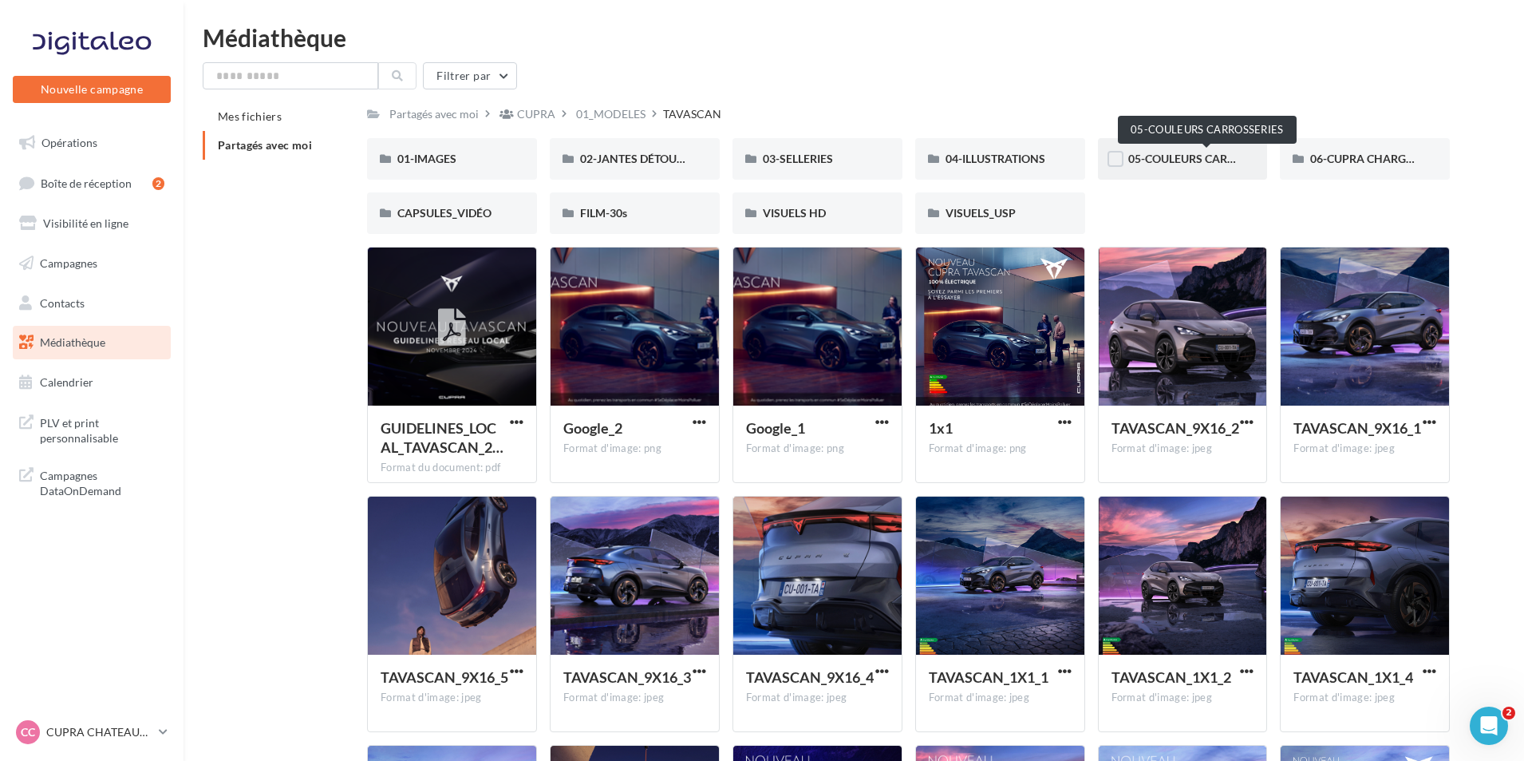
click at [1206, 155] on span "05-COULEURS CARROSSERIES" at bounding box center [1206, 159] width 157 height 14
